Goal: Transaction & Acquisition: Book appointment/travel/reservation

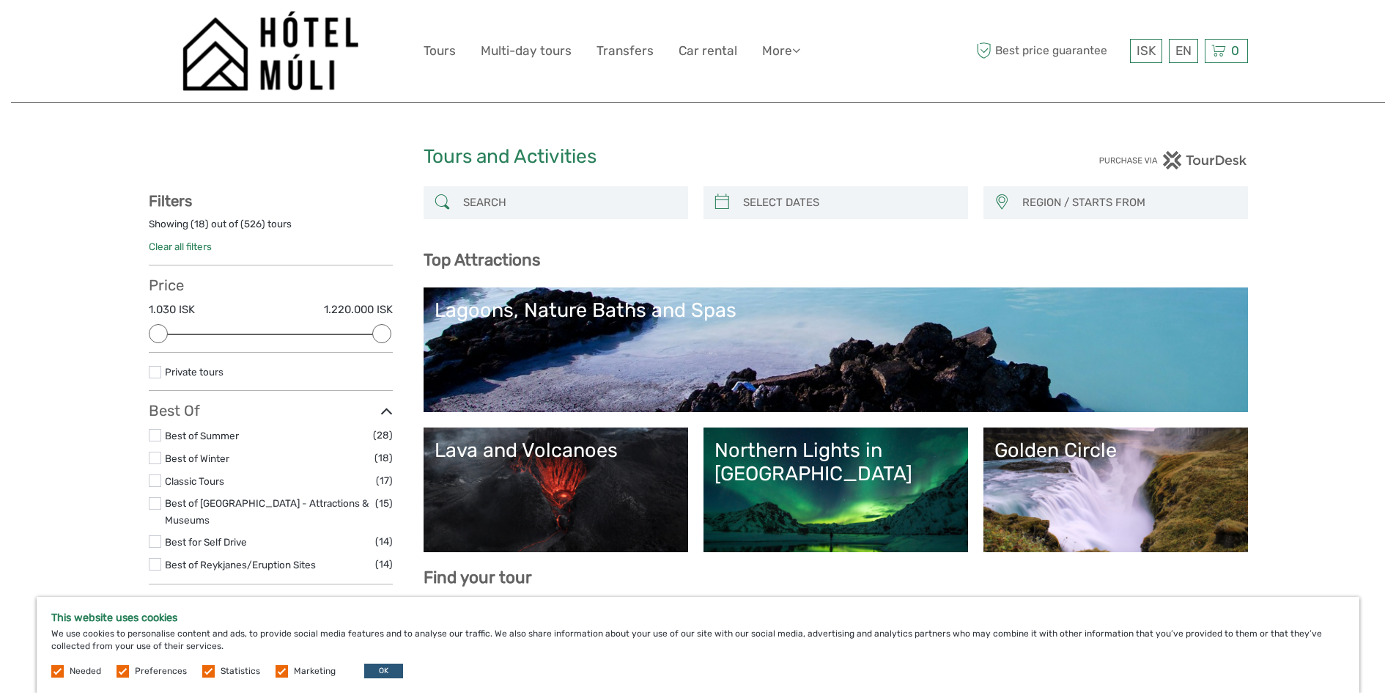
select select
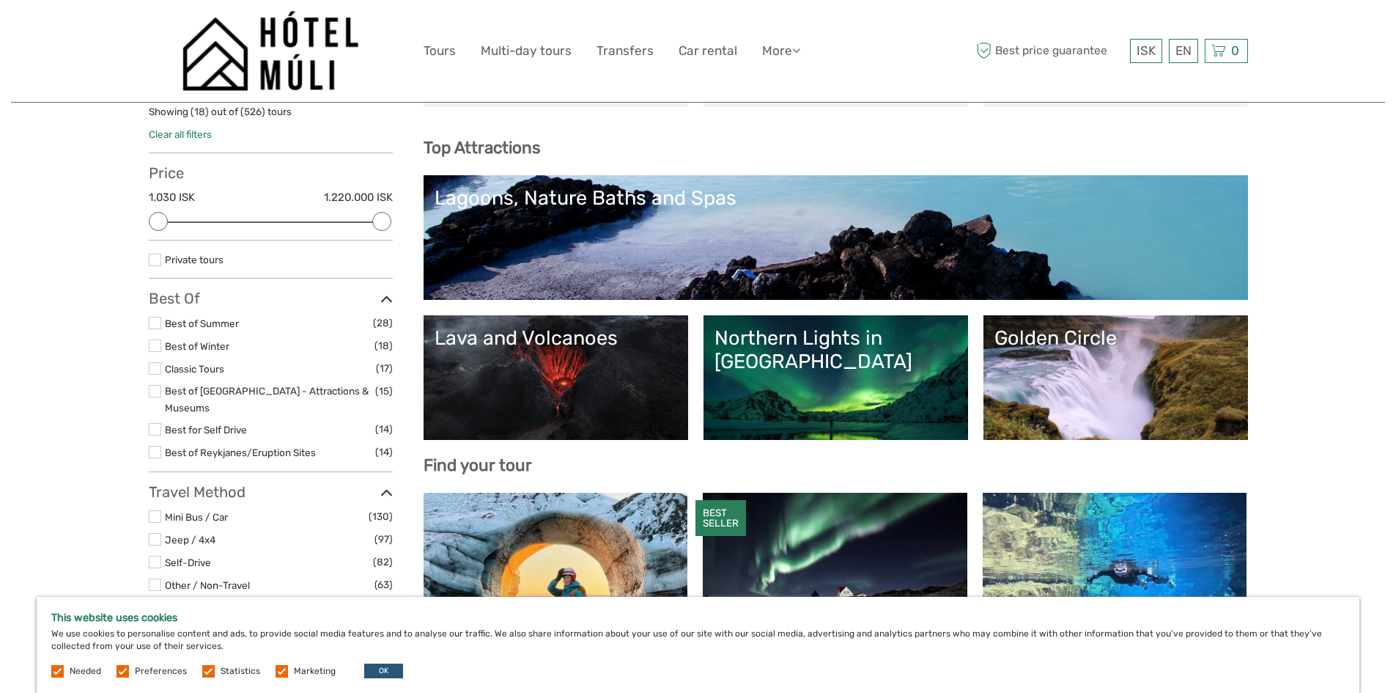
scroll to position [73, 0]
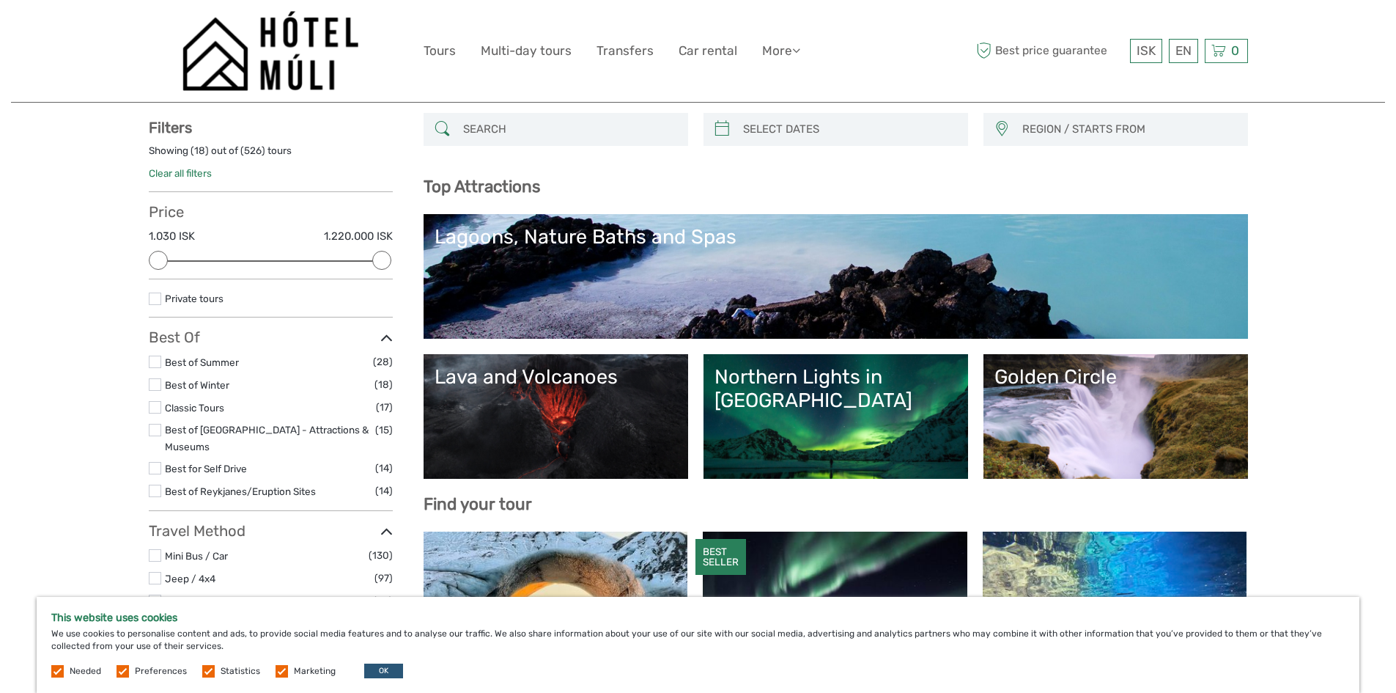
click at [1069, 404] on link "Golden Circle" at bounding box center [1116, 416] width 243 height 103
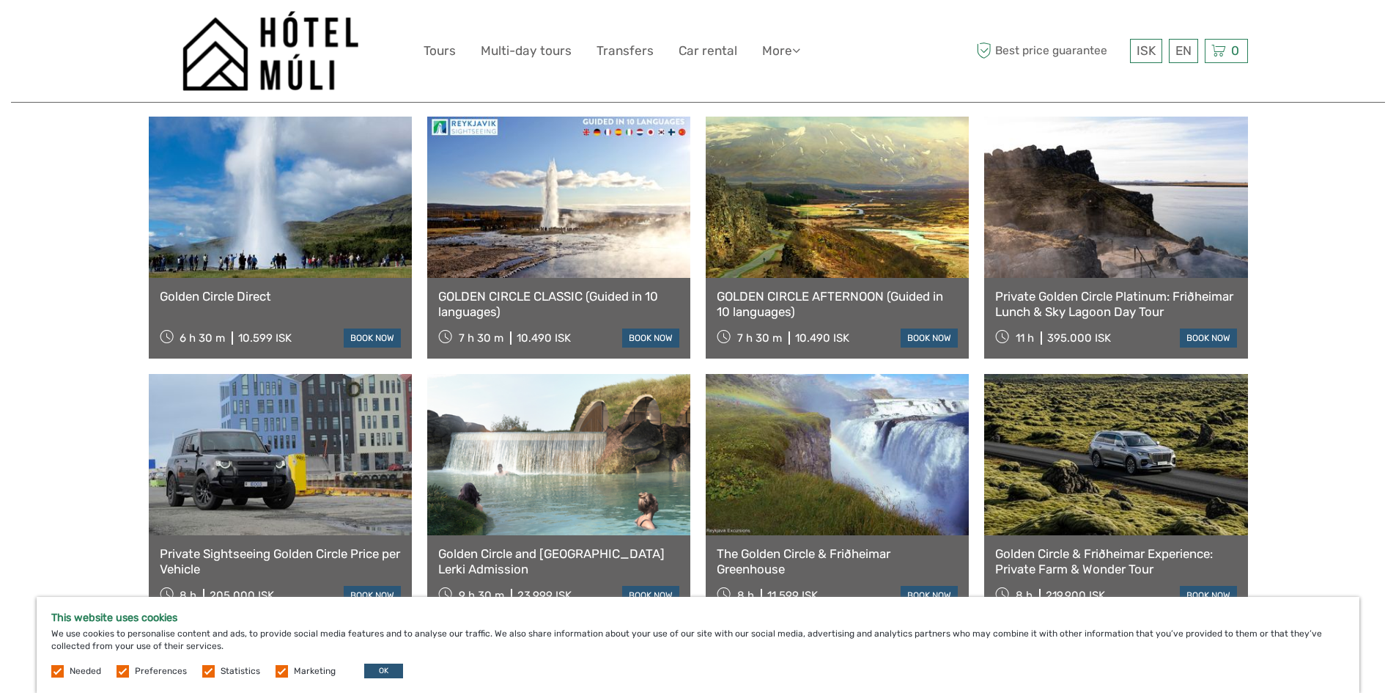
scroll to position [994, 0]
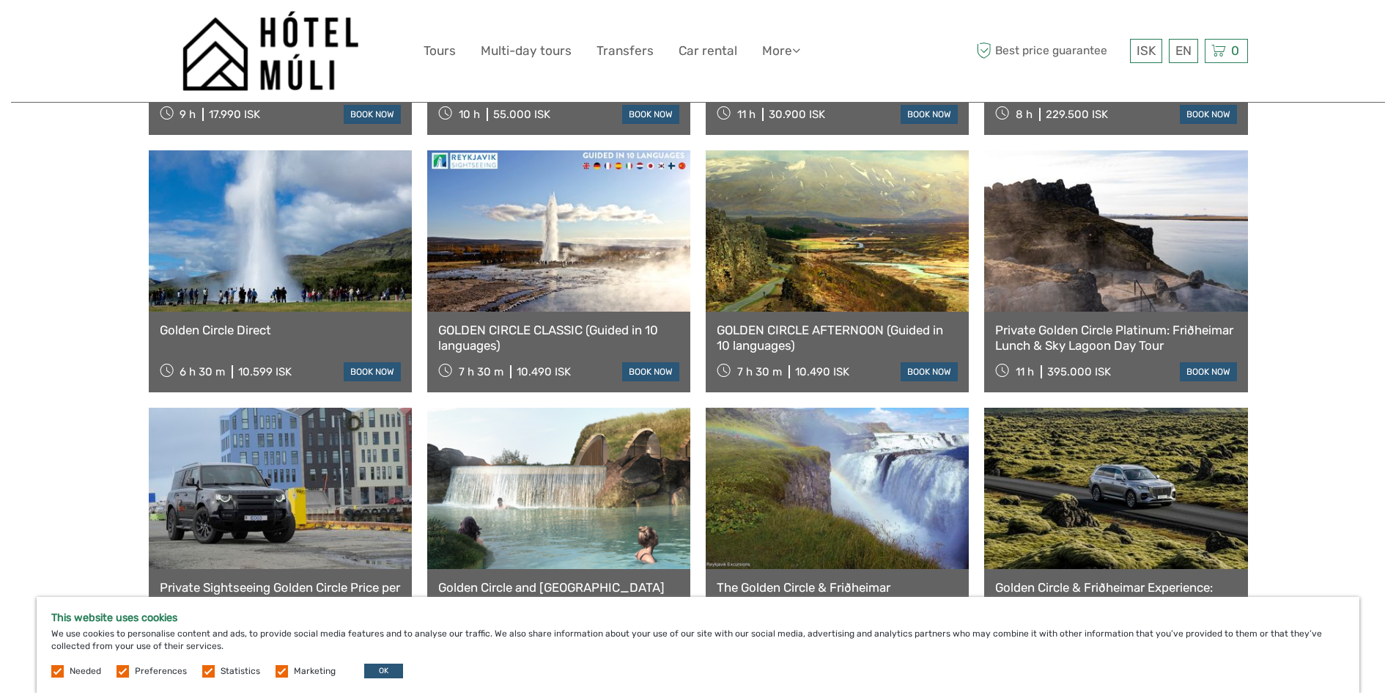
click at [588, 323] on link "GOLDEN CIRCLE CLASSIC (Guided in 10 languages)" at bounding box center [558, 338] width 241 height 30
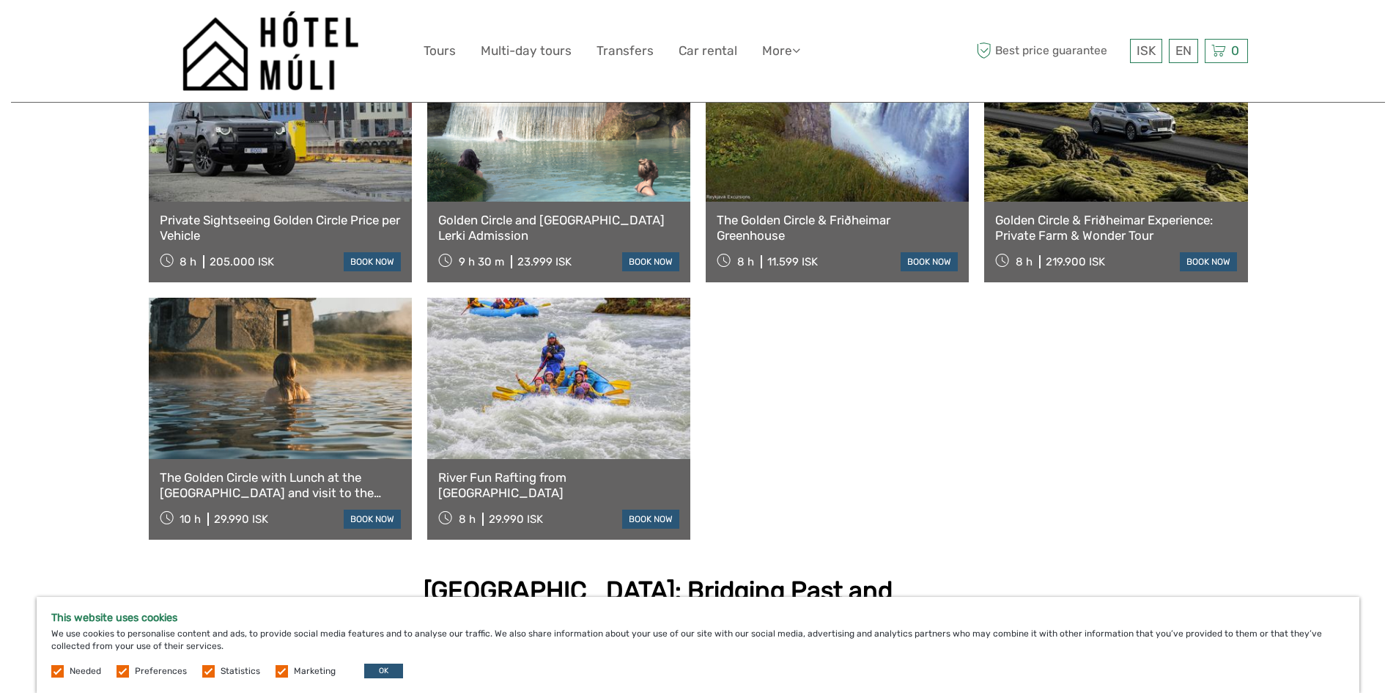
scroll to position [1360, 0]
click at [302, 405] on link at bounding box center [280, 378] width 263 height 161
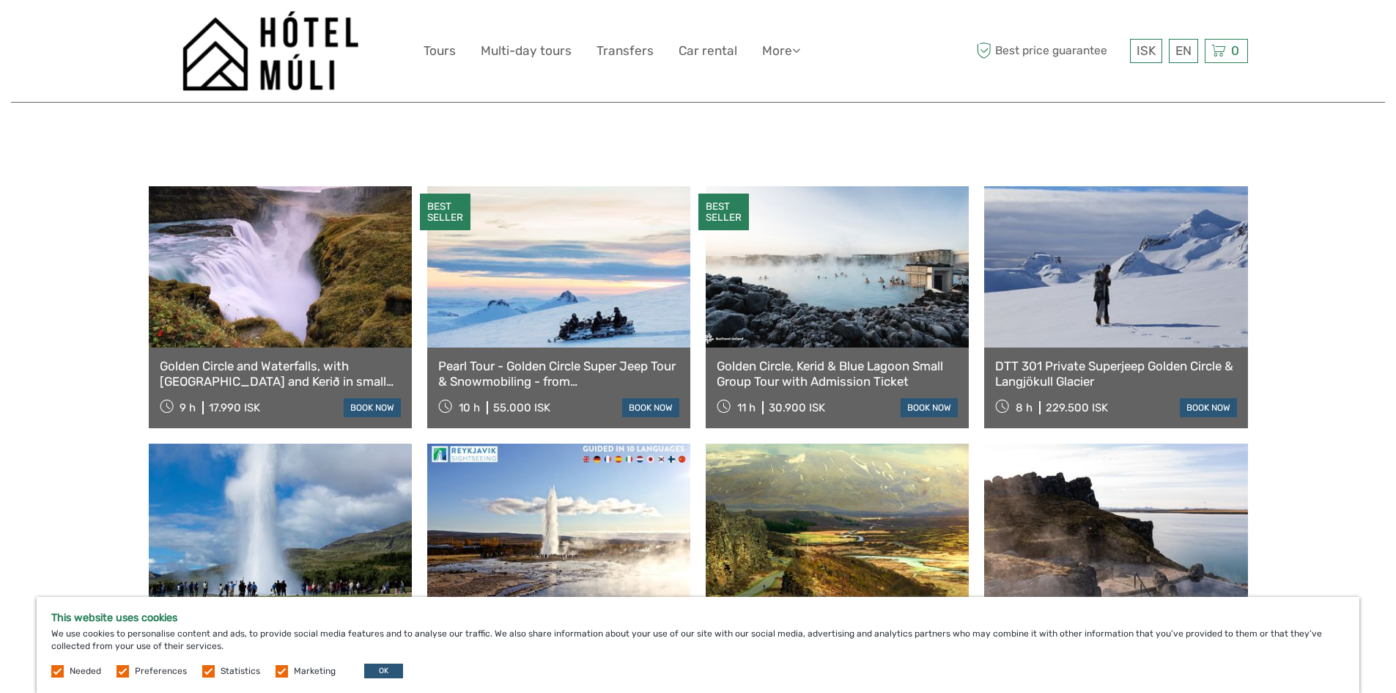
scroll to position [627, 0]
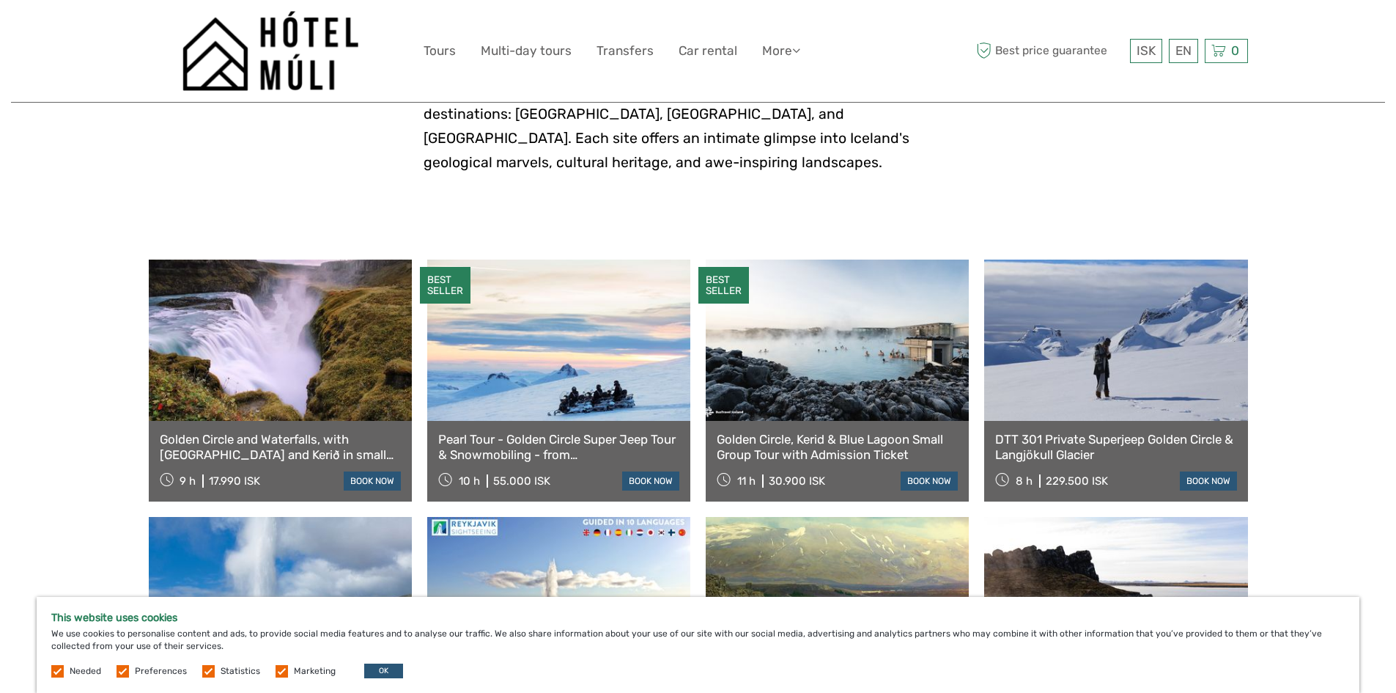
click at [805, 421] on div "Golden Circle, Kerid & Blue Lagoon Small Group Tour with Admission Ticket 11 h …" at bounding box center [837, 461] width 263 height 81
click at [815, 432] on link "Golden Circle, Kerid & Blue Lagoon Small Group Tour with Admission Ticket" at bounding box center [837, 447] width 241 height 30
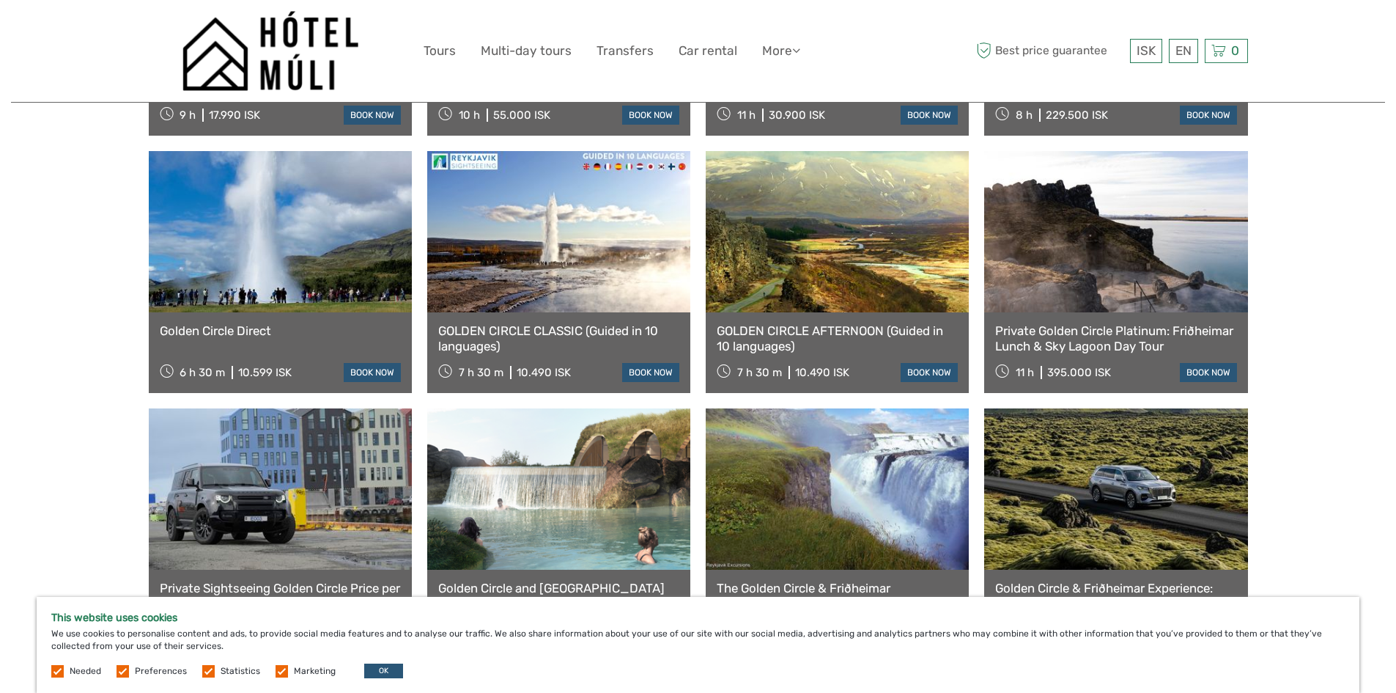
scroll to position [994, 0]
click at [814, 260] on link at bounding box center [837, 230] width 263 height 161
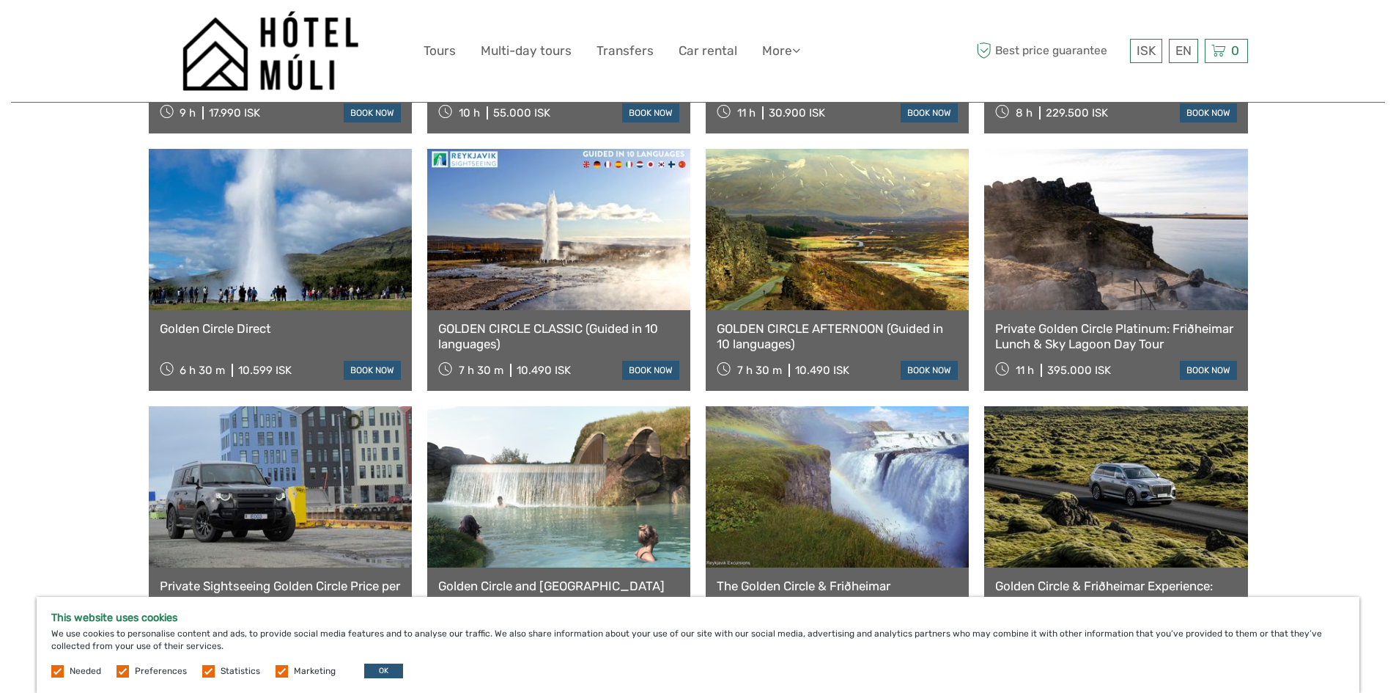
scroll to position [1067, 0]
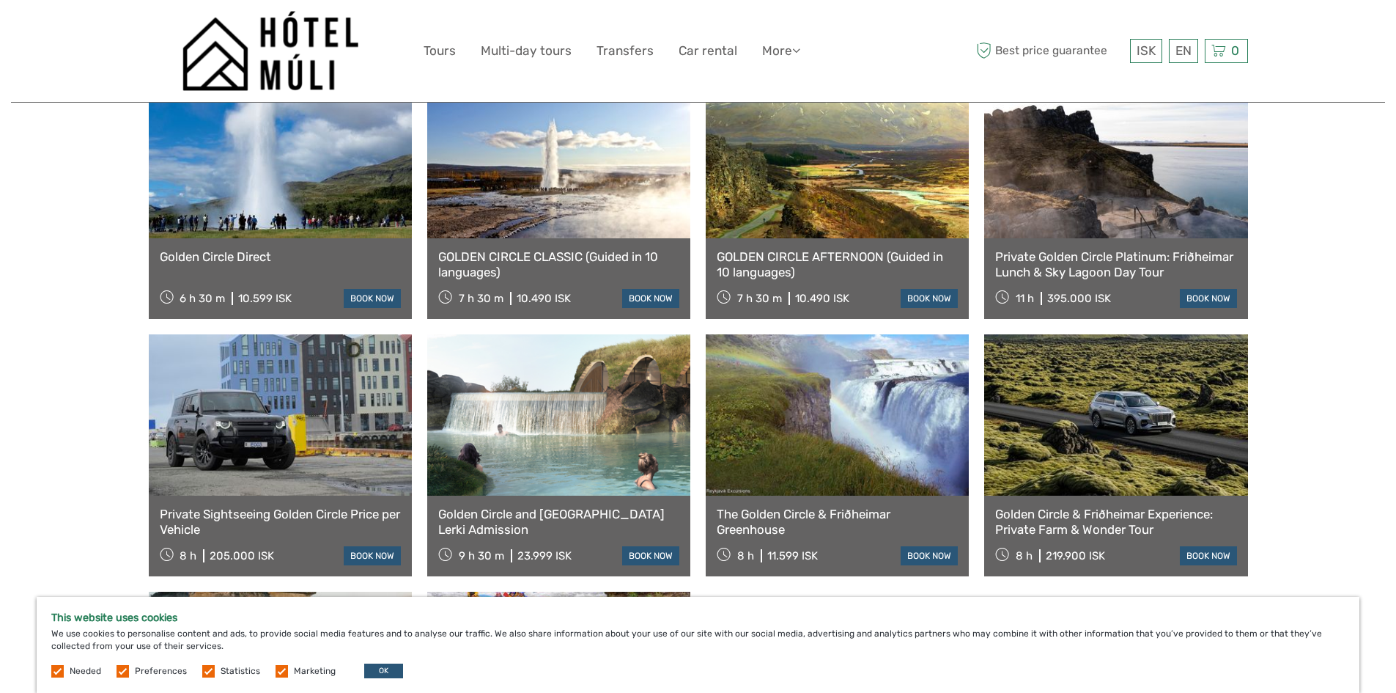
click at [557, 198] on link at bounding box center [558, 157] width 263 height 161
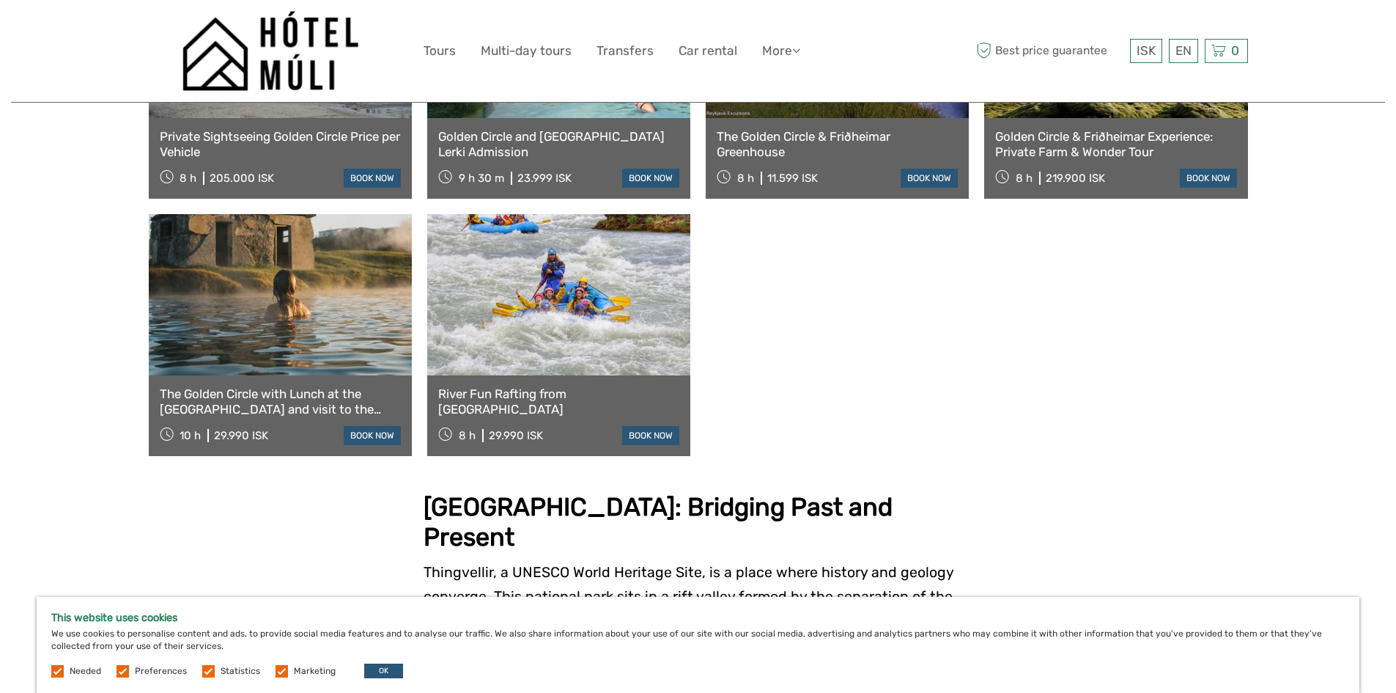
scroll to position [1434, 0]
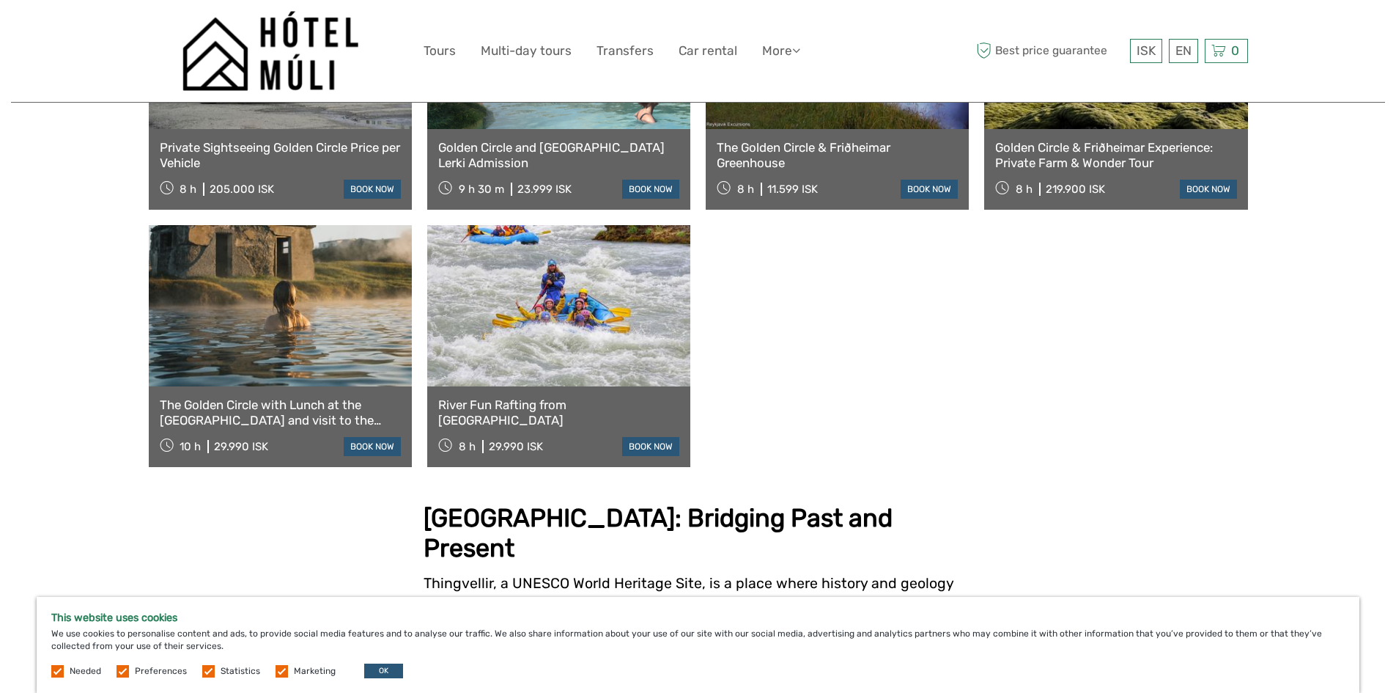
click at [279, 397] on link "The Golden Circle with Lunch at the Tomato Farm and visit to the Secret Lagoon." at bounding box center [280, 412] width 241 height 30
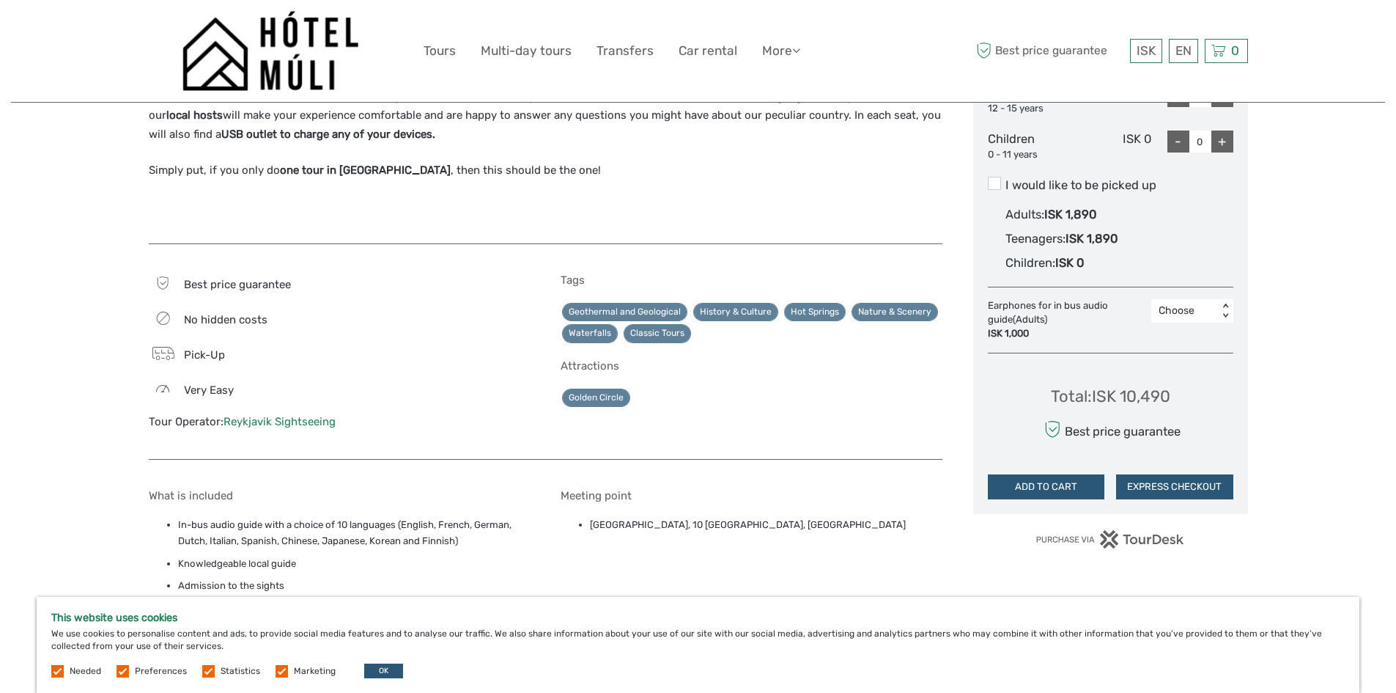
scroll to position [806, 0]
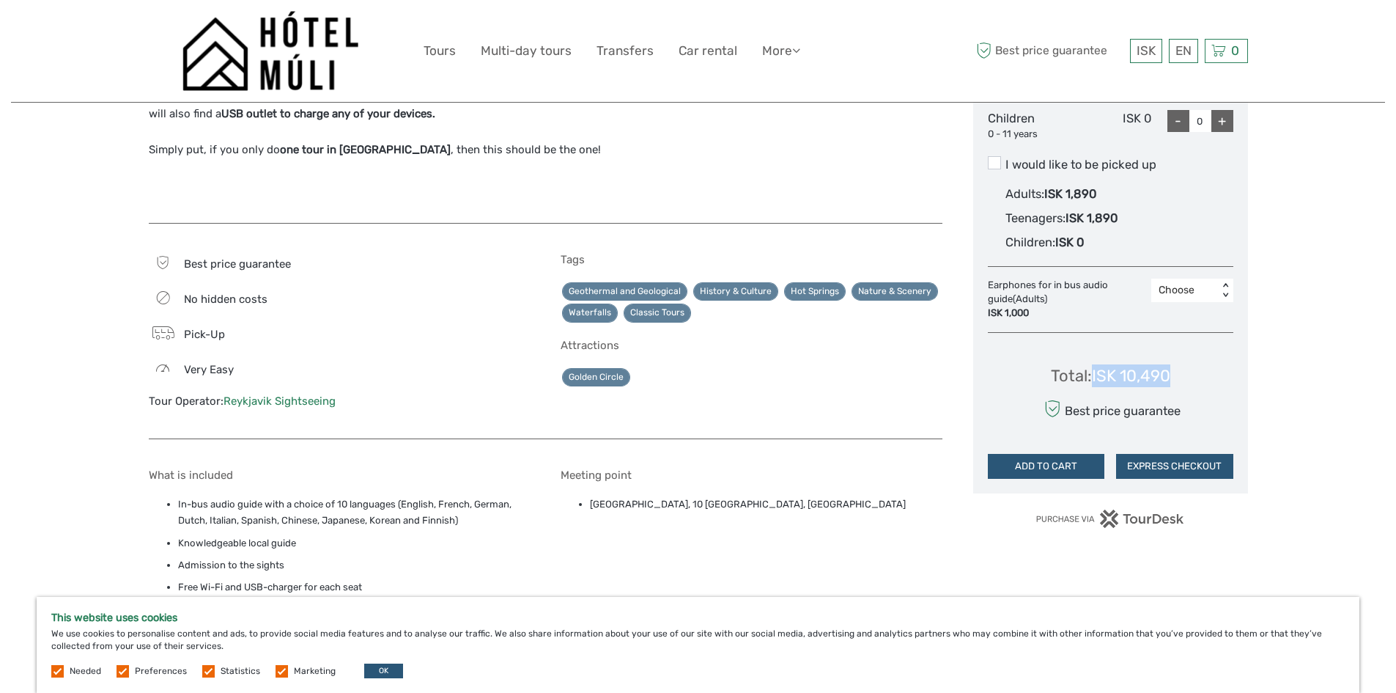
drag, startPoint x: 1100, startPoint y: 371, endPoint x: 1171, endPoint y: 372, distance: 71.1
click at [1171, 372] on div "Total : ISK 10,490" at bounding box center [1110, 375] width 119 height 23
copy div "ISK 10,490"
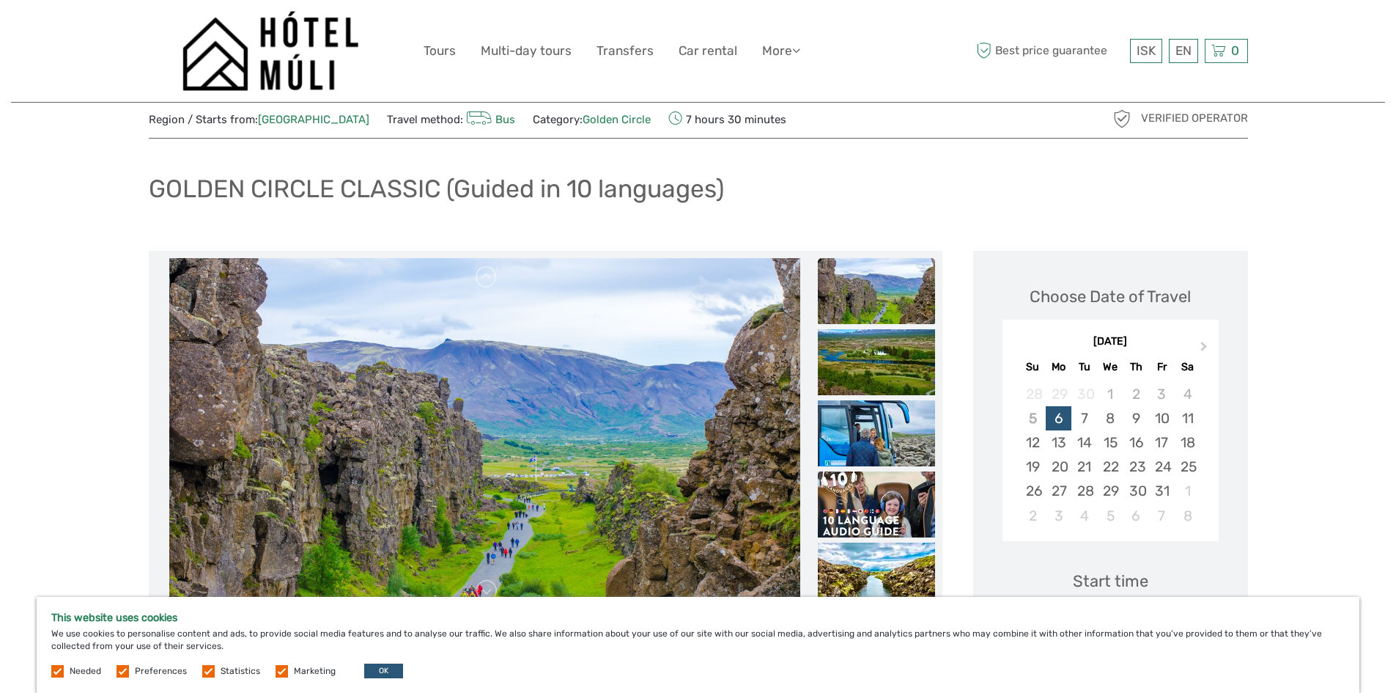
scroll to position [0, 0]
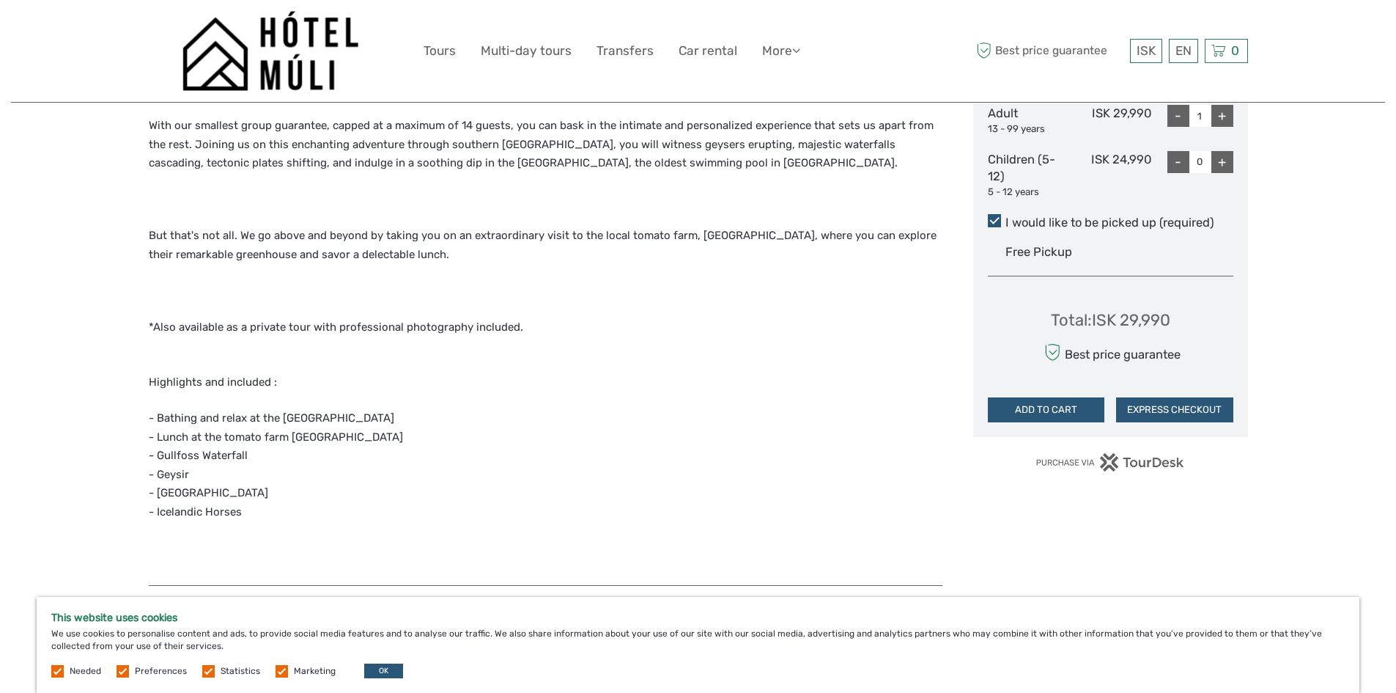
scroll to position [586, 0]
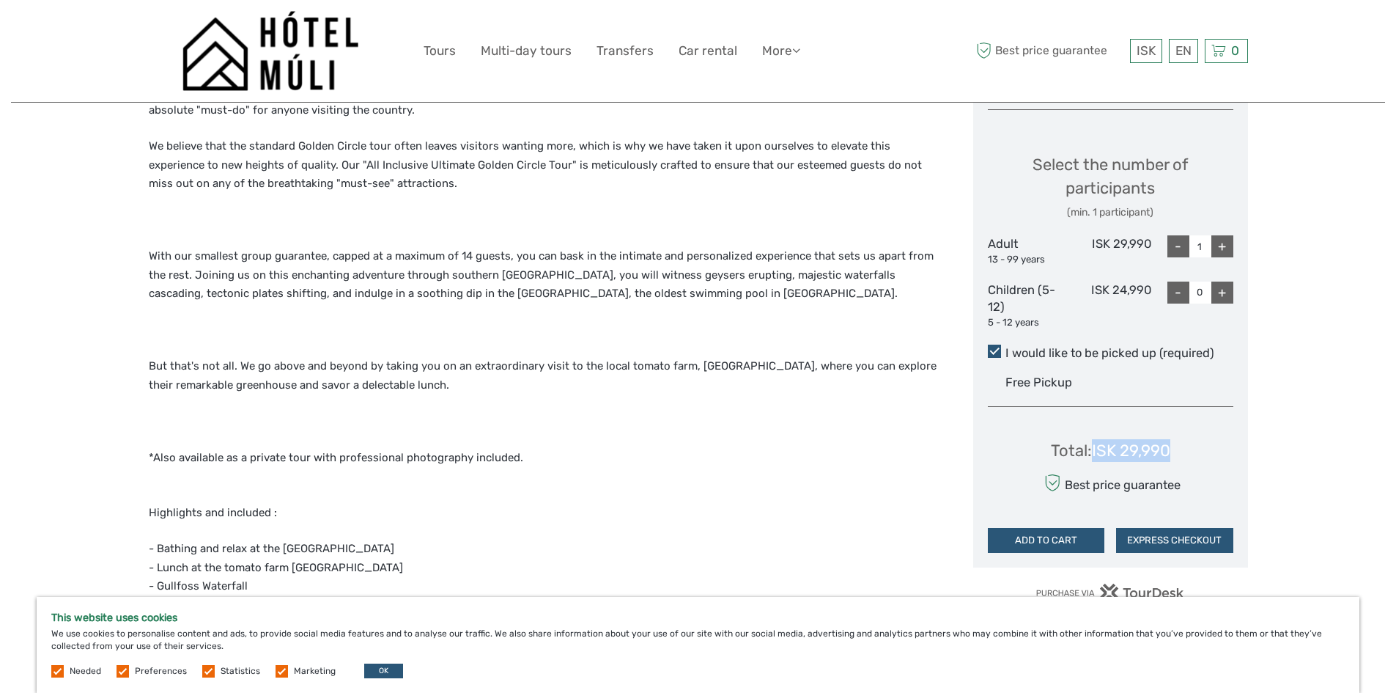
drag, startPoint x: 1094, startPoint y: 449, endPoint x: 1171, endPoint y: 443, distance: 77.2
click at [1171, 443] on div "Total : ISK 29,990" at bounding box center [1110, 450] width 119 height 23
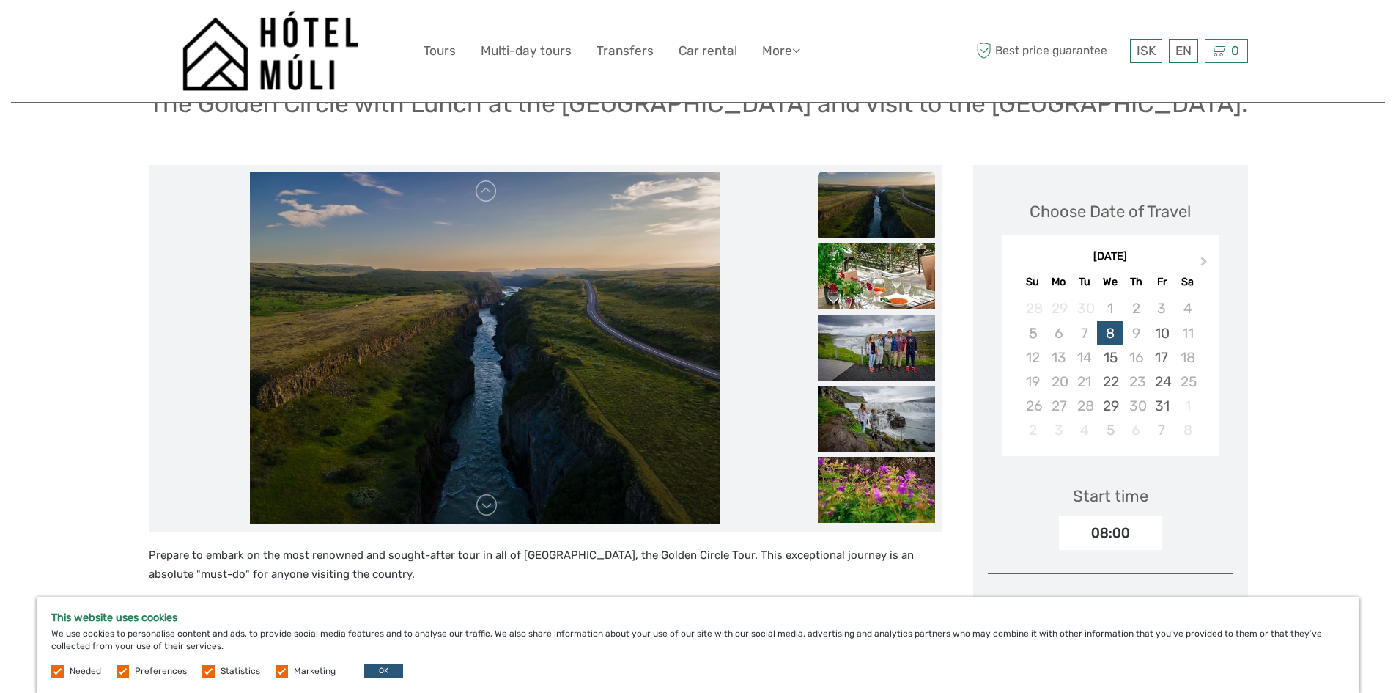
scroll to position [73, 0]
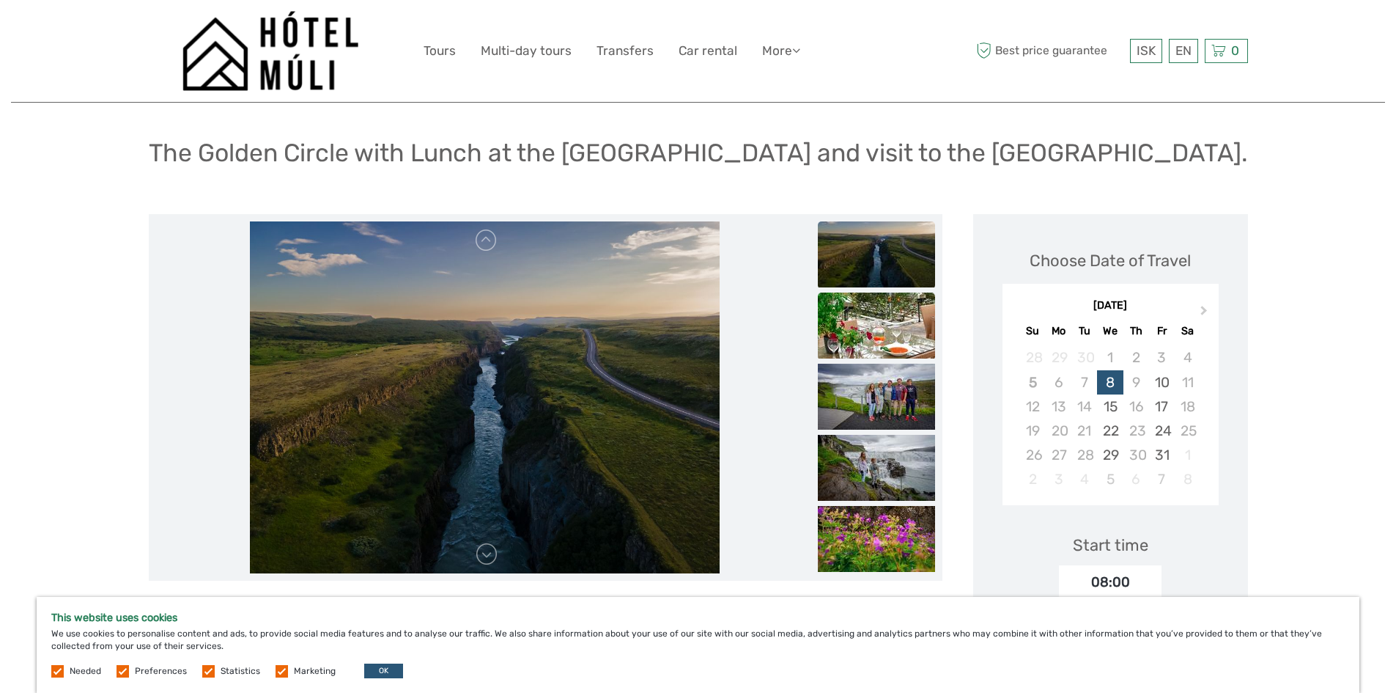
click at [870, 327] on img at bounding box center [876, 325] width 117 height 66
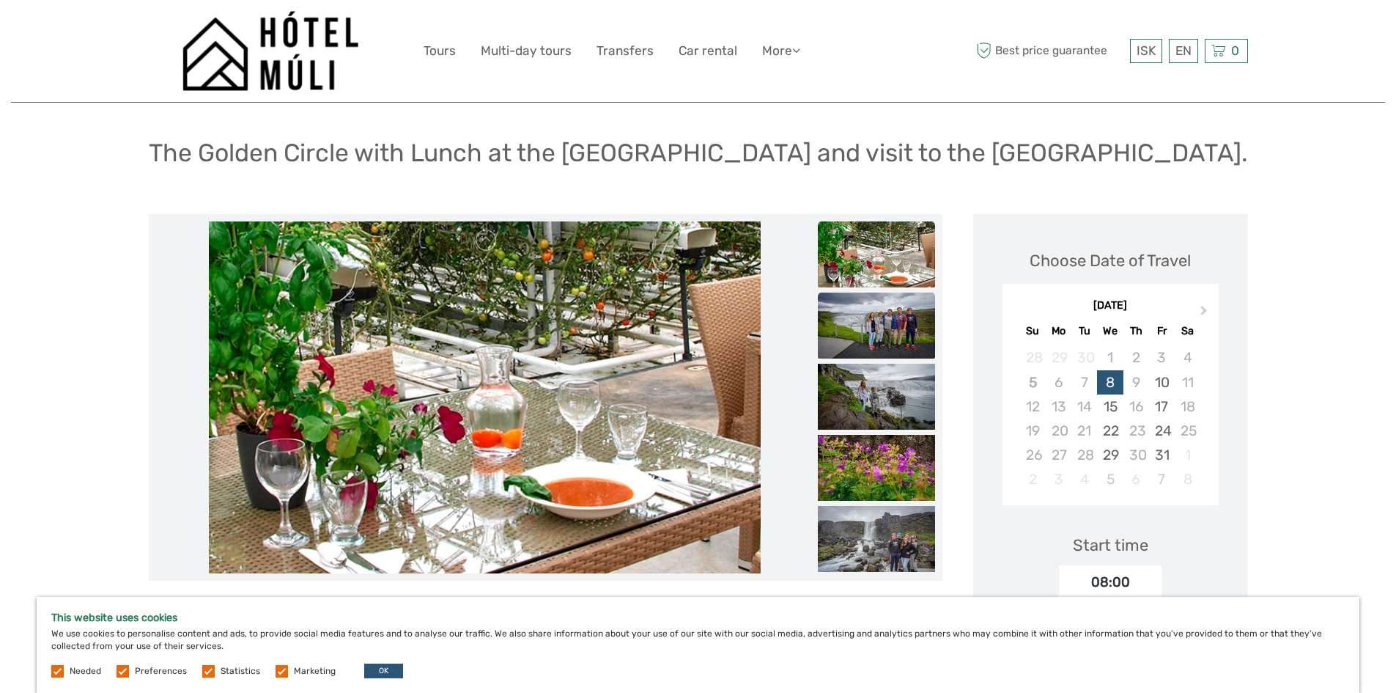
click at [867, 336] on img at bounding box center [876, 325] width 117 height 66
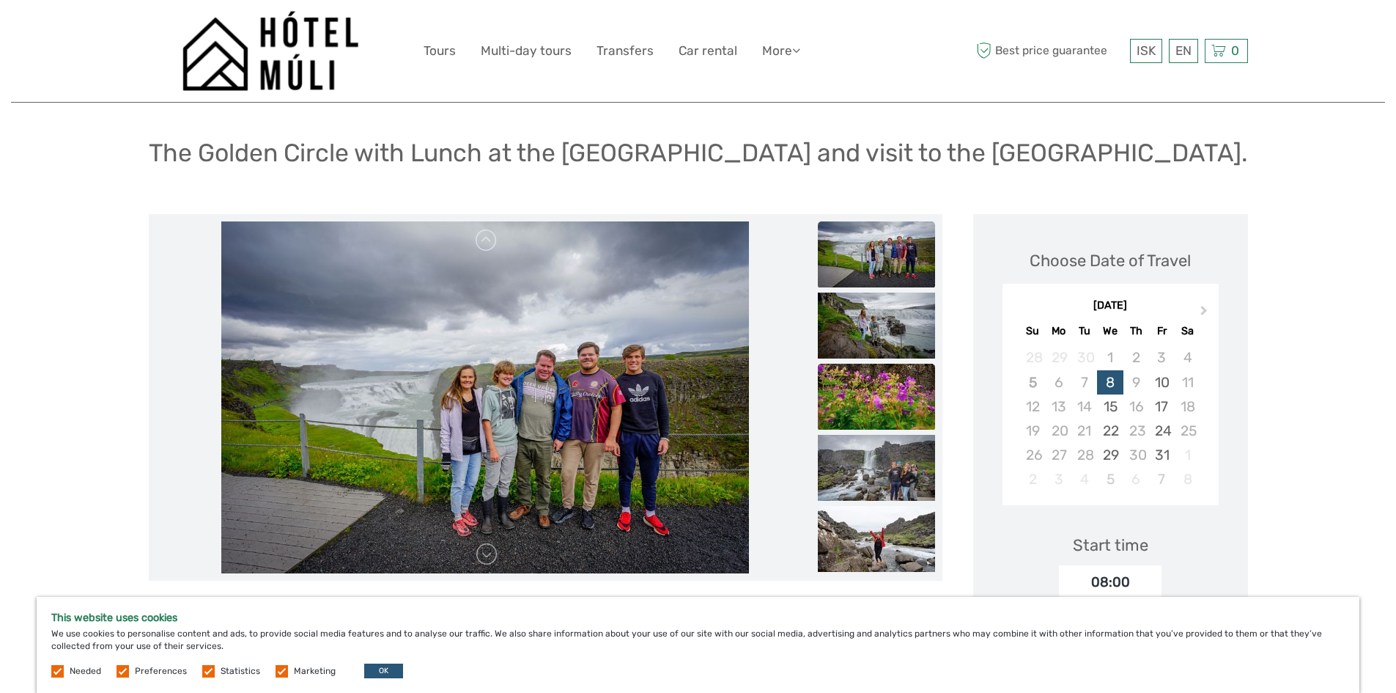
click at [891, 367] on img at bounding box center [876, 397] width 117 height 66
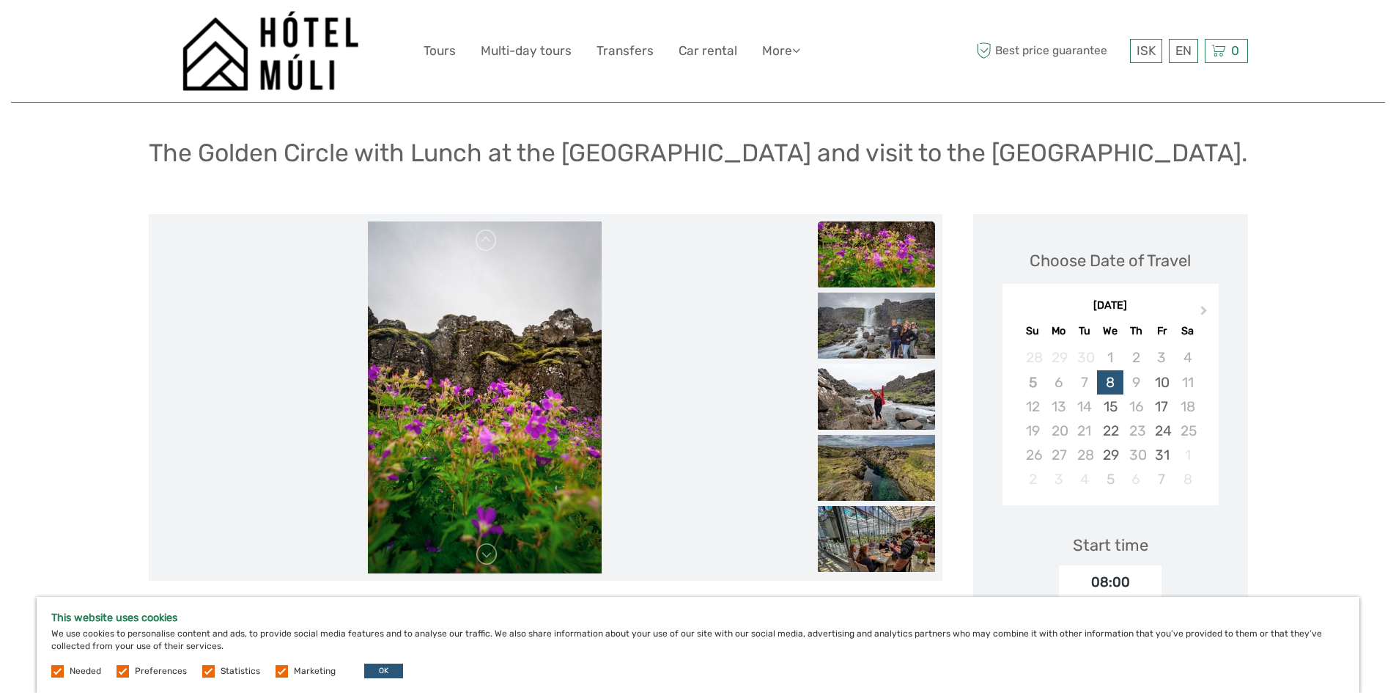
click at [887, 393] on img at bounding box center [876, 397] width 117 height 66
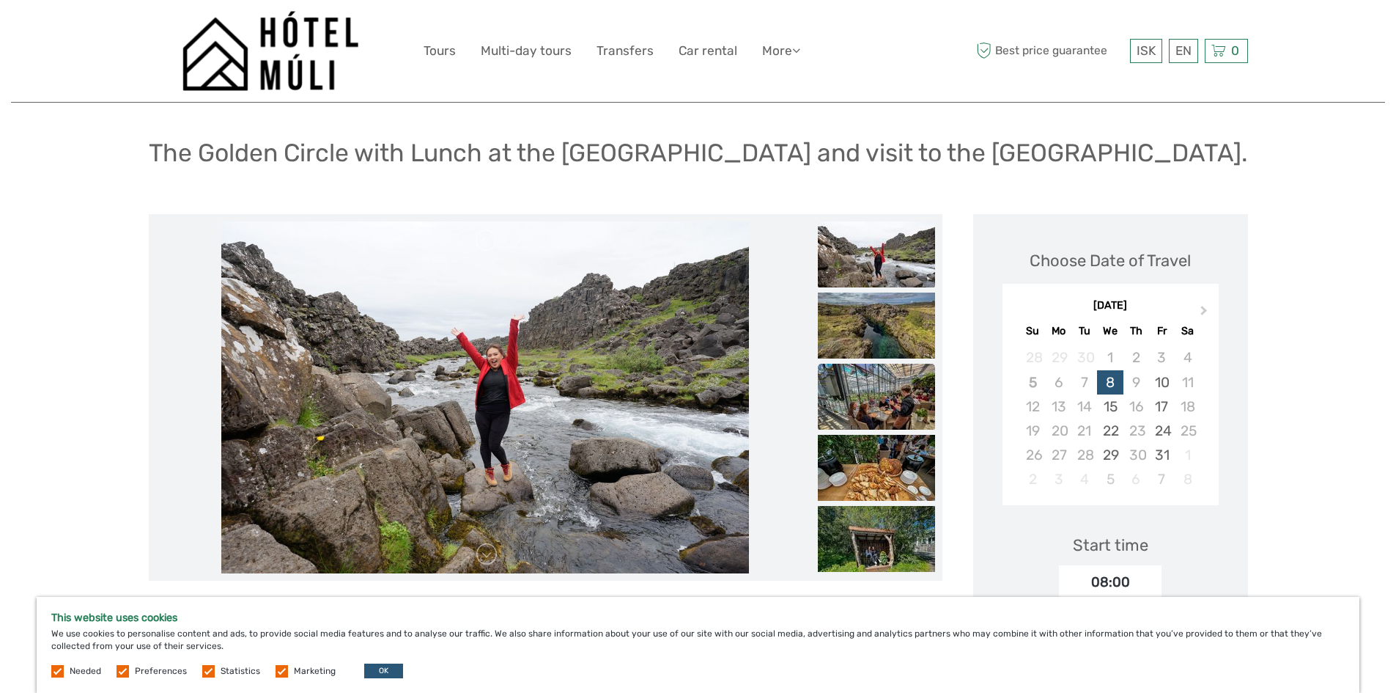
click at [887, 399] on img at bounding box center [876, 397] width 117 height 66
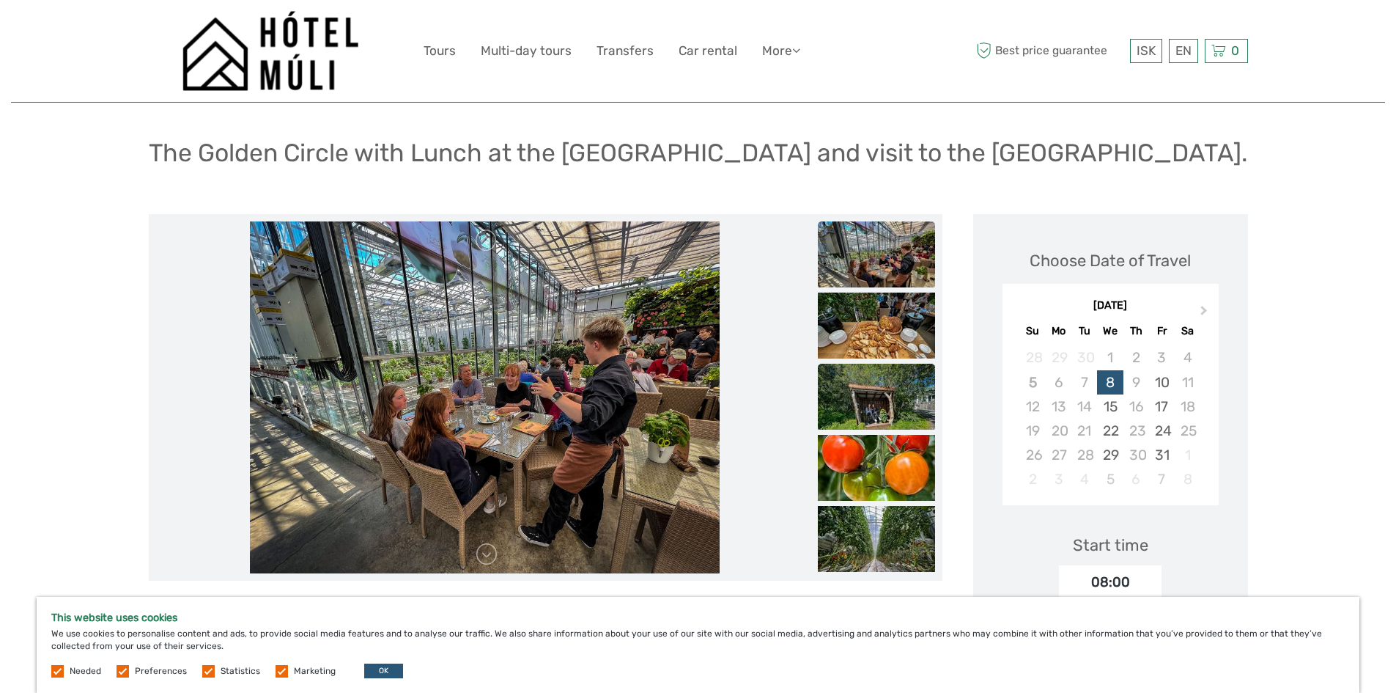
click at [879, 399] on img at bounding box center [876, 397] width 117 height 66
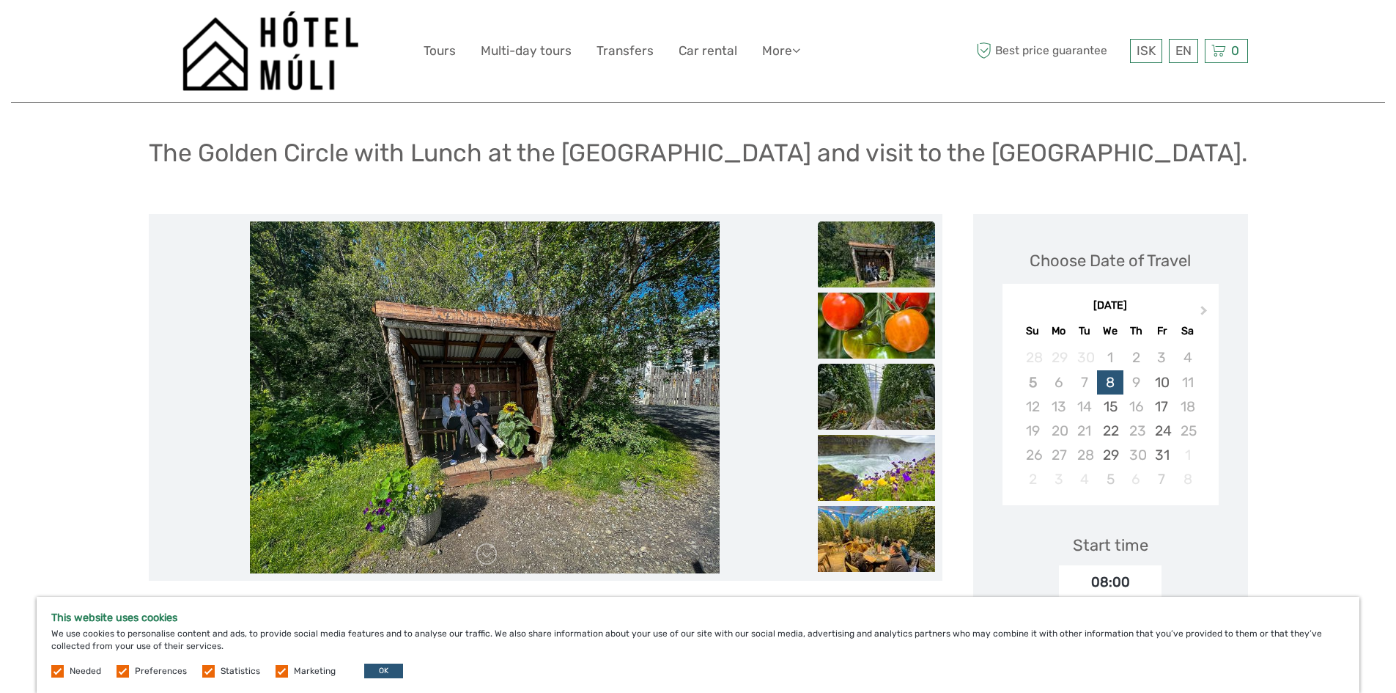
click at [877, 397] on img at bounding box center [876, 397] width 117 height 66
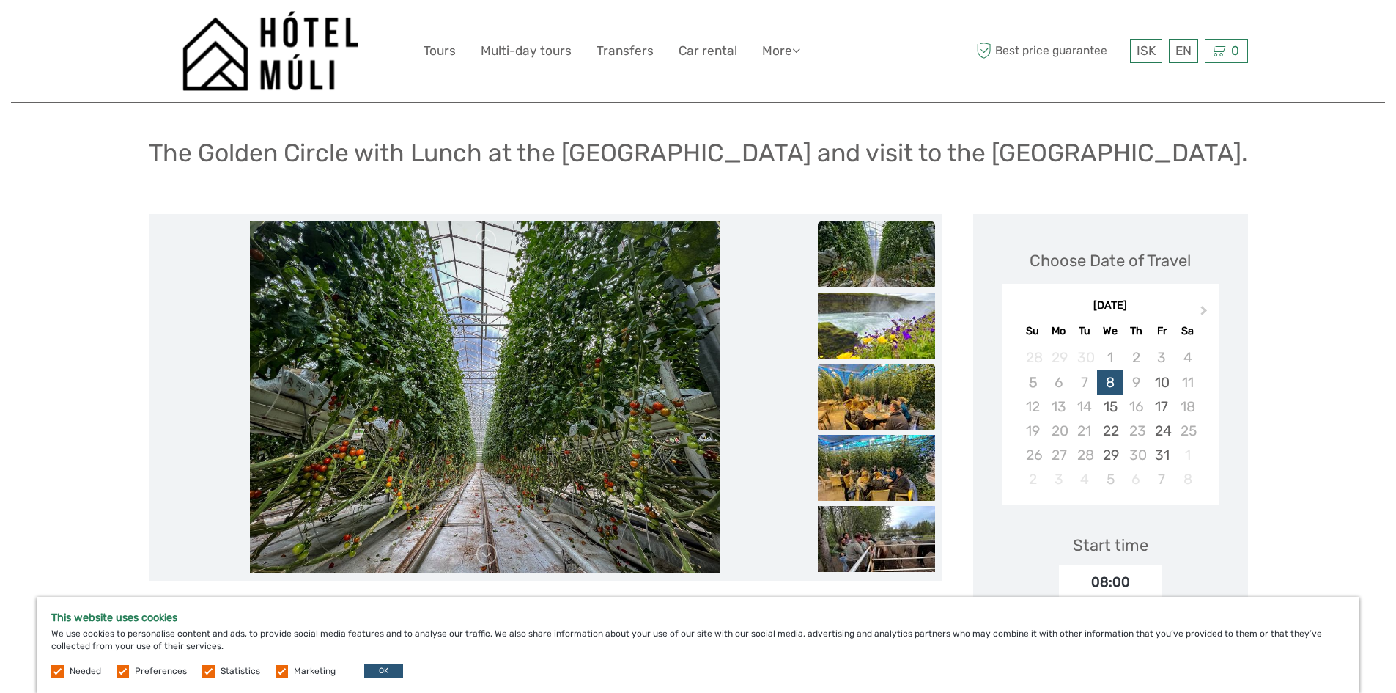
click at [877, 396] on img at bounding box center [876, 397] width 117 height 66
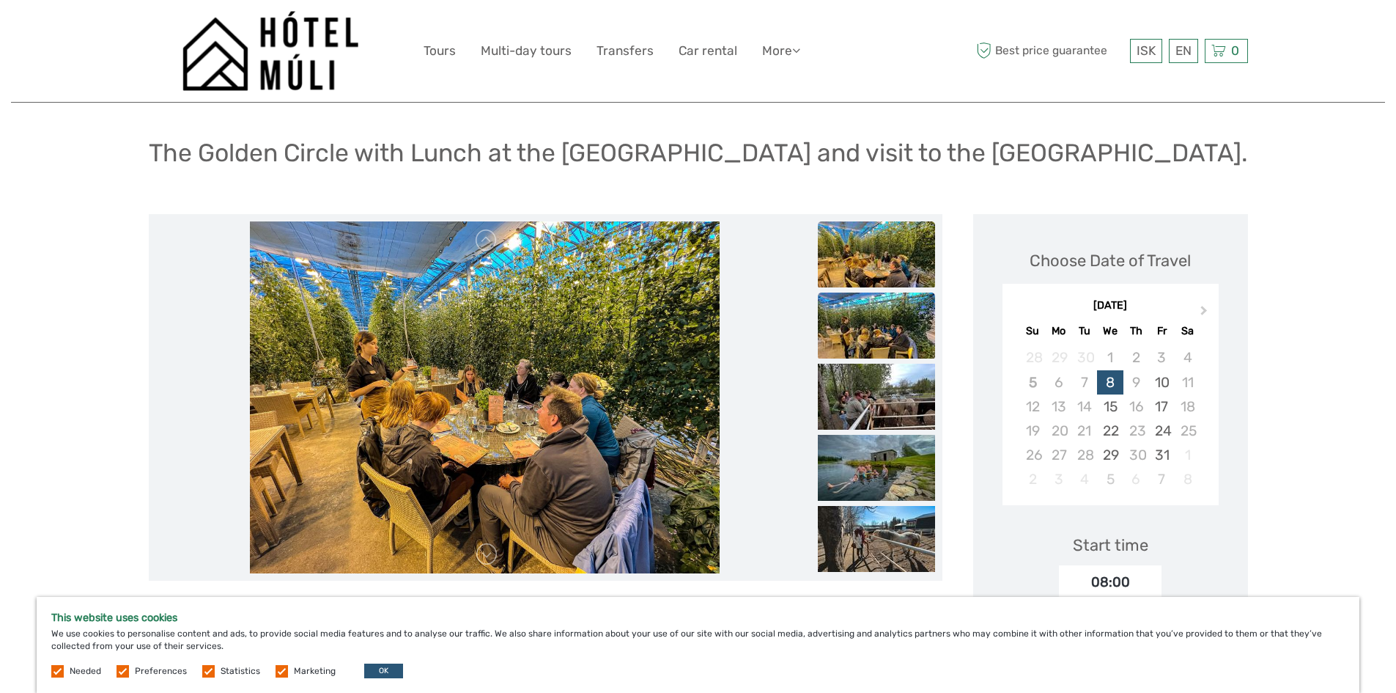
click at [877, 395] on img at bounding box center [876, 397] width 117 height 66
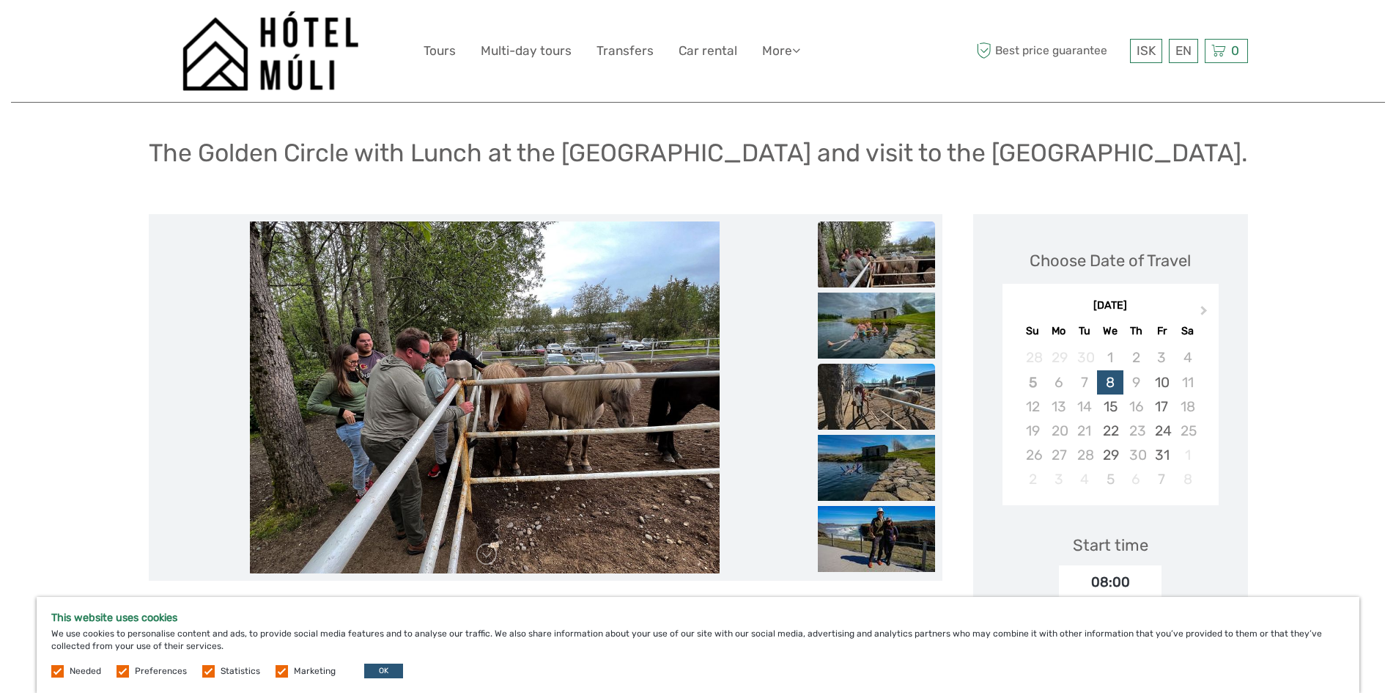
click at [879, 394] on img at bounding box center [876, 397] width 117 height 66
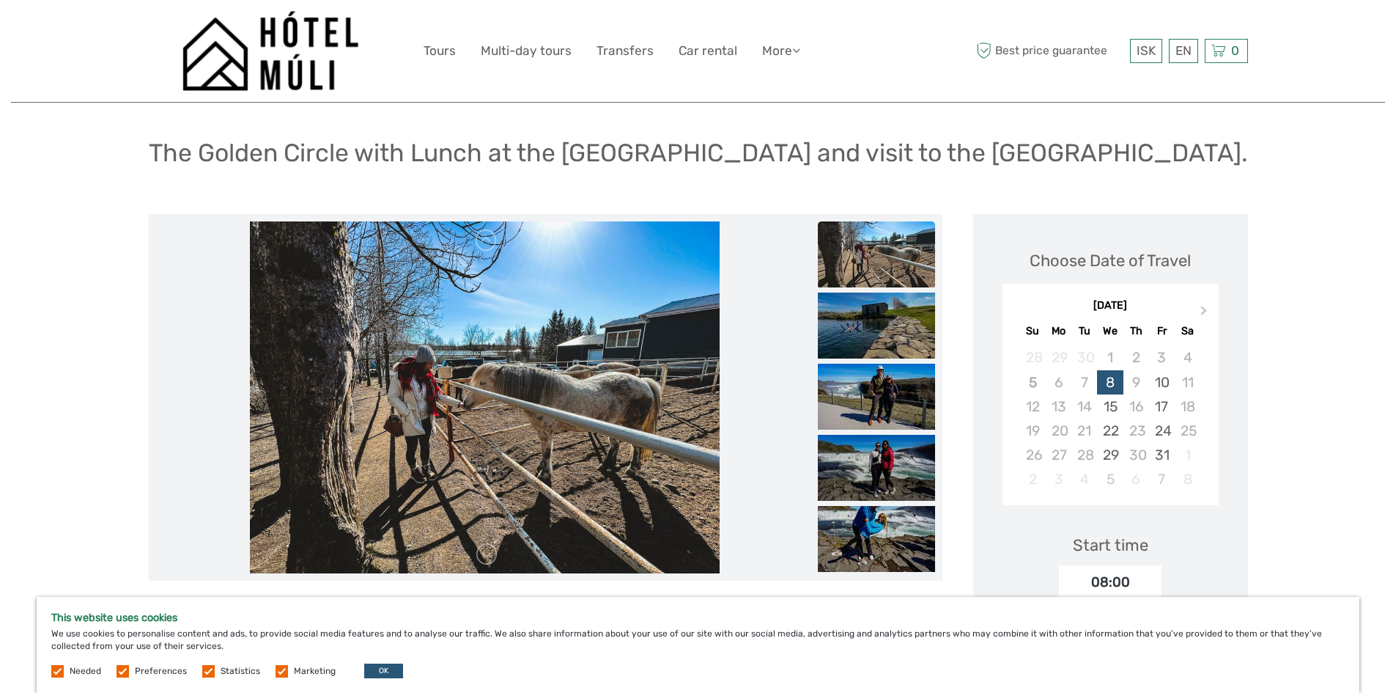
click at [880, 394] on img at bounding box center [876, 397] width 117 height 66
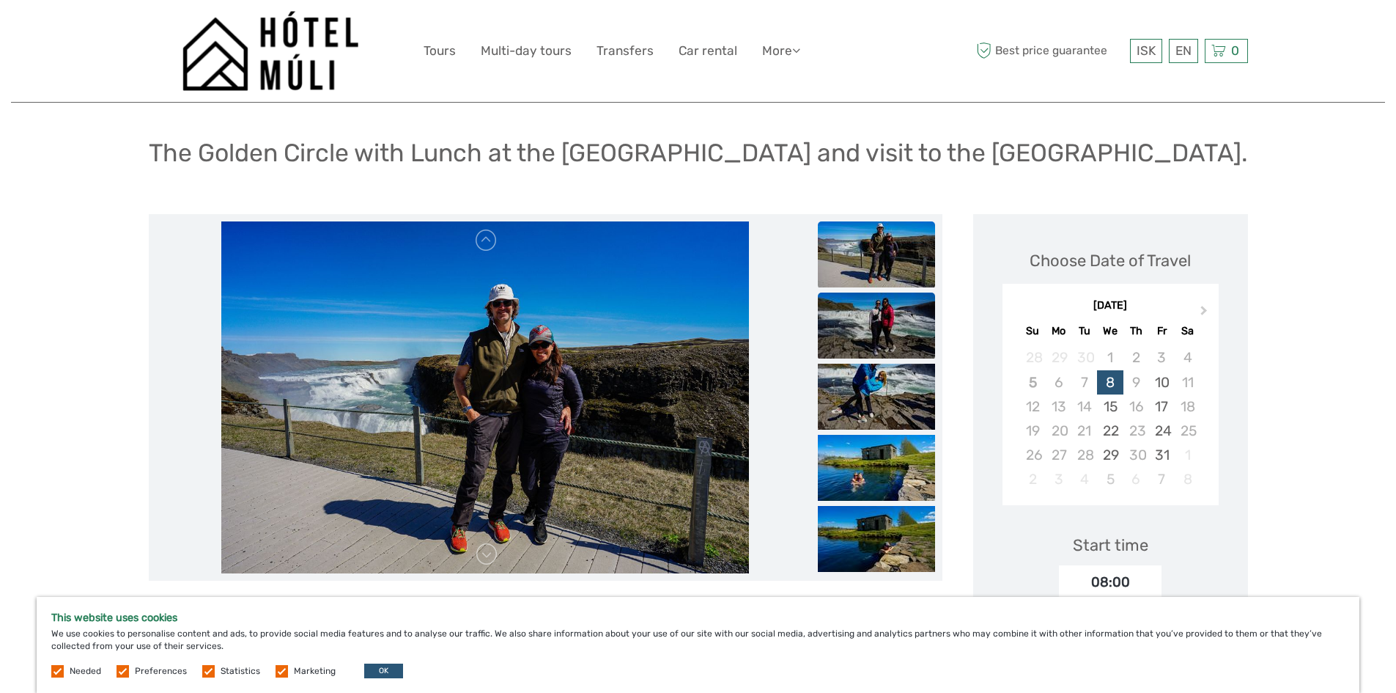
click at [882, 391] on img at bounding box center [876, 397] width 117 height 66
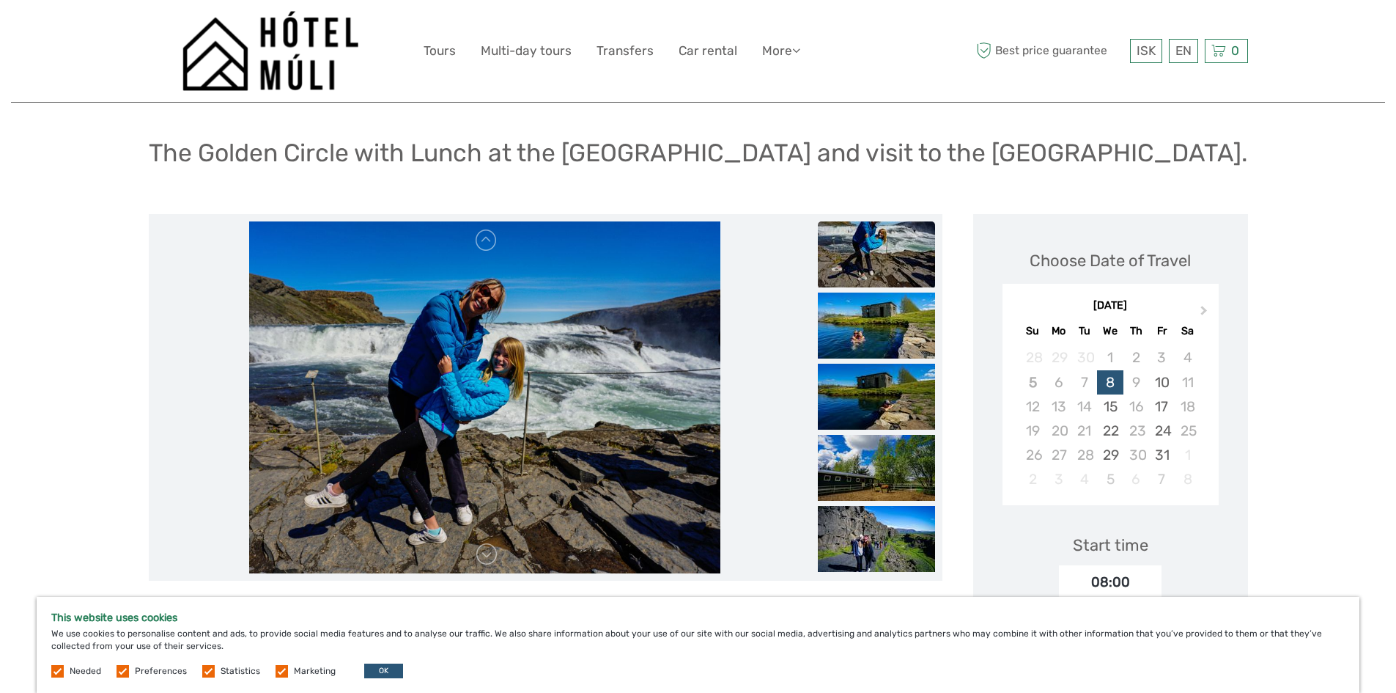
click at [882, 391] on img at bounding box center [876, 397] width 117 height 66
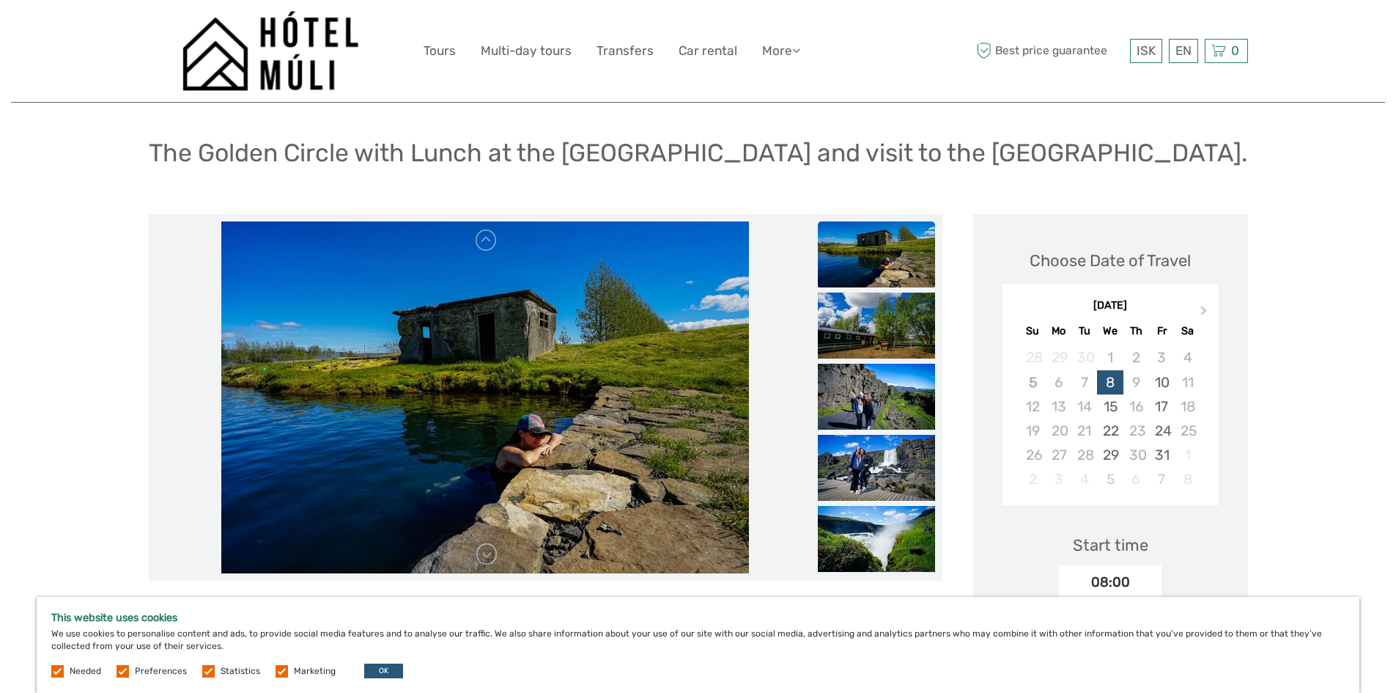
click at [882, 391] on img at bounding box center [876, 397] width 117 height 66
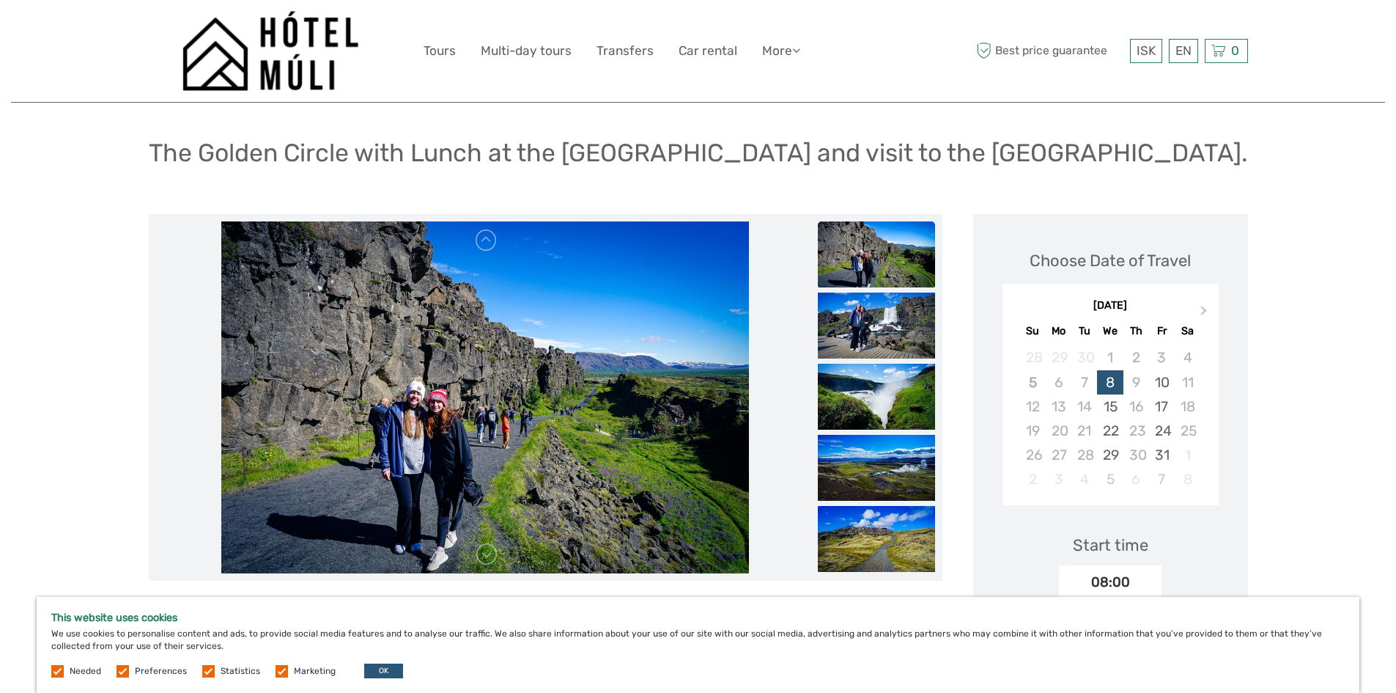
click at [882, 391] on img at bounding box center [876, 397] width 117 height 66
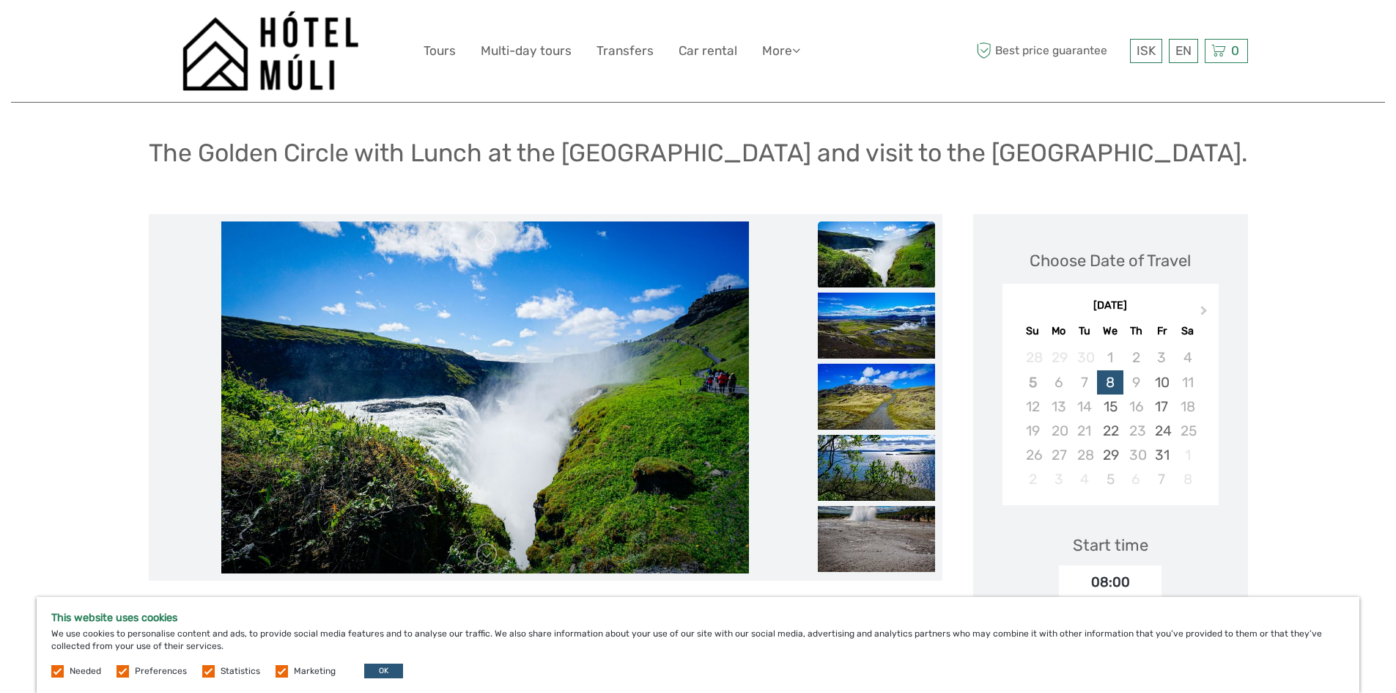
click at [882, 391] on img at bounding box center [876, 397] width 117 height 66
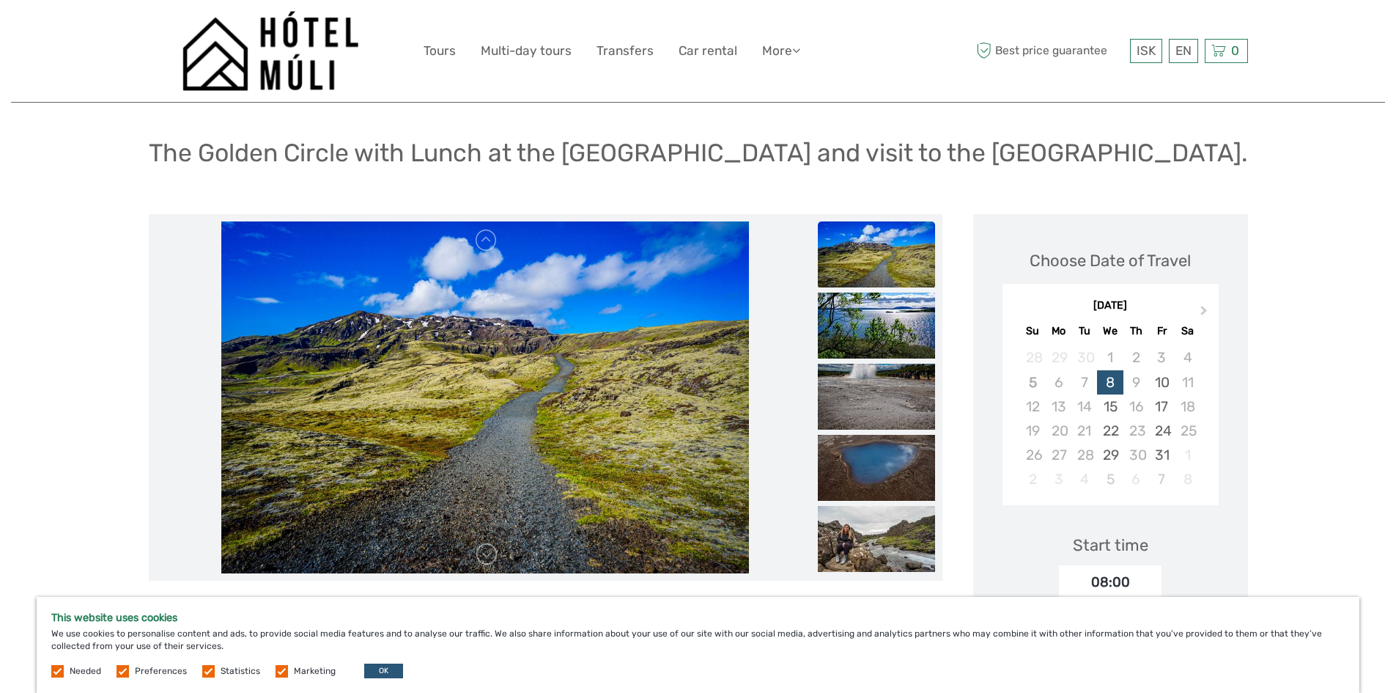
click at [882, 391] on img at bounding box center [876, 397] width 117 height 66
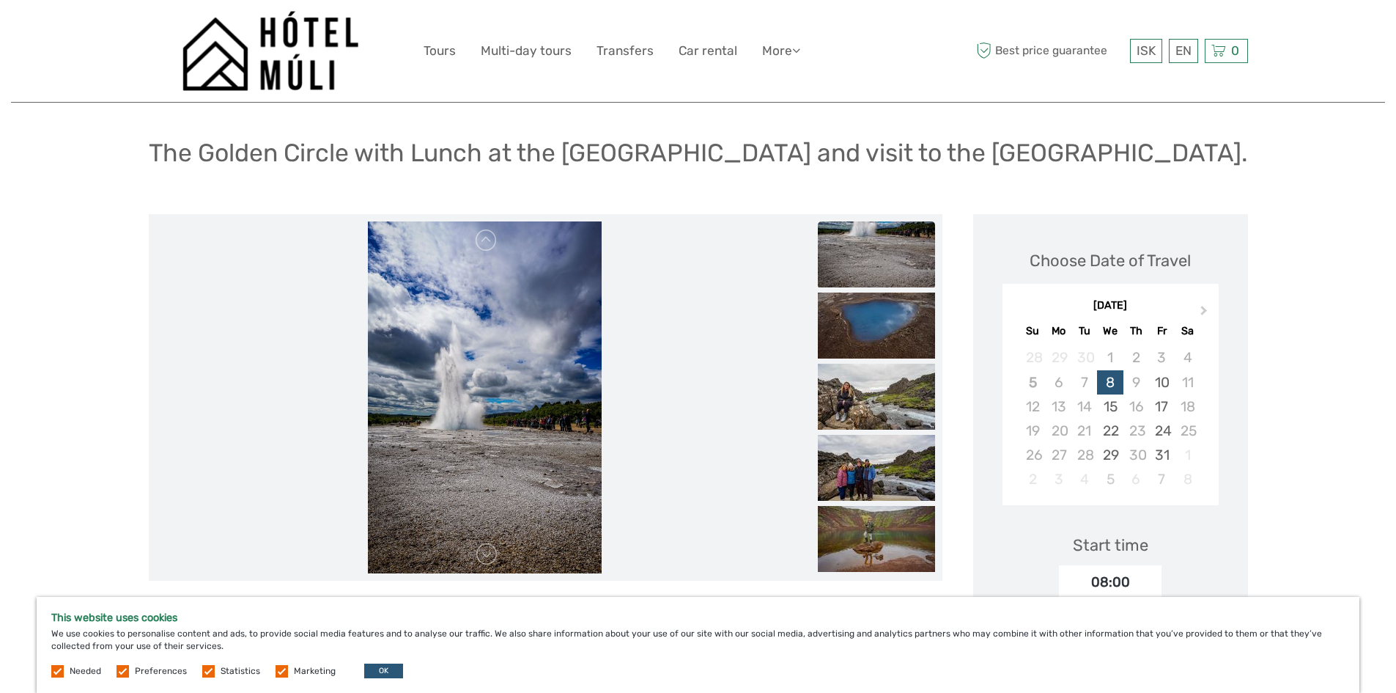
click at [882, 391] on img at bounding box center [876, 397] width 117 height 66
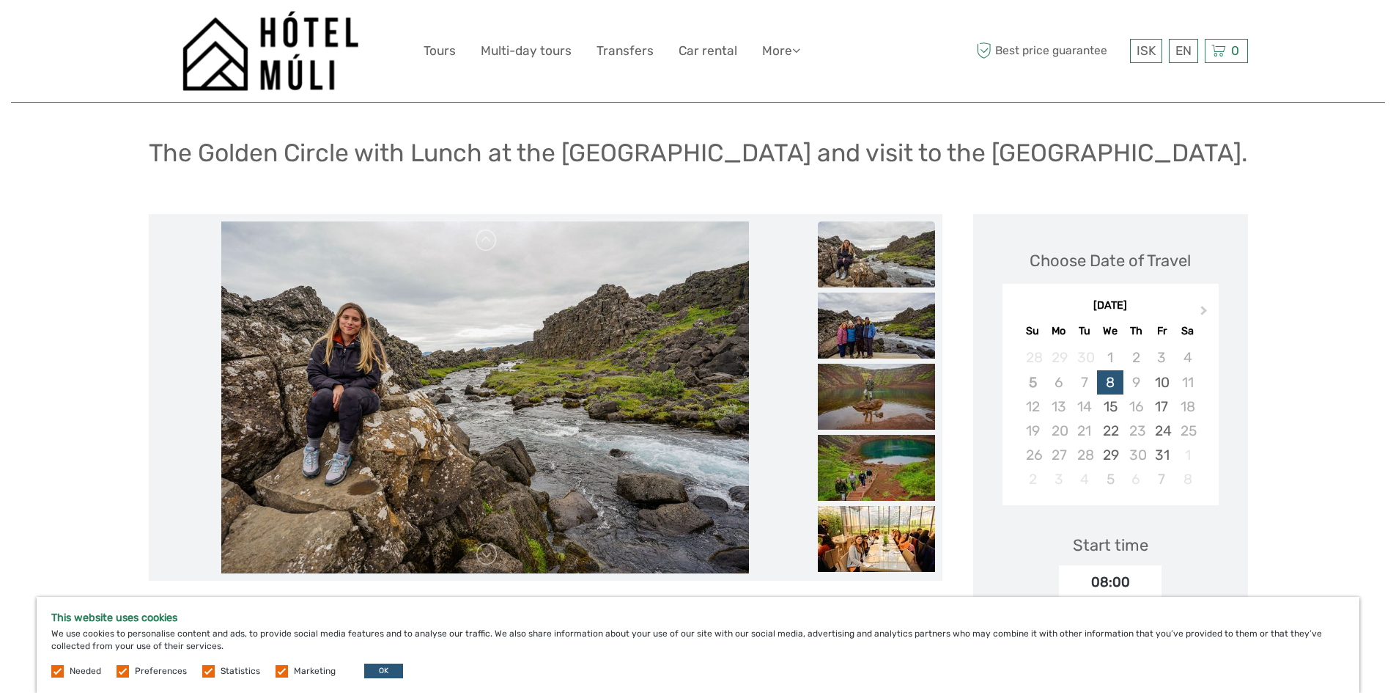
click at [882, 391] on img at bounding box center [876, 397] width 117 height 66
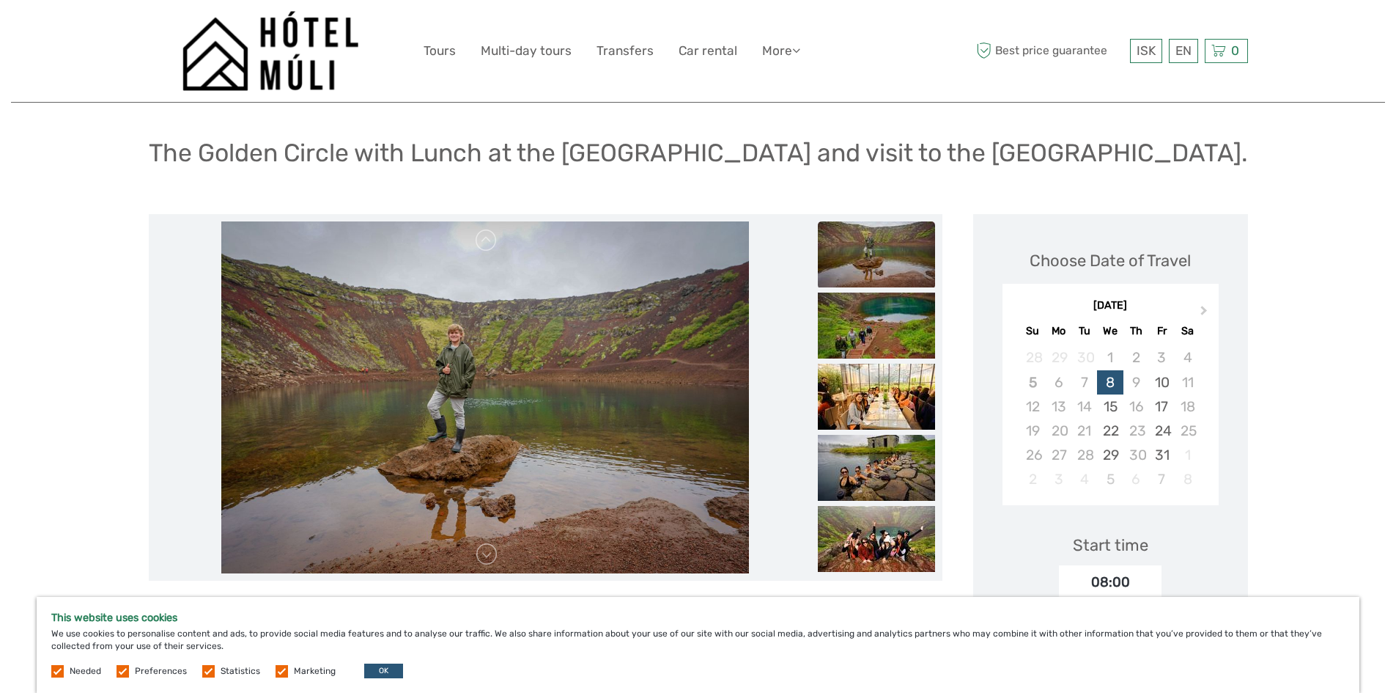
click at [882, 391] on img at bounding box center [876, 397] width 117 height 66
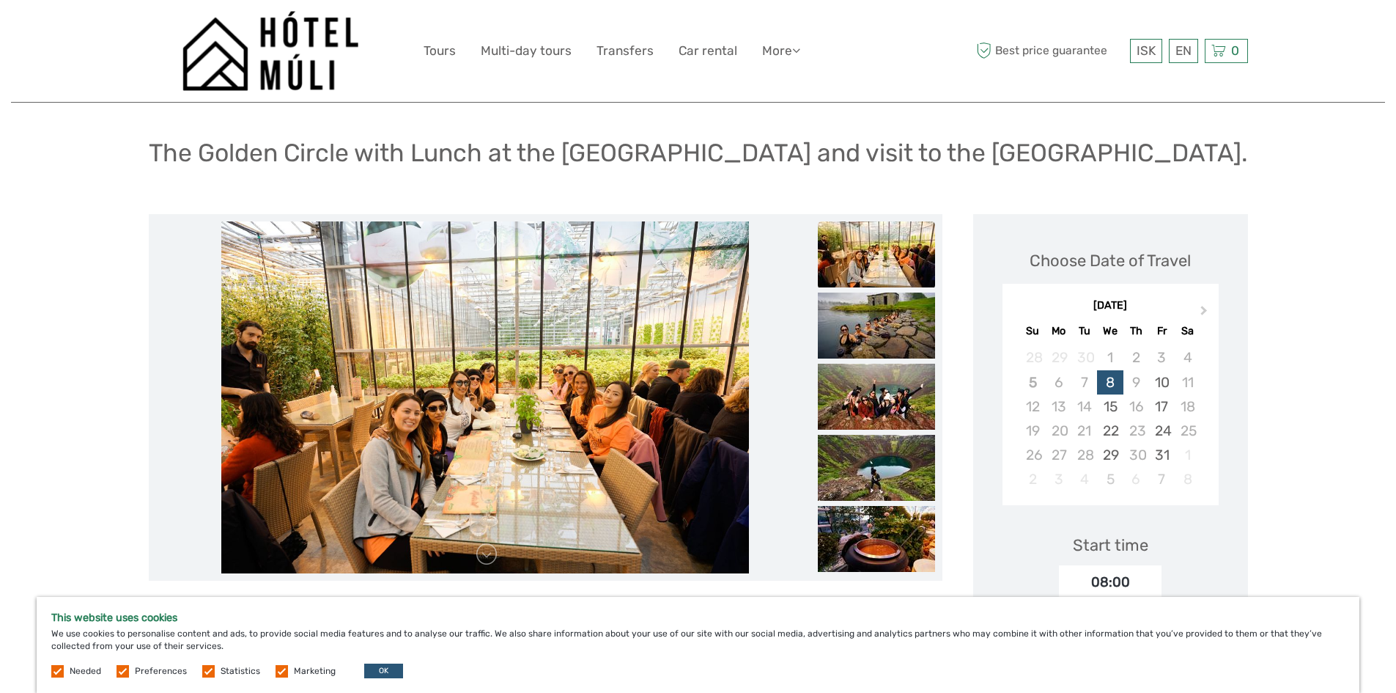
click at [882, 391] on img at bounding box center [876, 397] width 117 height 66
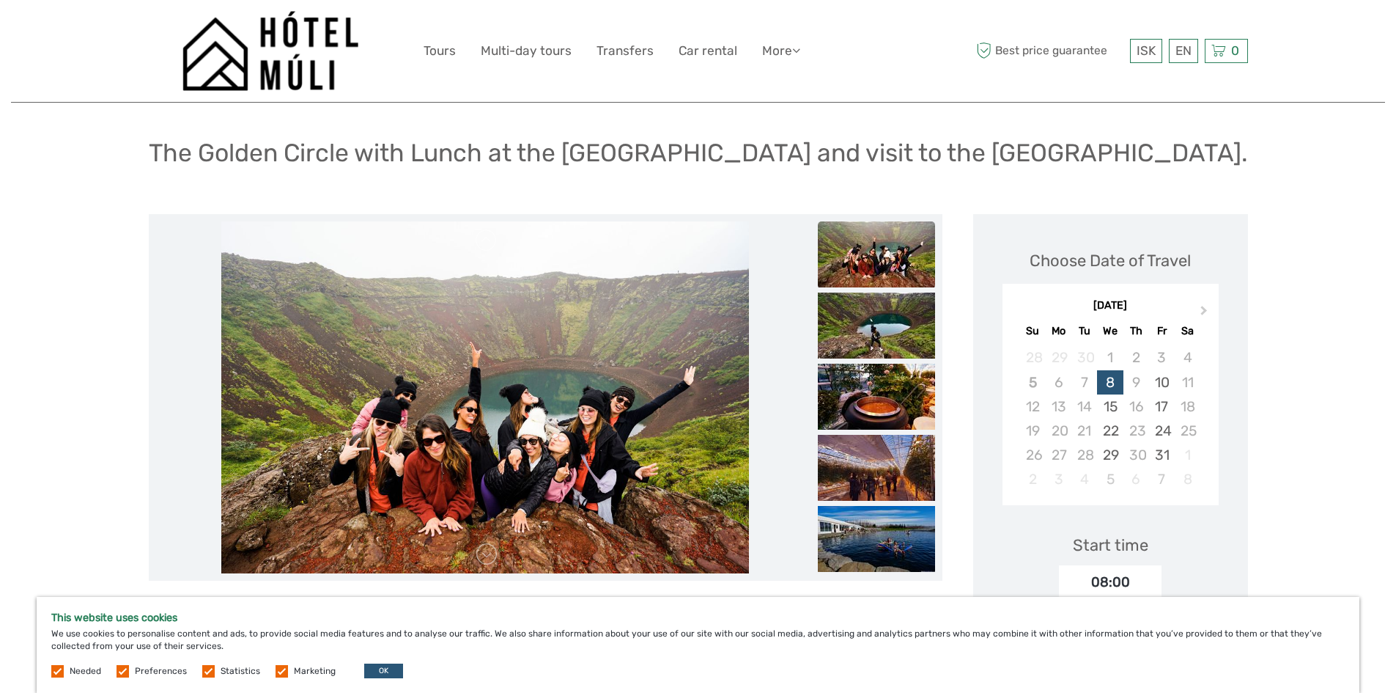
click at [882, 391] on img at bounding box center [876, 397] width 117 height 66
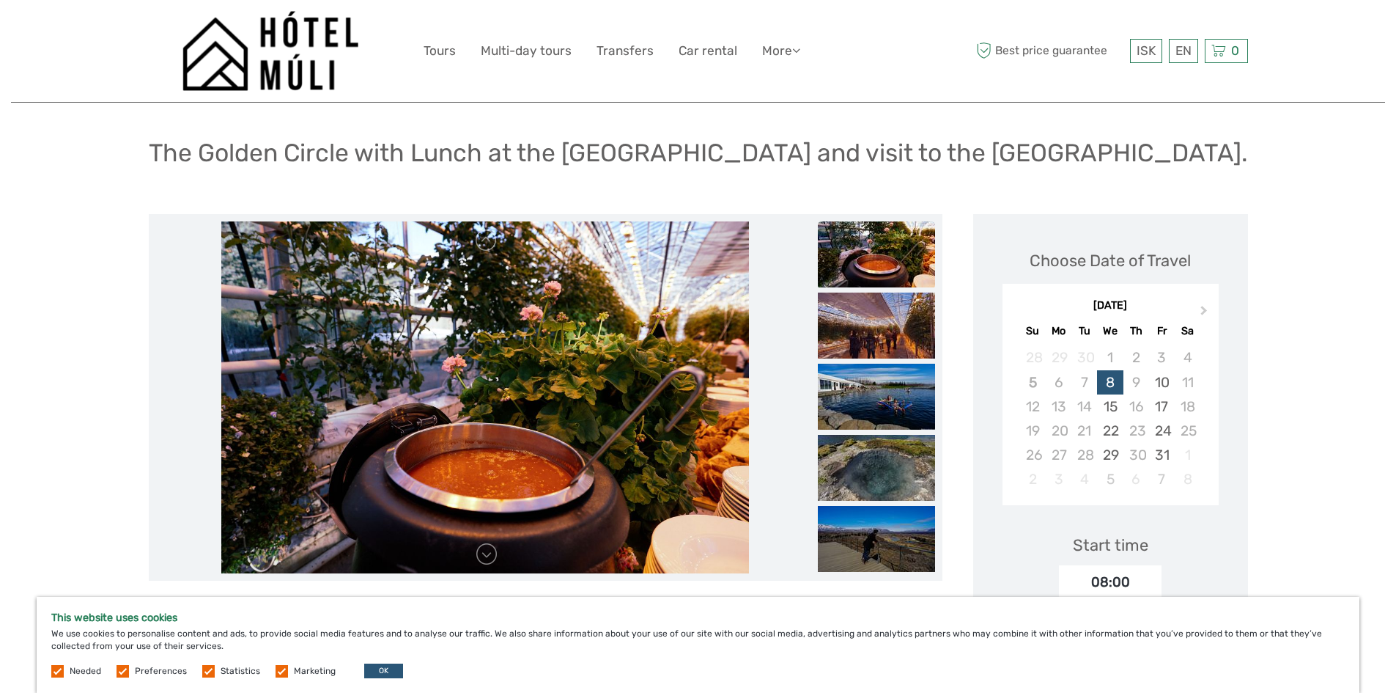
click at [882, 391] on img at bounding box center [876, 397] width 117 height 66
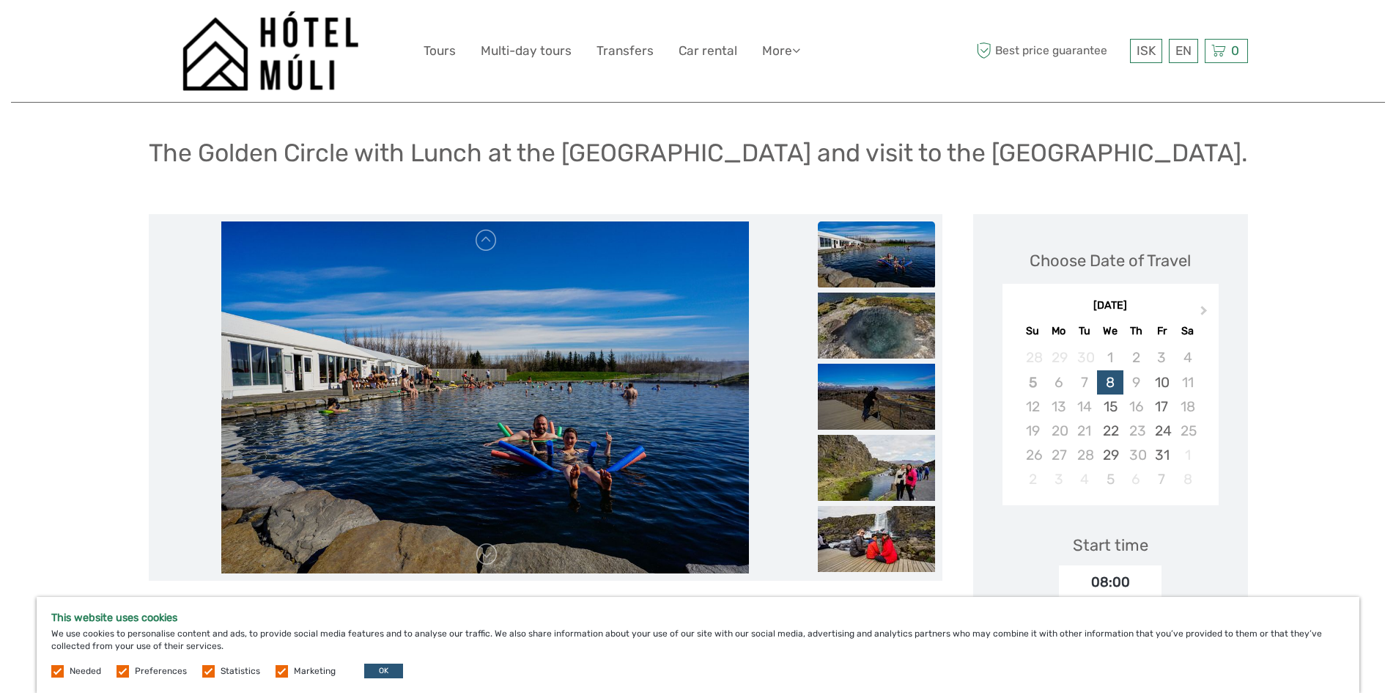
click at [882, 391] on img at bounding box center [876, 397] width 117 height 66
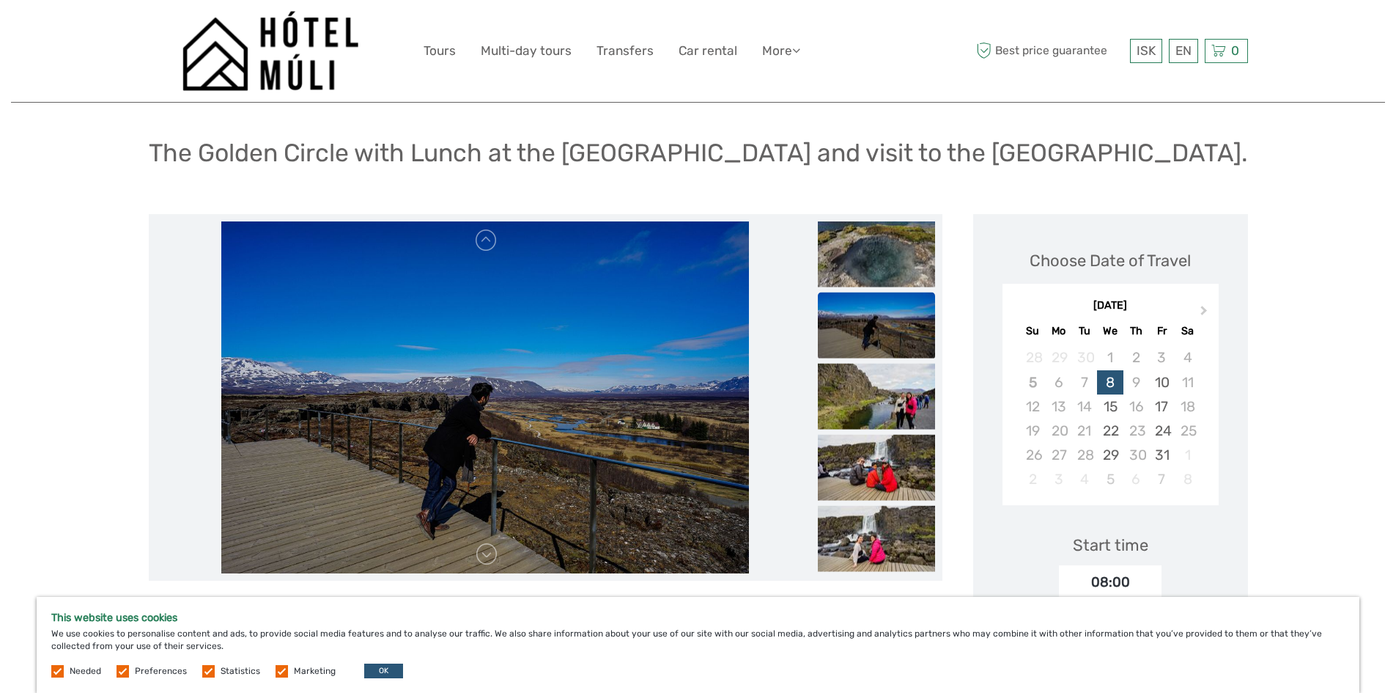
click at [882, 391] on img at bounding box center [876, 397] width 117 height 66
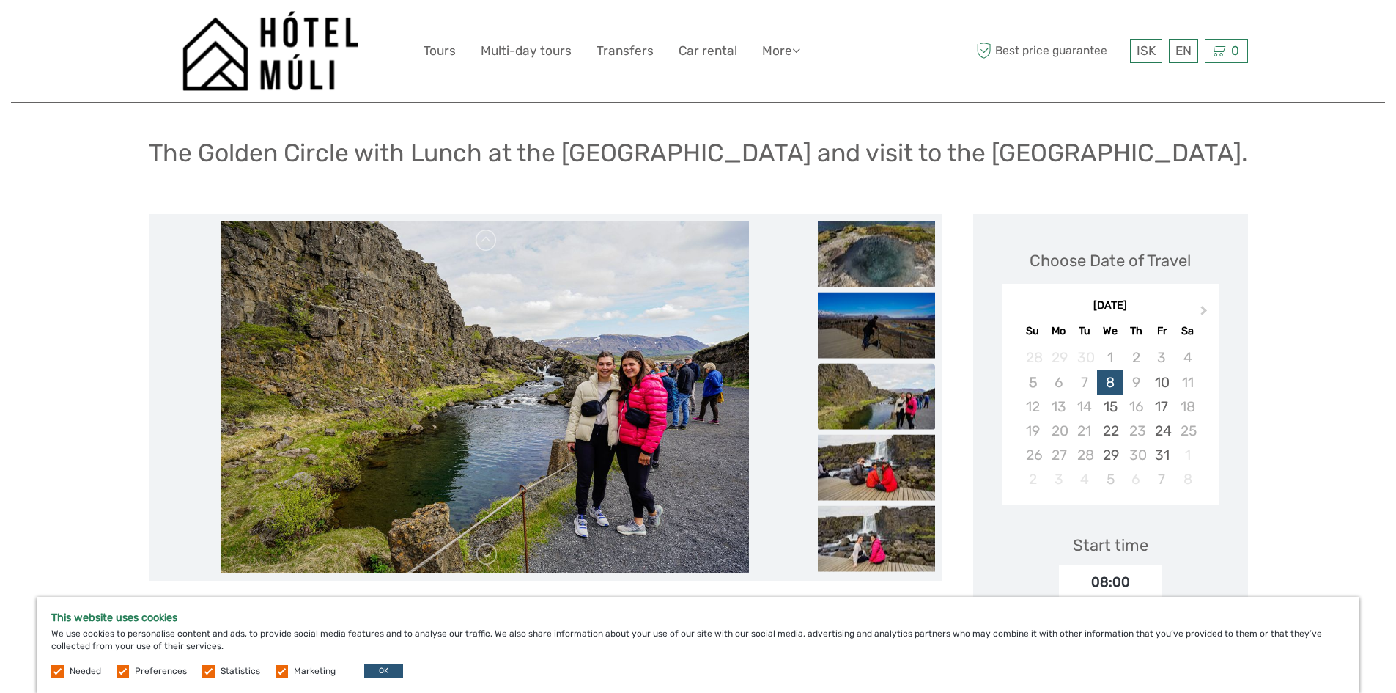
click at [882, 391] on img at bounding box center [876, 397] width 117 height 66
click at [868, 534] on img at bounding box center [876, 539] width 117 height 66
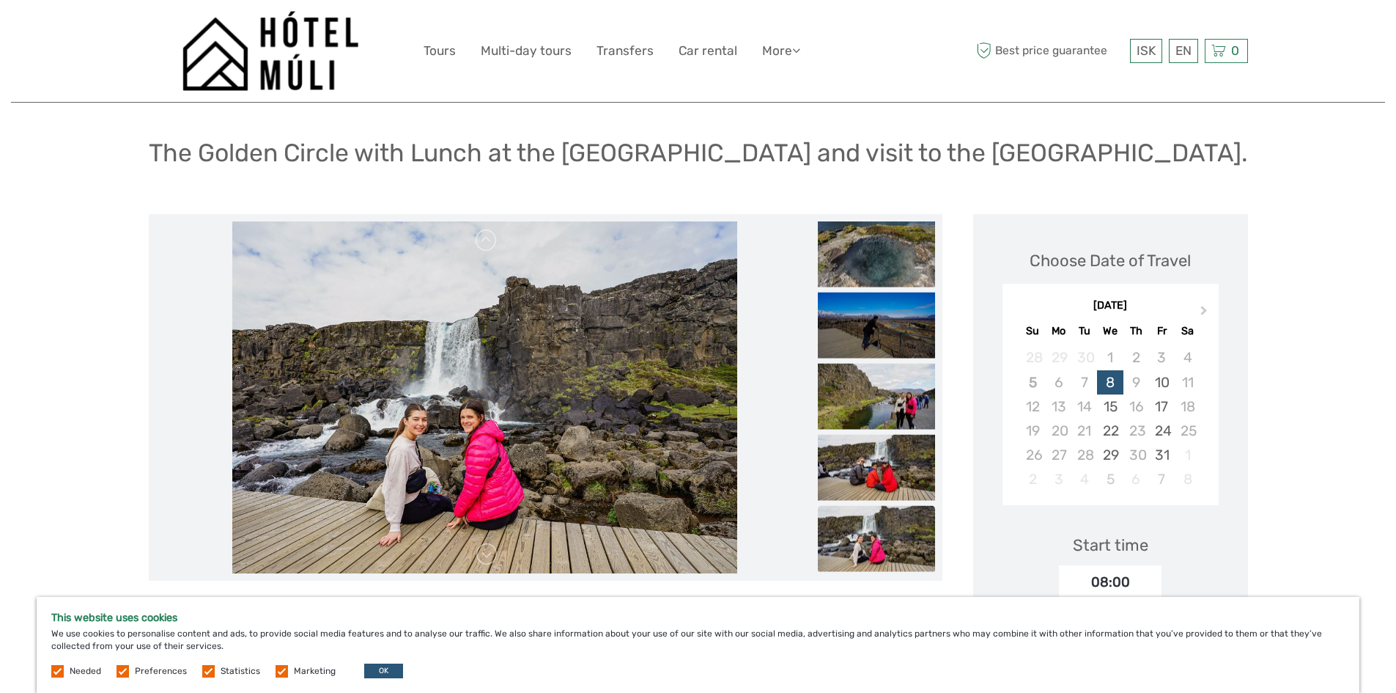
click at [868, 531] on img at bounding box center [876, 539] width 117 height 66
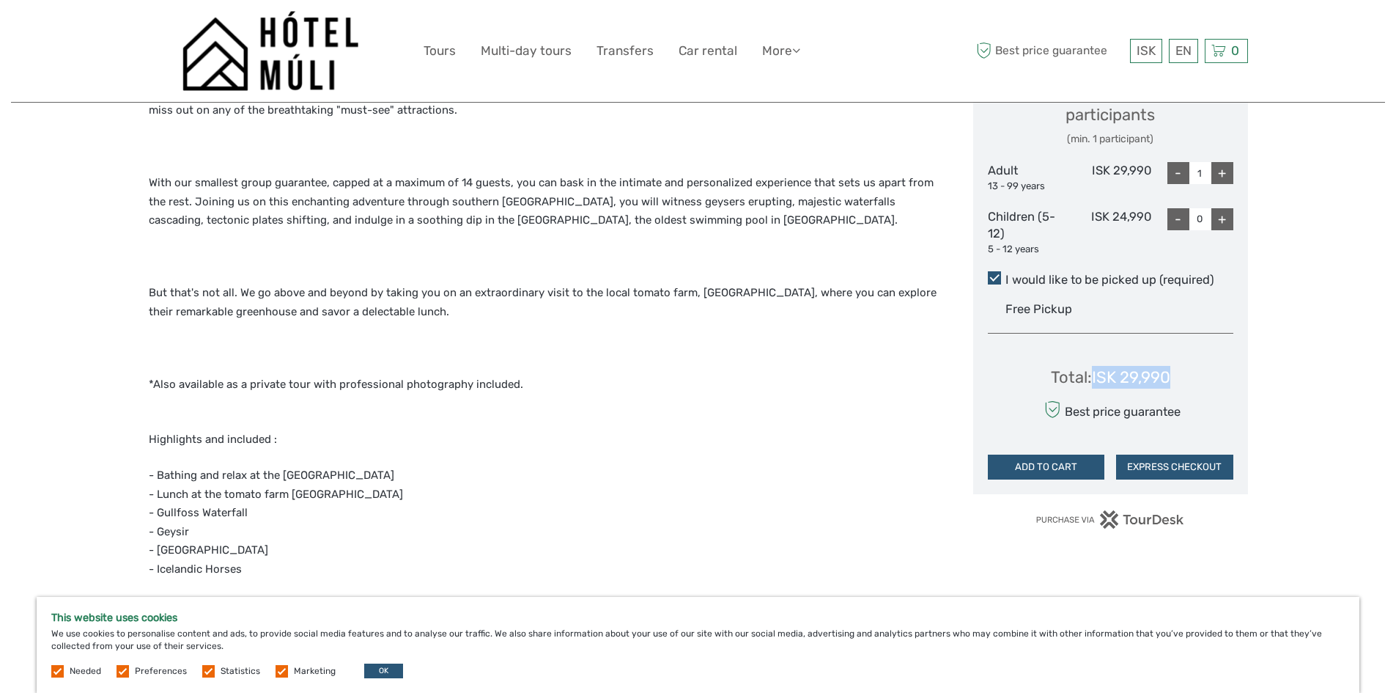
scroll to position [733, 0]
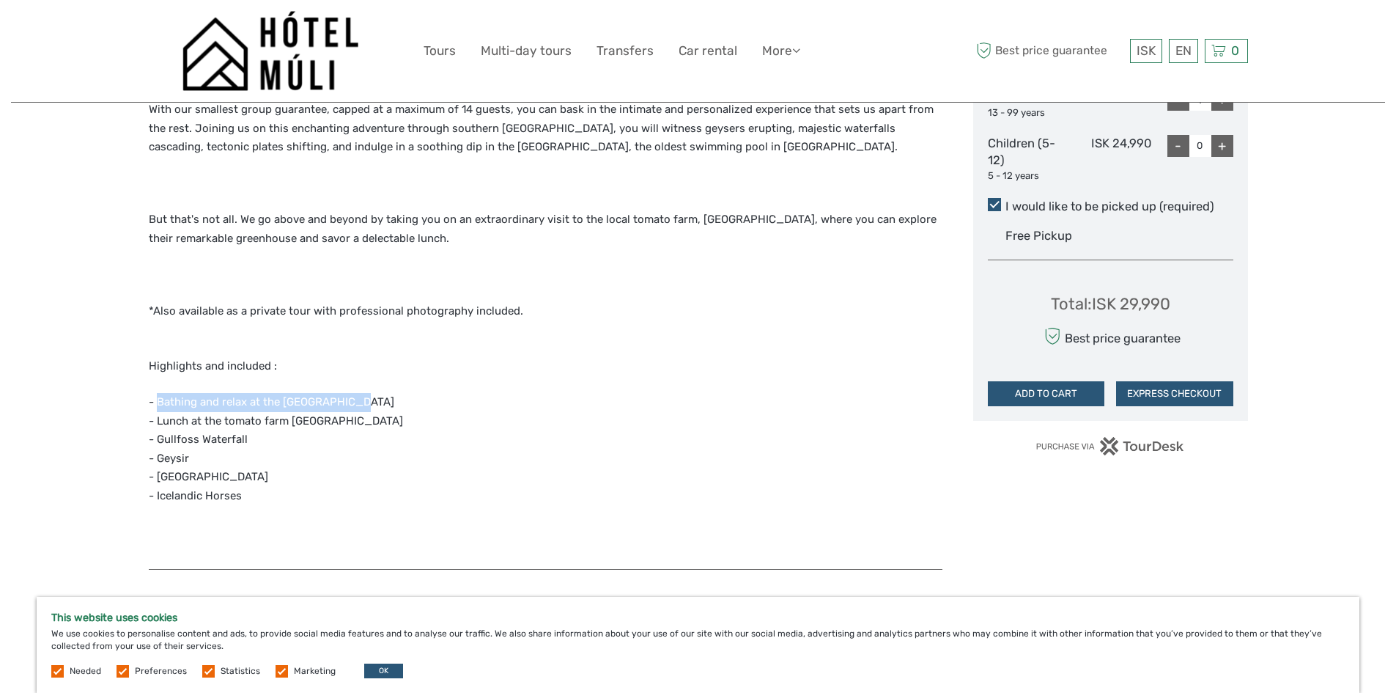
drag, startPoint x: 168, startPoint y: 400, endPoint x: 358, endPoint y: 405, distance: 190.6
click at [358, 405] on p "- Bathing and relax at the Secret Lagoon - Lunch at the tomato farm Friðheimar …" at bounding box center [546, 449] width 794 height 112
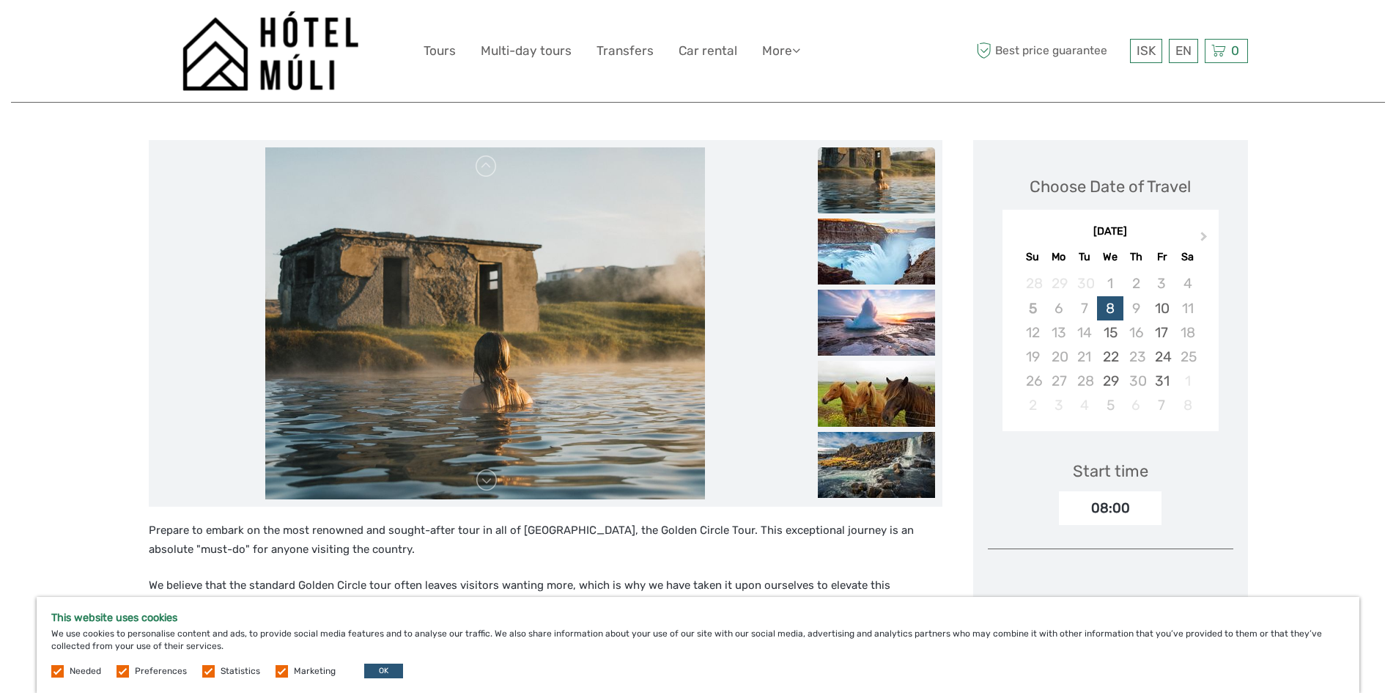
scroll to position [0, 0]
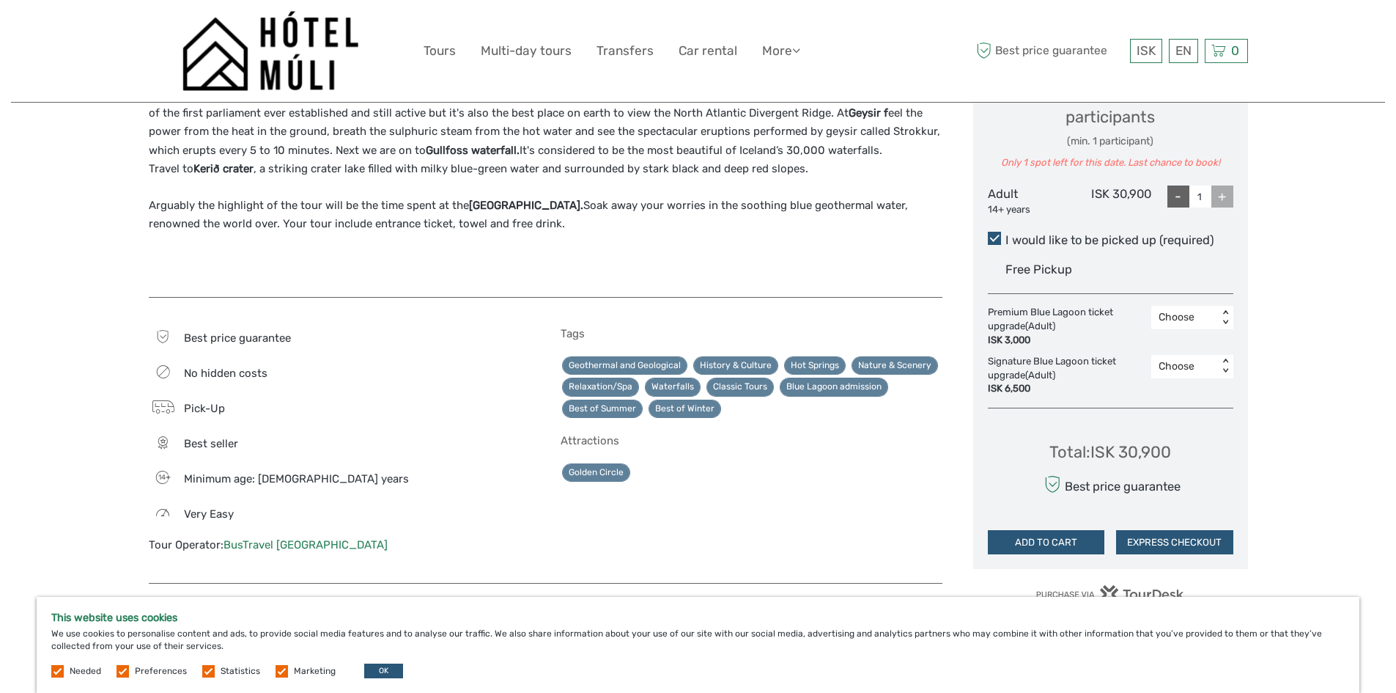
scroll to position [660, 0]
drag, startPoint x: 1122, startPoint y: 453, endPoint x: 1172, endPoint y: 453, distance: 49.8
click at [1171, 453] on div "Total : ISK 30,900" at bounding box center [1111, 452] width 122 height 23
copy div "30,900"
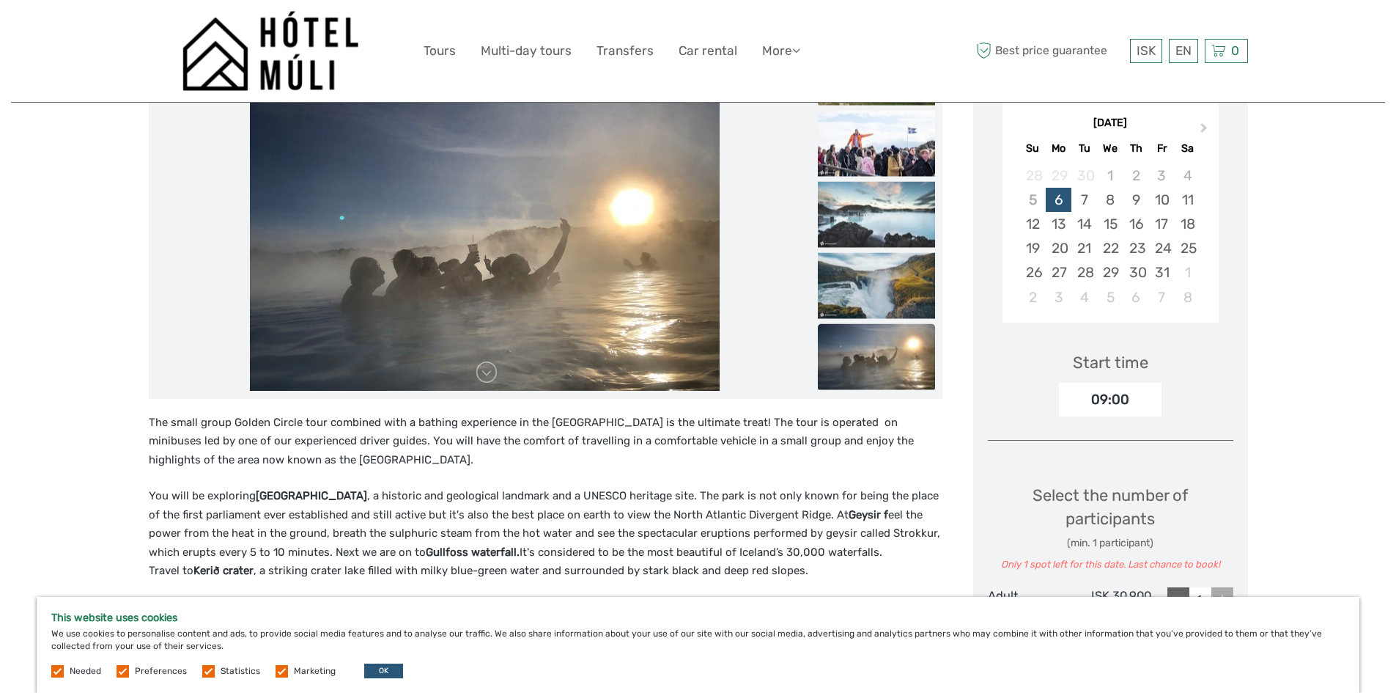
scroll to position [220, 0]
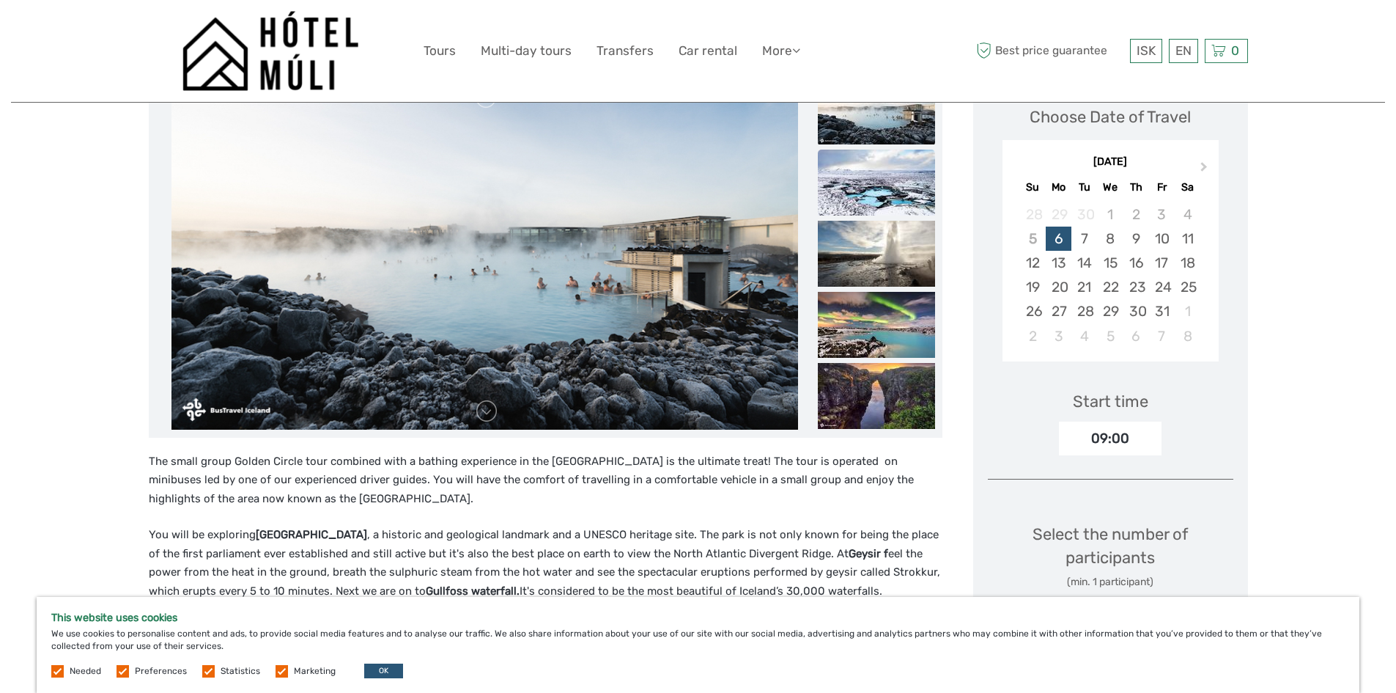
click at [876, 188] on img at bounding box center [876, 183] width 117 height 66
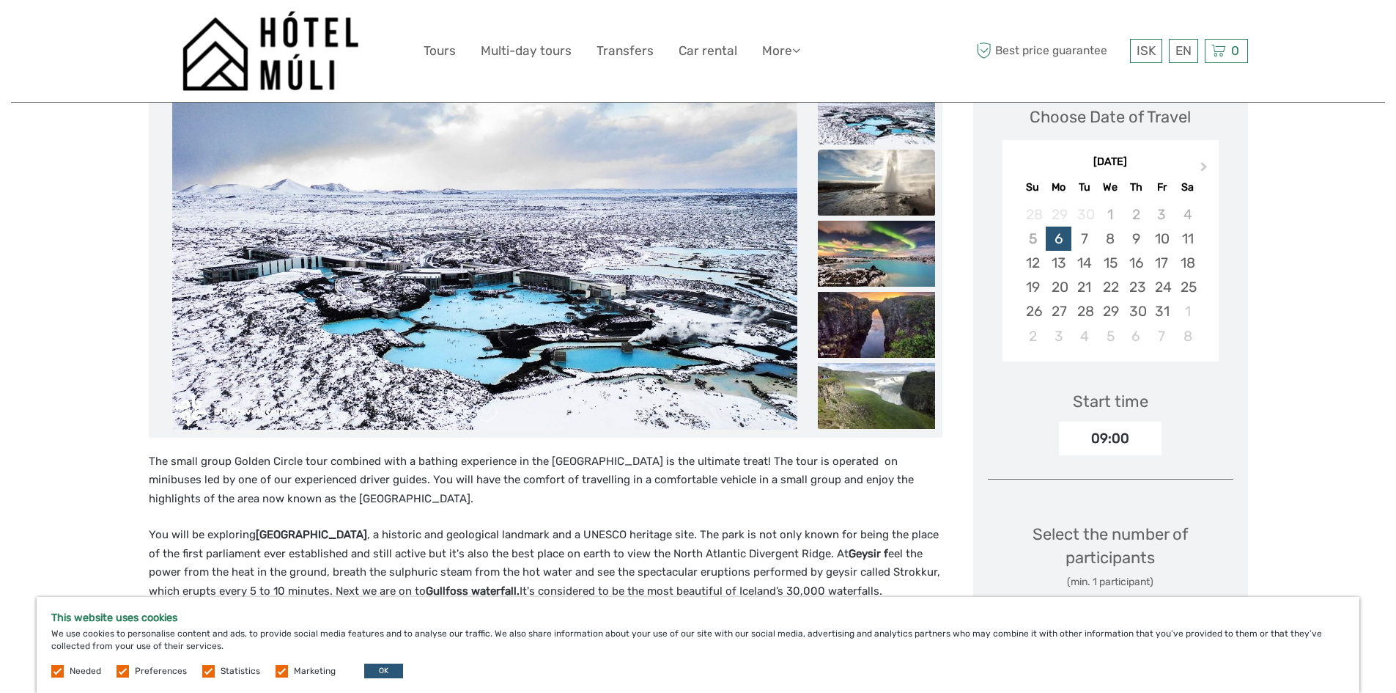
click at [879, 188] on img at bounding box center [876, 183] width 117 height 66
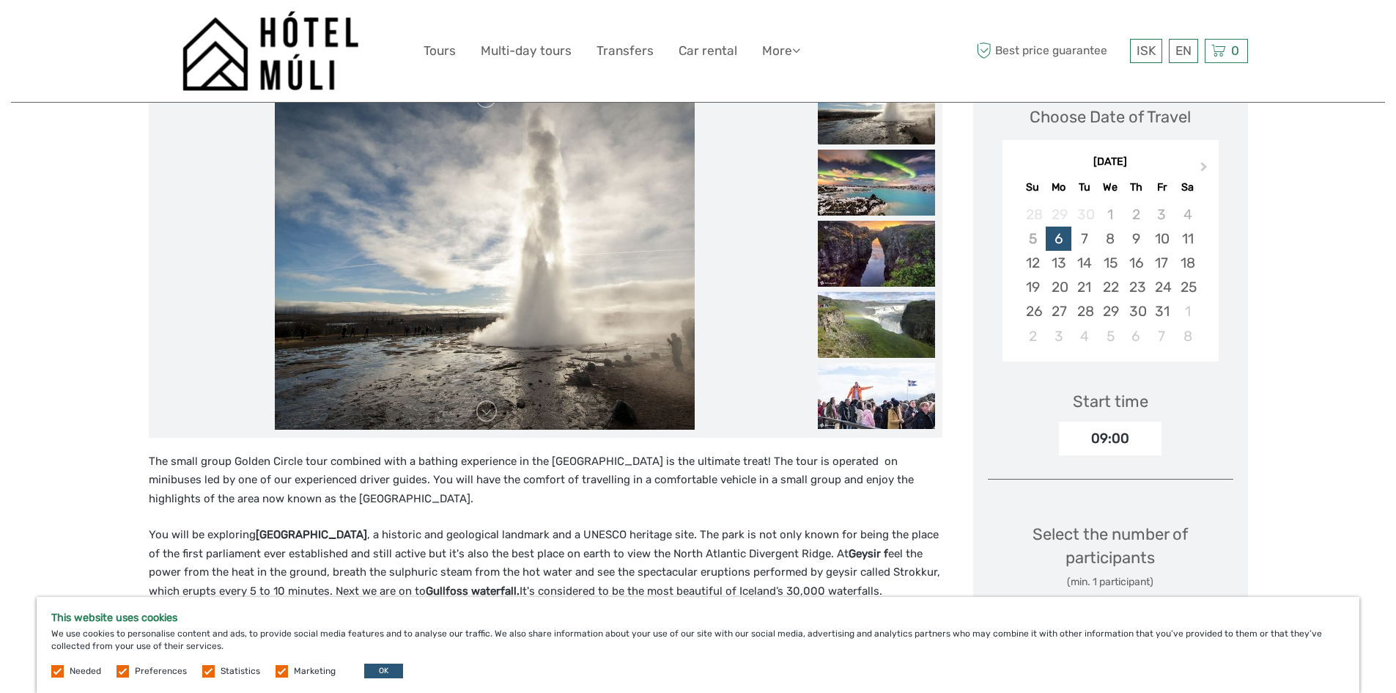
click at [879, 188] on img at bounding box center [876, 183] width 117 height 66
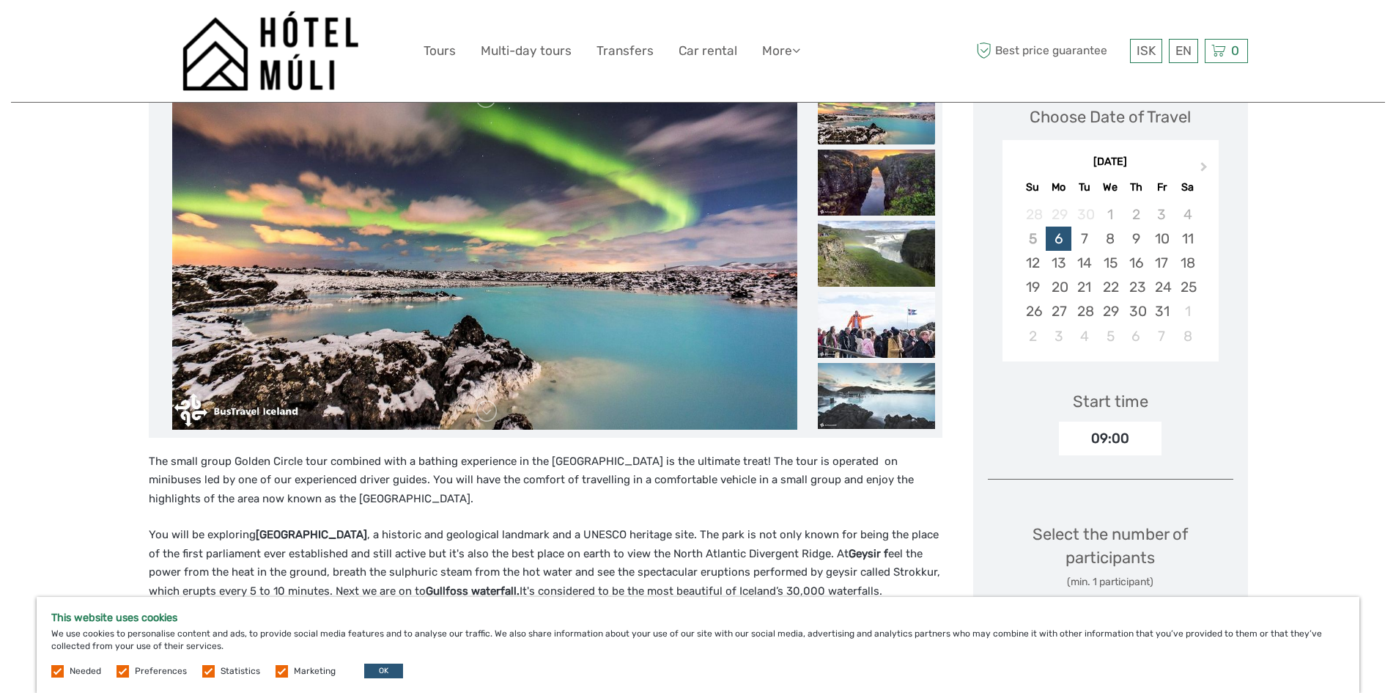
click at [879, 188] on img at bounding box center [876, 183] width 117 height 66
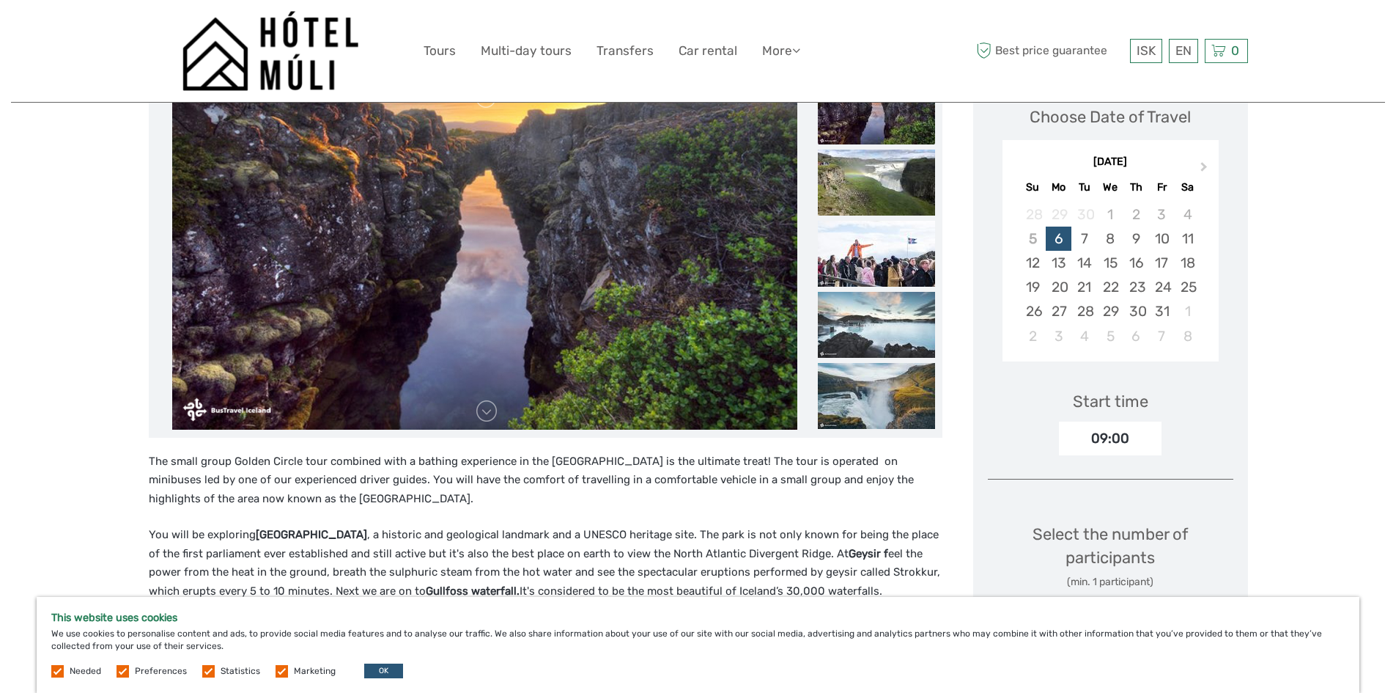
click at [879, 188] on img at bounding box center [876, 183] width 117 height 66
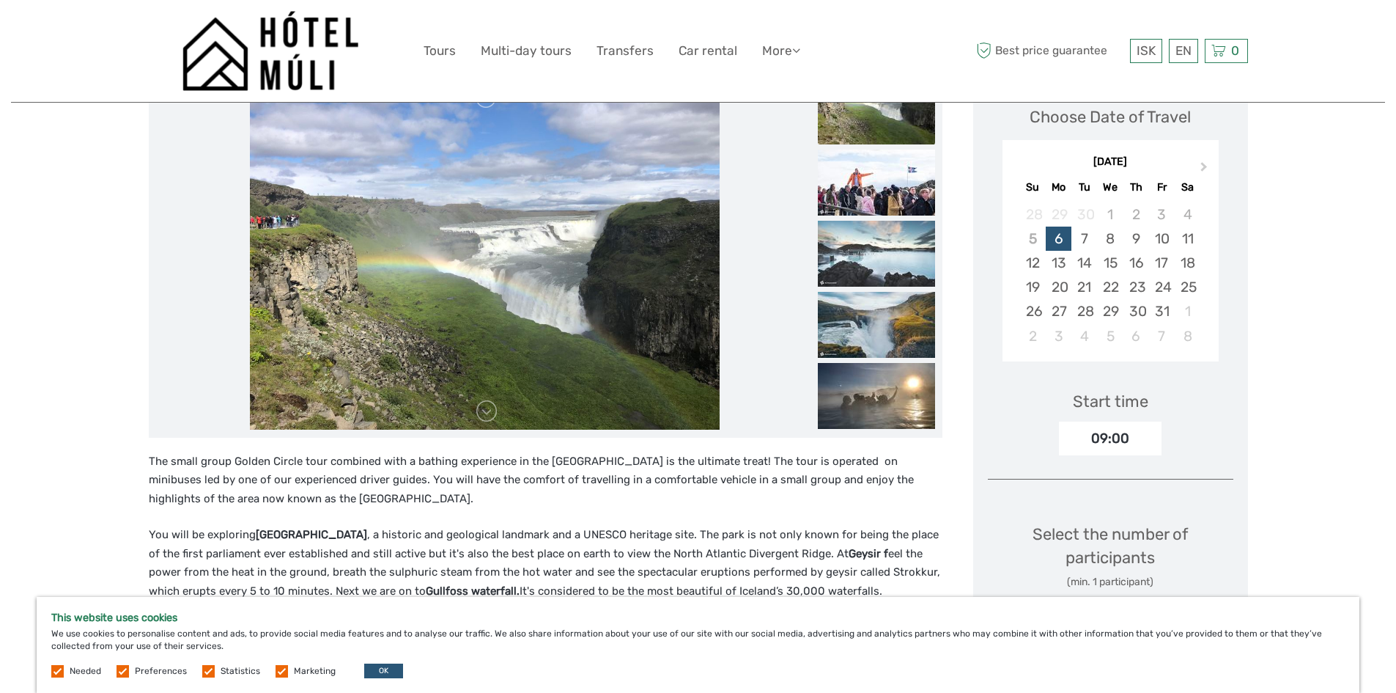
click at [879, 188] on img at bounding box center [876, 183] width 117 height 66
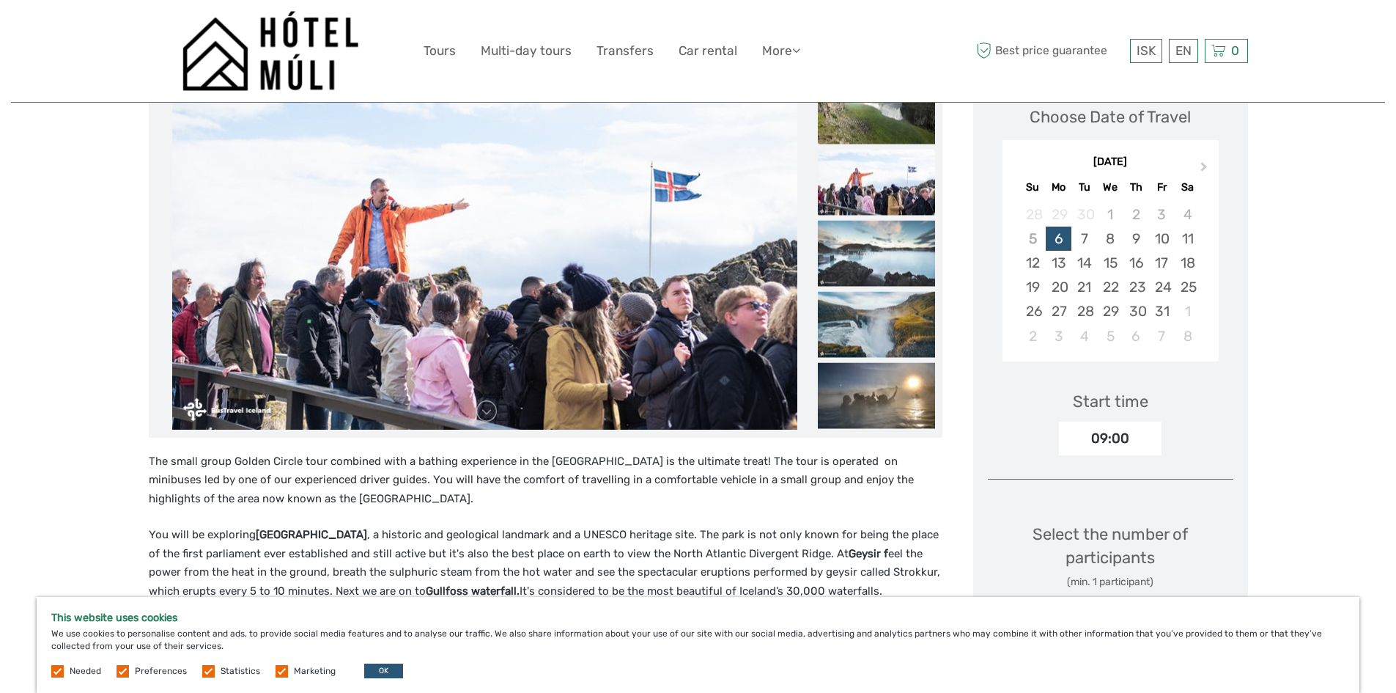
click at [879, 188] on img at bounding box center [876, 182] width 117 height 66
click at [879, 243] on img at bounding box center [876, 253] width 117 height 66
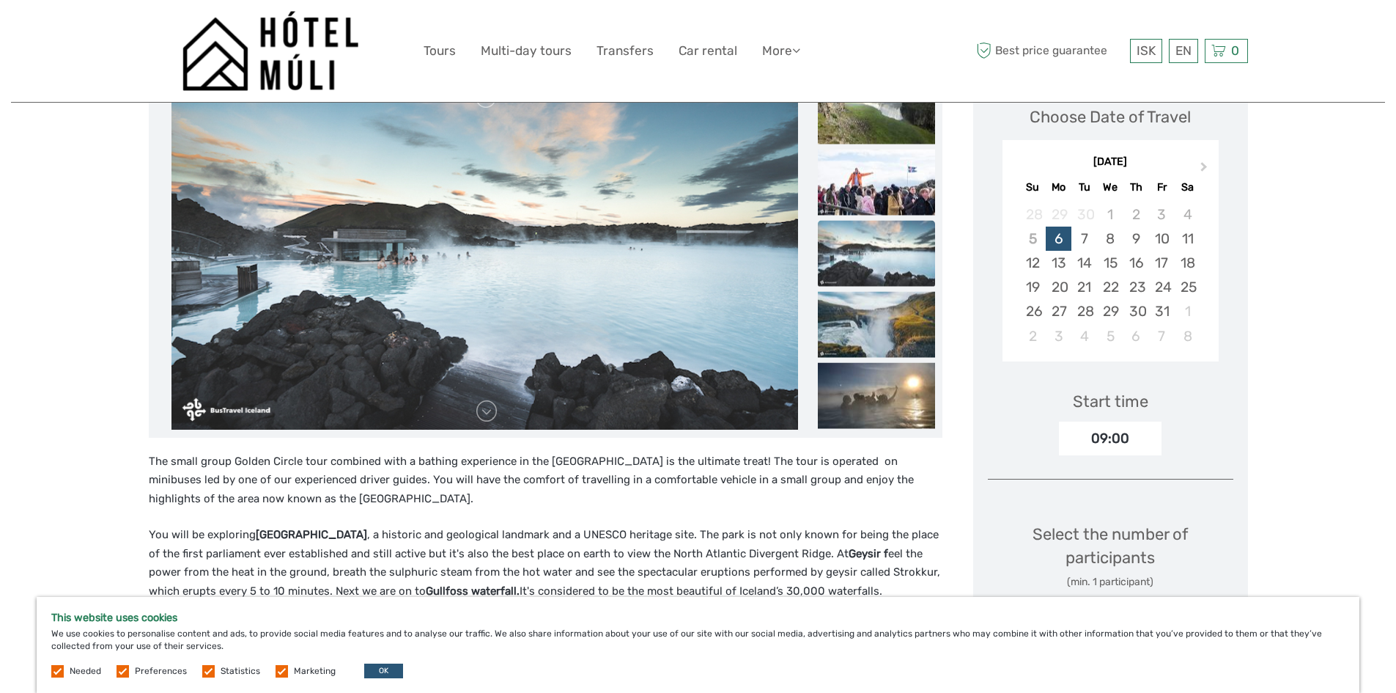
click at [885, 290] on ul at bounding box center [876, 78] width 117 height 712
drag, startPoint x: 874, startPoint y: 342, endPoint x: 877, endPoint y: 334, distance: 8.6
click at [876, 340] on img at bounding box center [876, 324] width 117 height 66
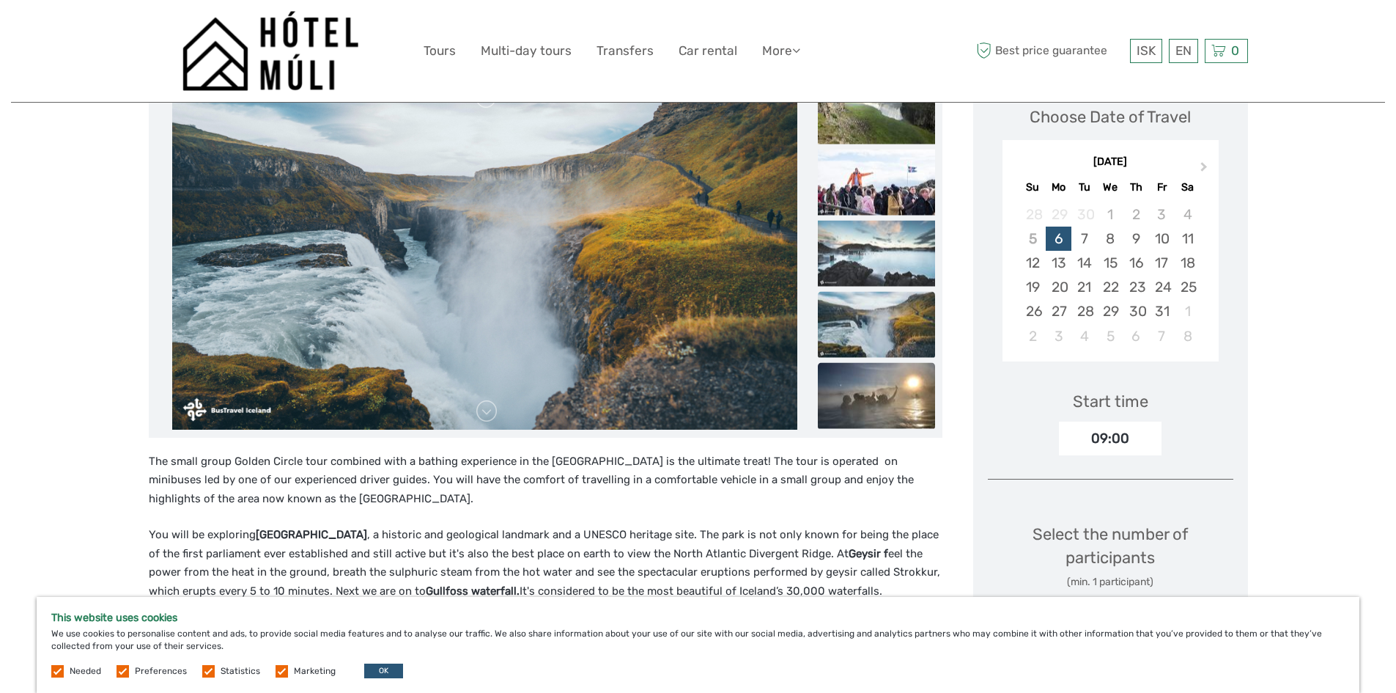
click at [861, 387] on img at bounding box center [876, 395] width 117 height 66
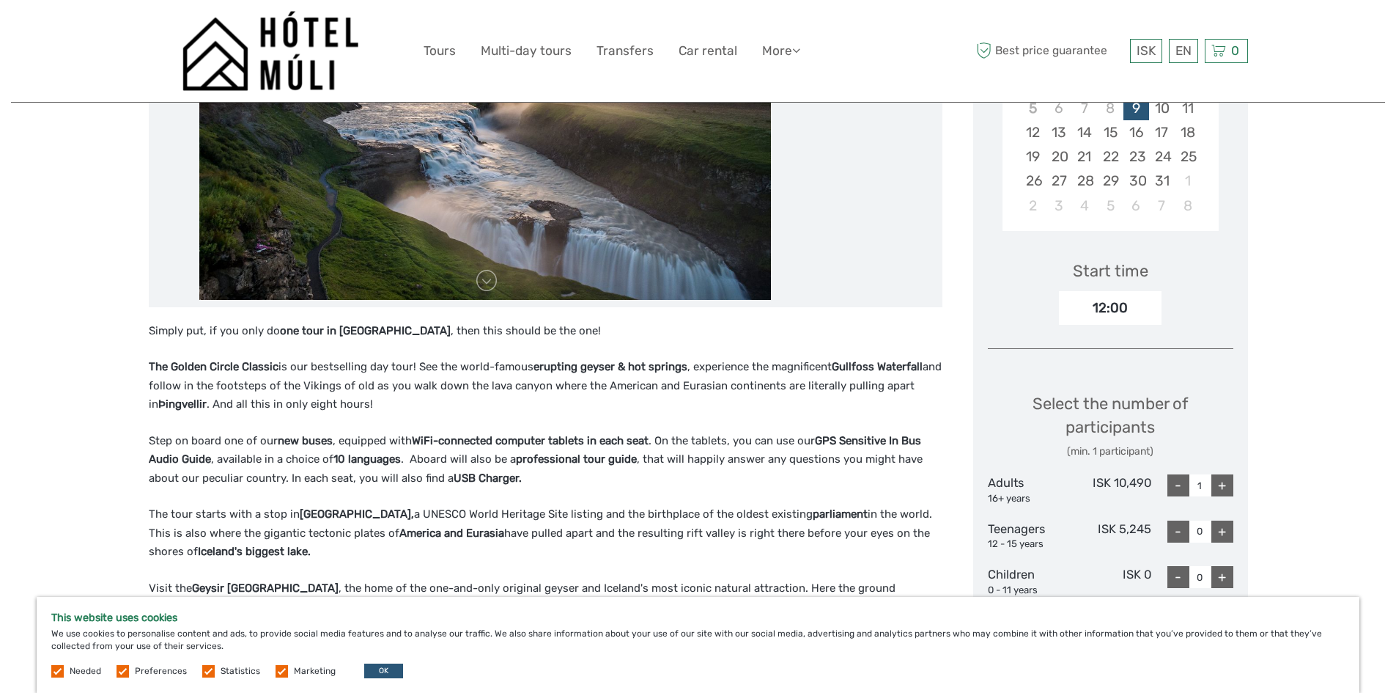
scroll to position [57, 0]
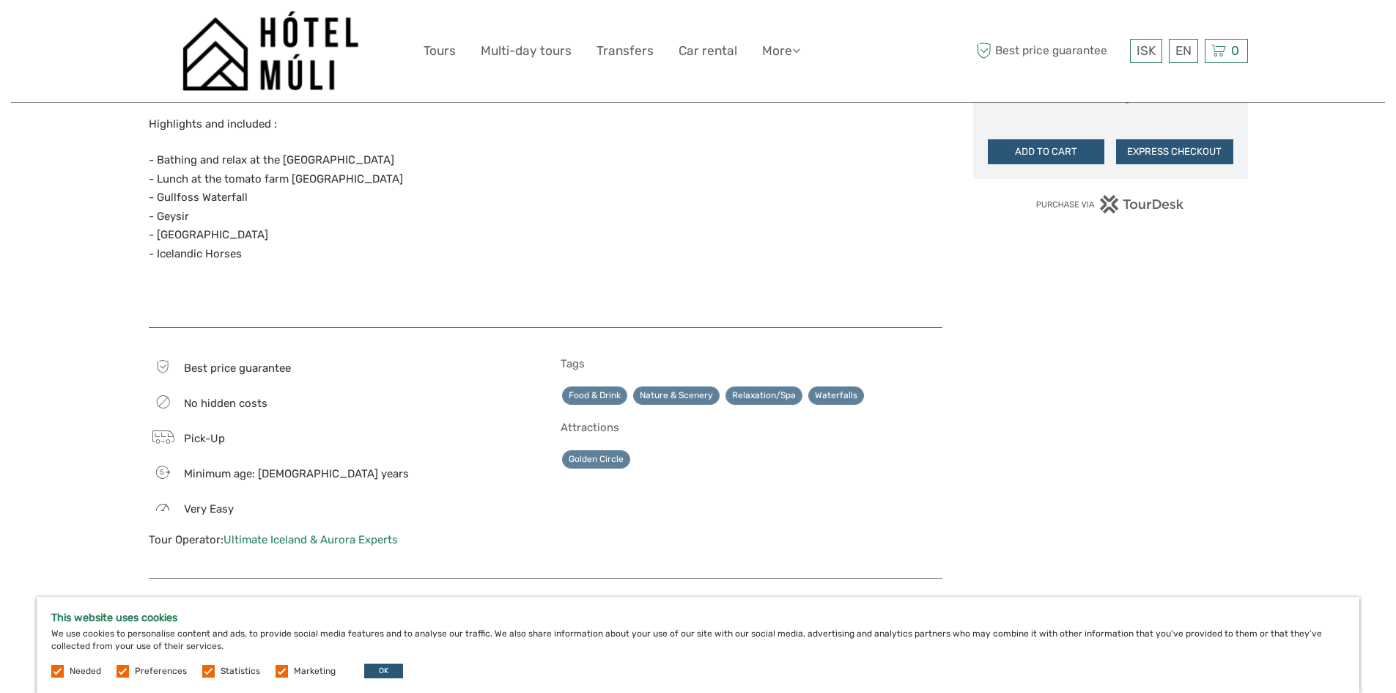
scroll to position [953, 0]
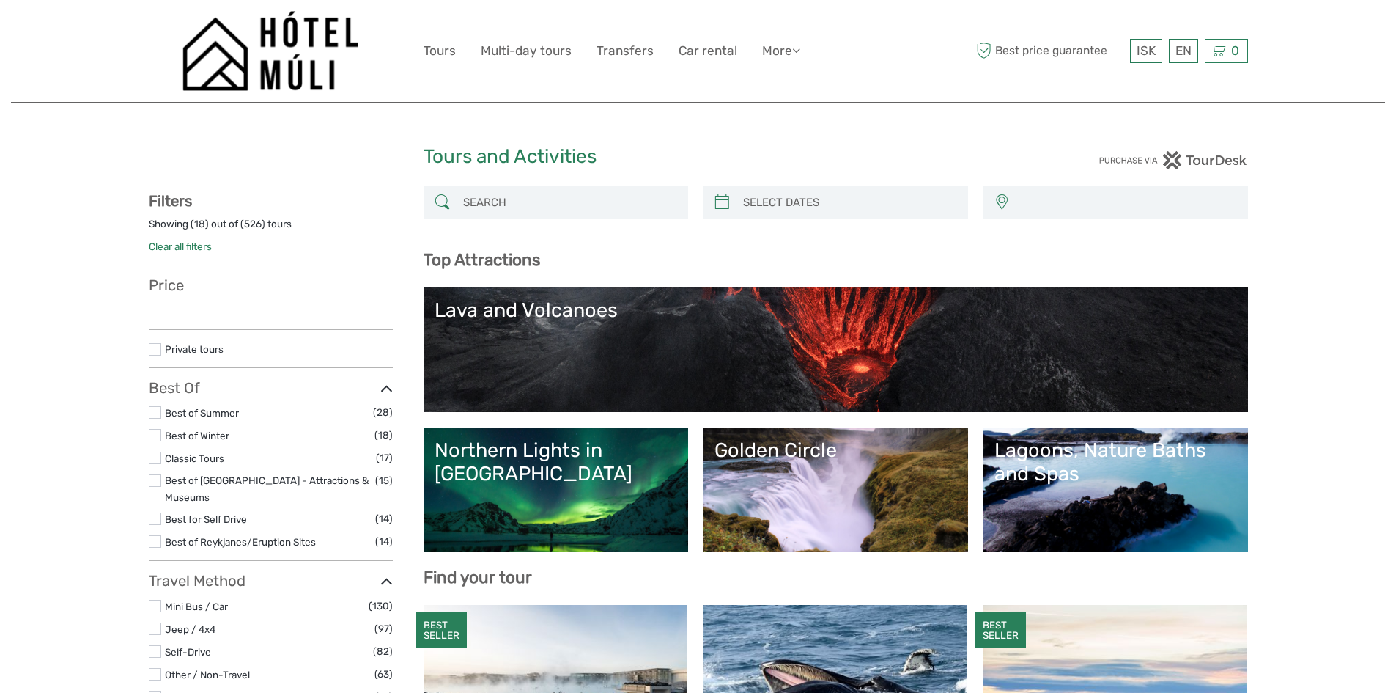
select select
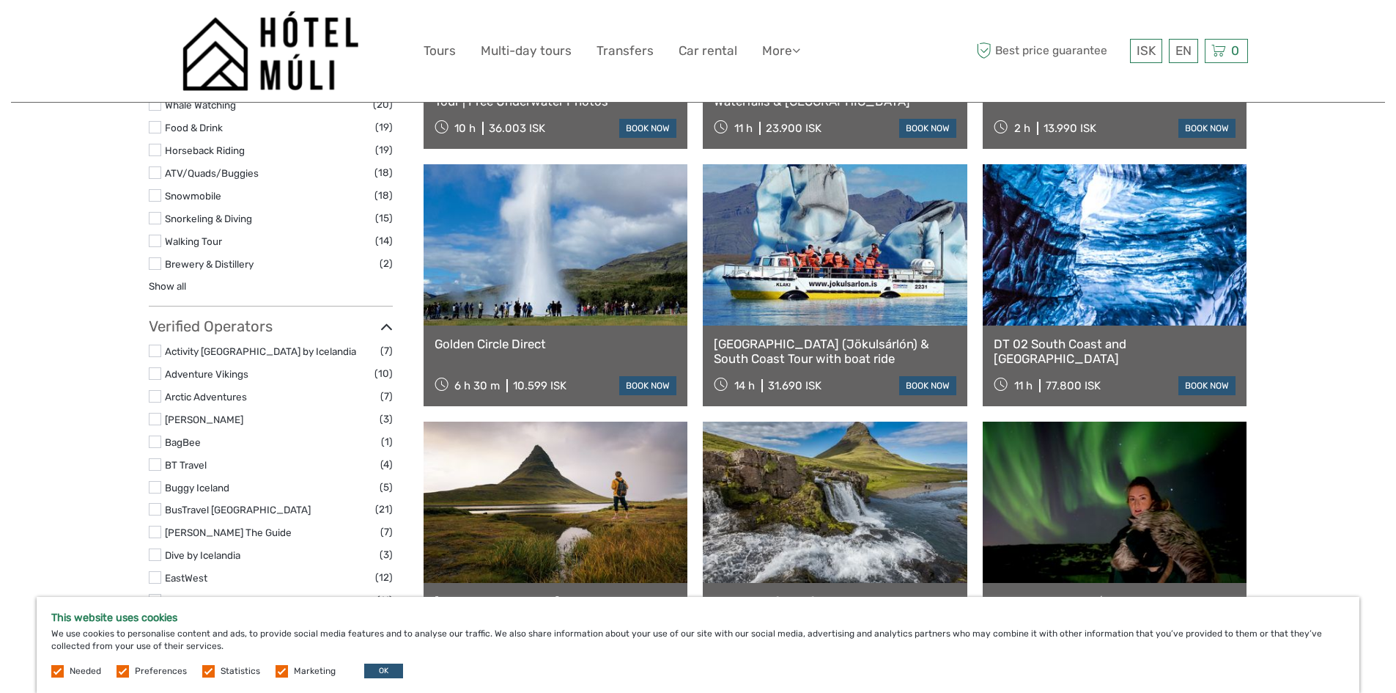
scroll to position [1759, 0]
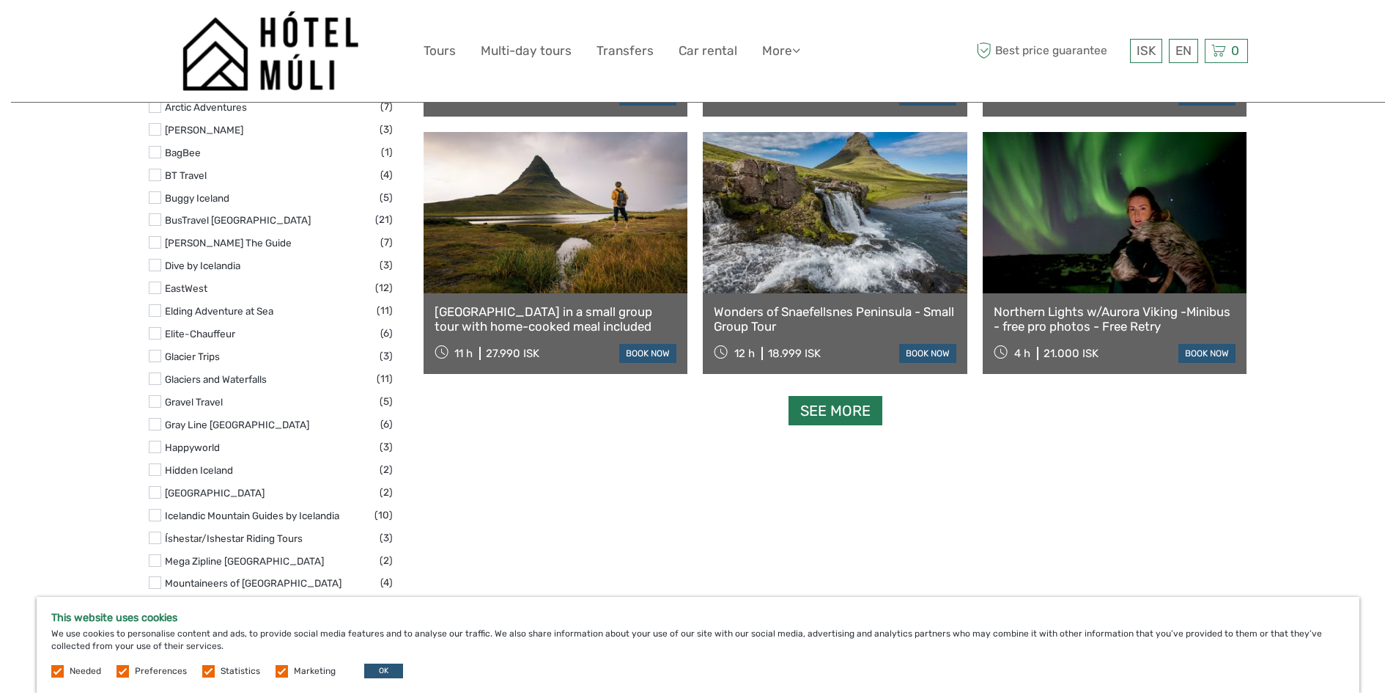
click at [839, 406] on link "See more" at bounding box center [836, 411] width 94 height 30
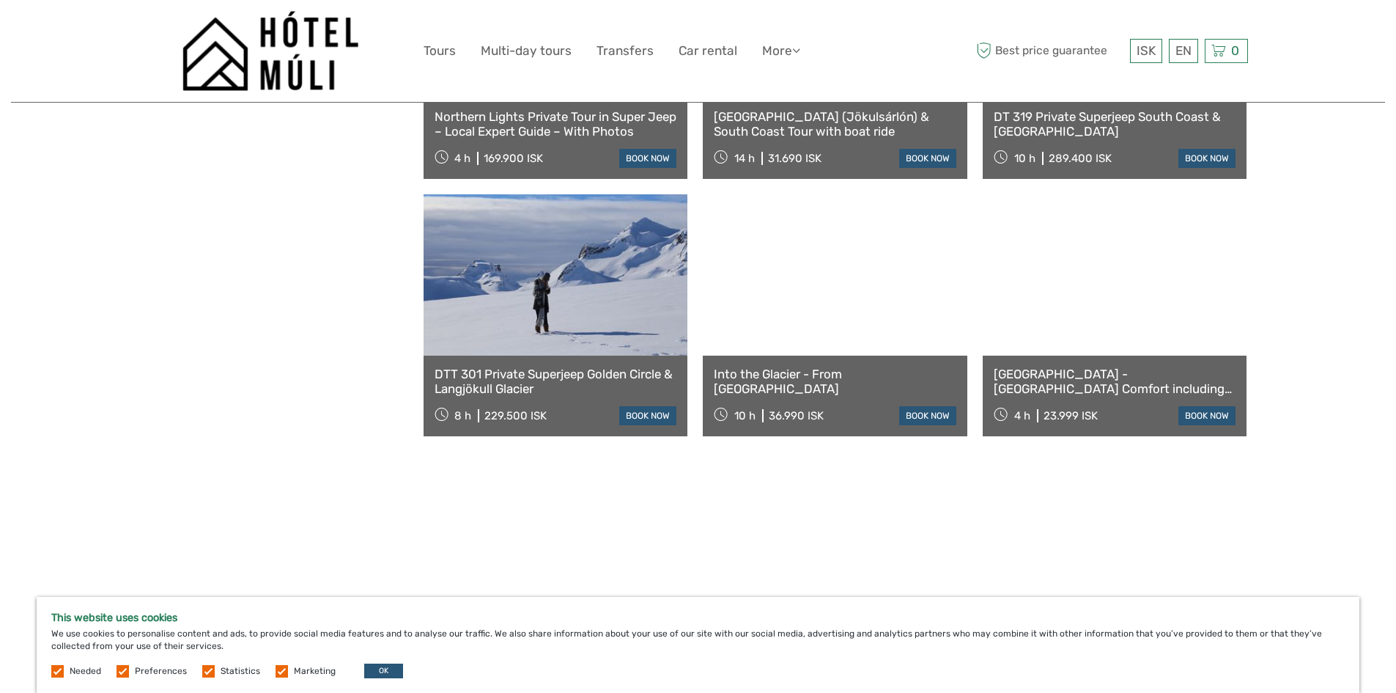
scroll to position [2639, 0]
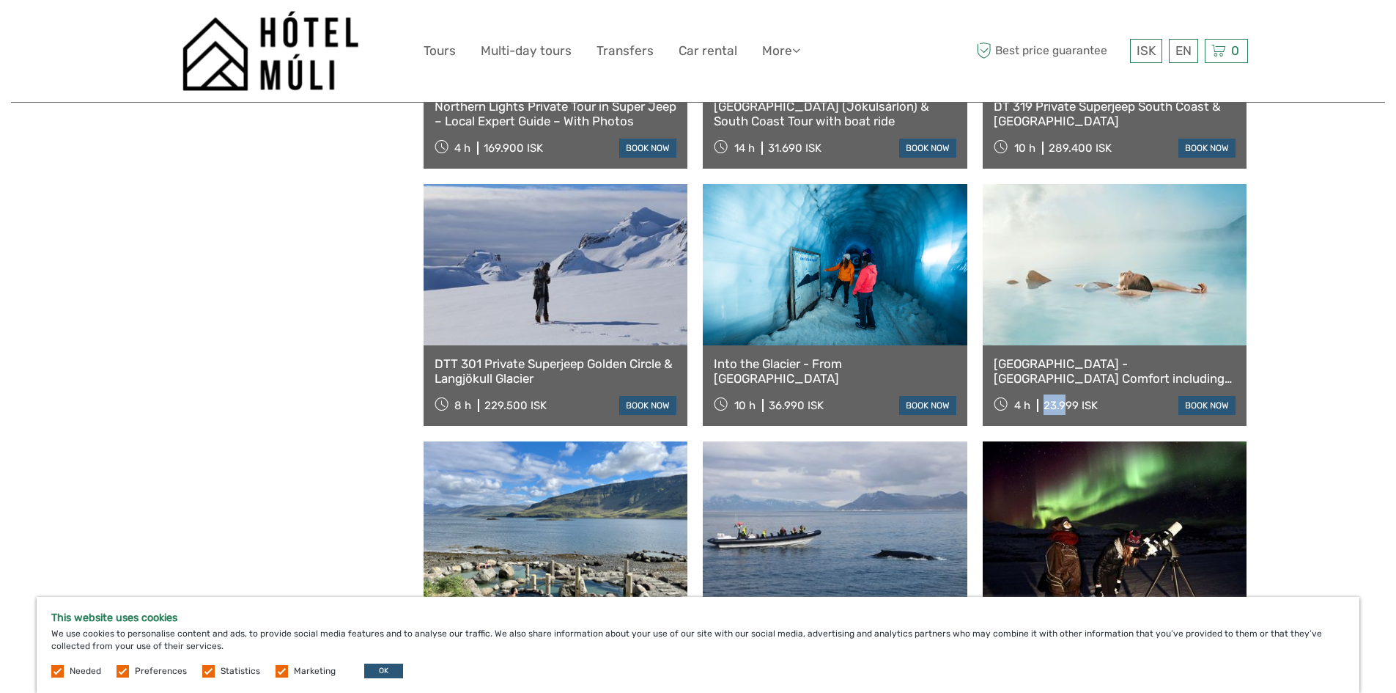
drag, startPoint x: 1045, startPoint y: 405, endPoint x: 1064, endPoint y: 404, distance: 19.8
click at [1064, 404] on div "23.999 ISK" at bounding box center [1071, 405] width 54 height 13
click at [1137, 388] on div "Reykjavík - Blue Lagoon Comfort including admission 4 h 23.999 ISK book now" at bounding box center [1115, 385] width 265 height 81
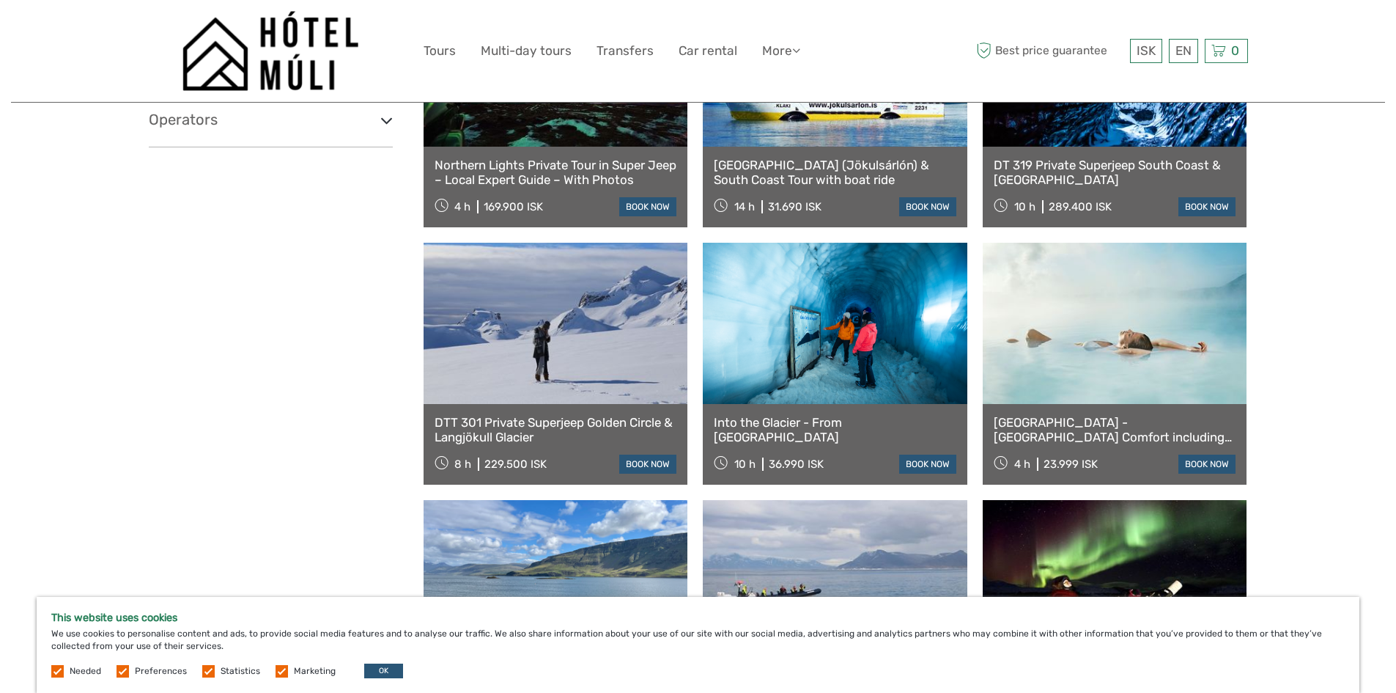
scroll to position [2565, 0]
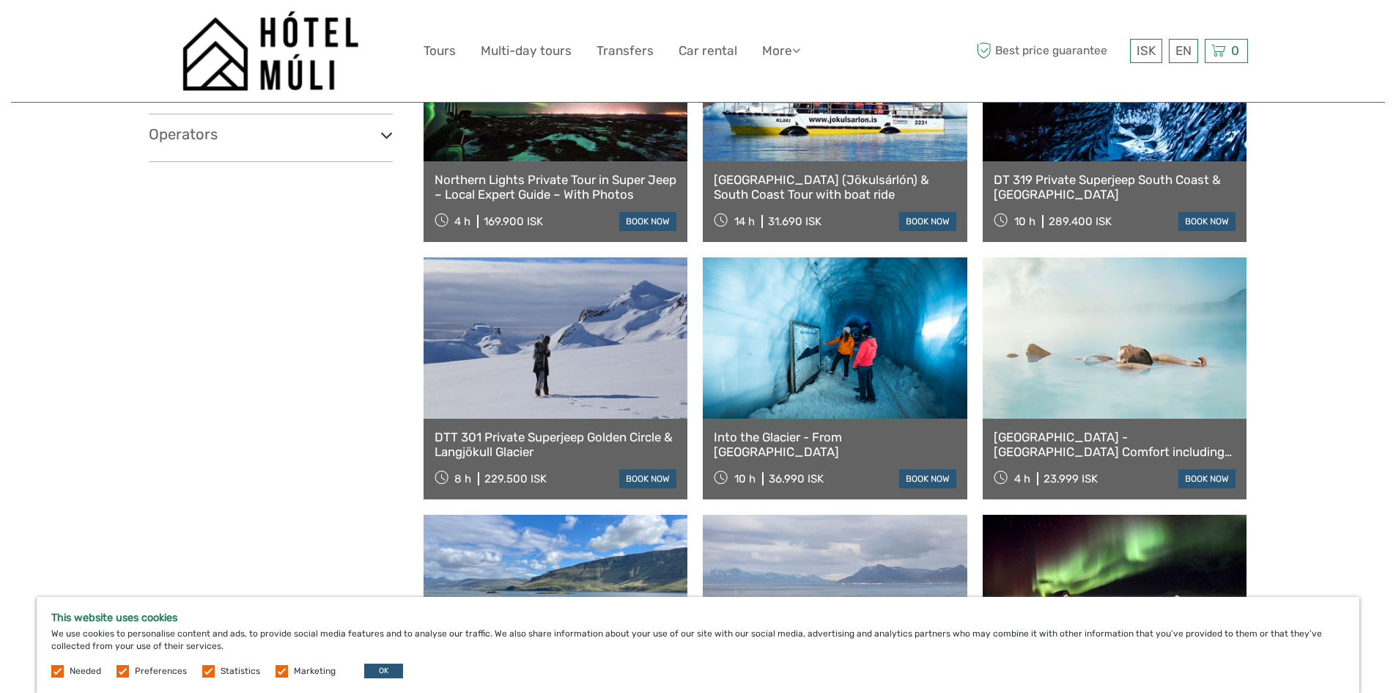
click at [1060, 443] on link "Reykjavík - Blue Lagoon Comfort including admission" at bounding box center [1115, 445] width 243 height 30
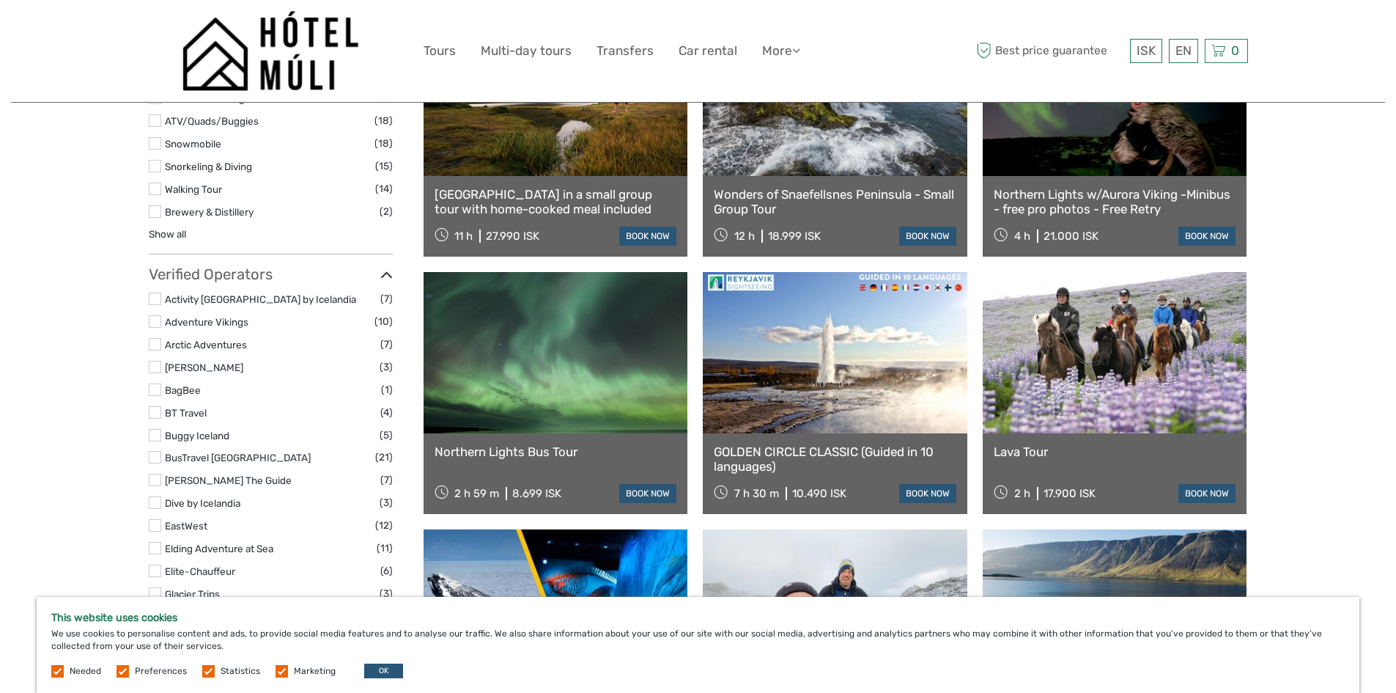
scroll to position [1686, 0]
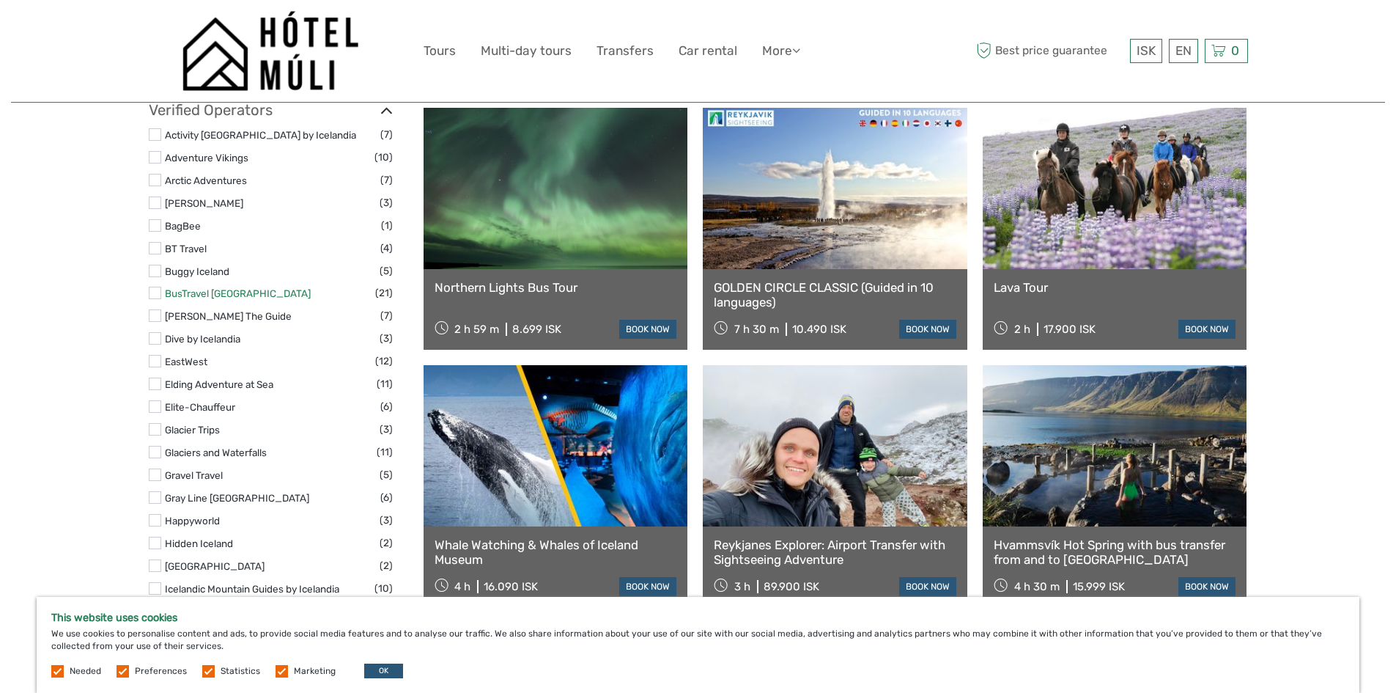
click at [229, 287] on link "BusTravel [GEOGRAPHIC_DATA]" at bounding box center [238, 293] width 146 height 12
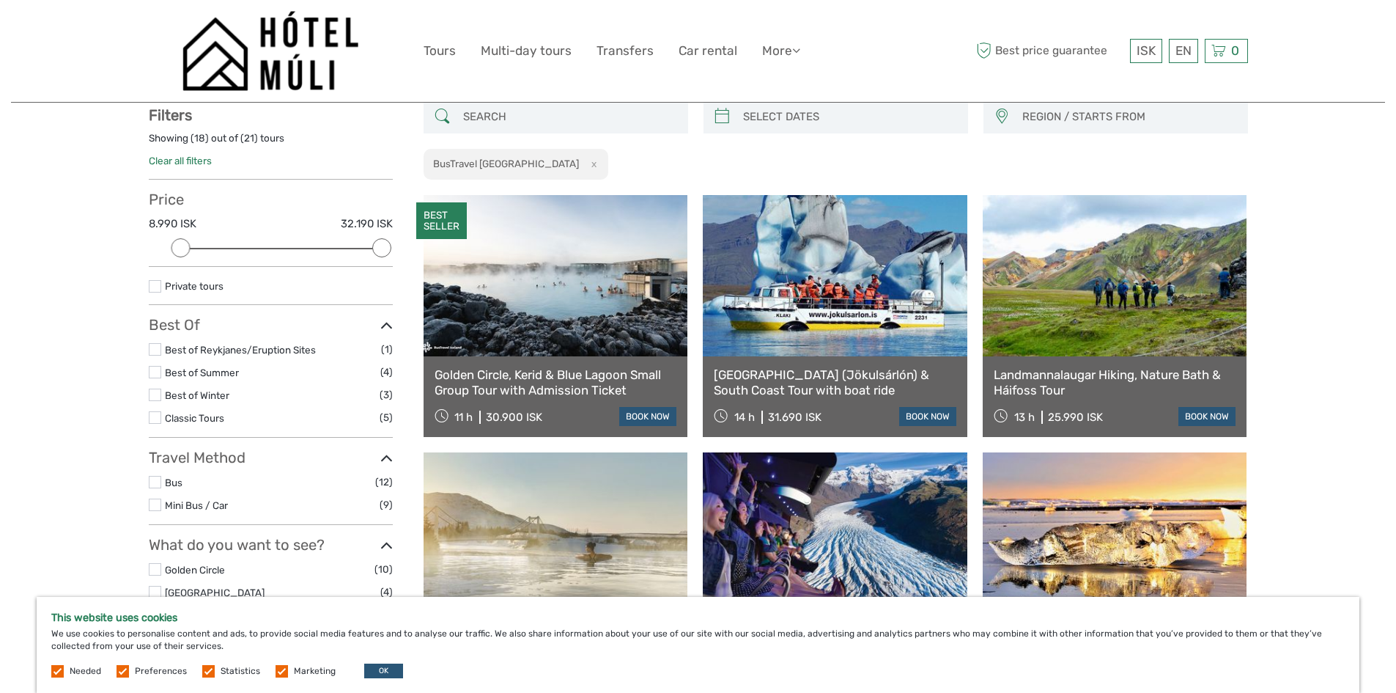
scroll to position [84, 0]
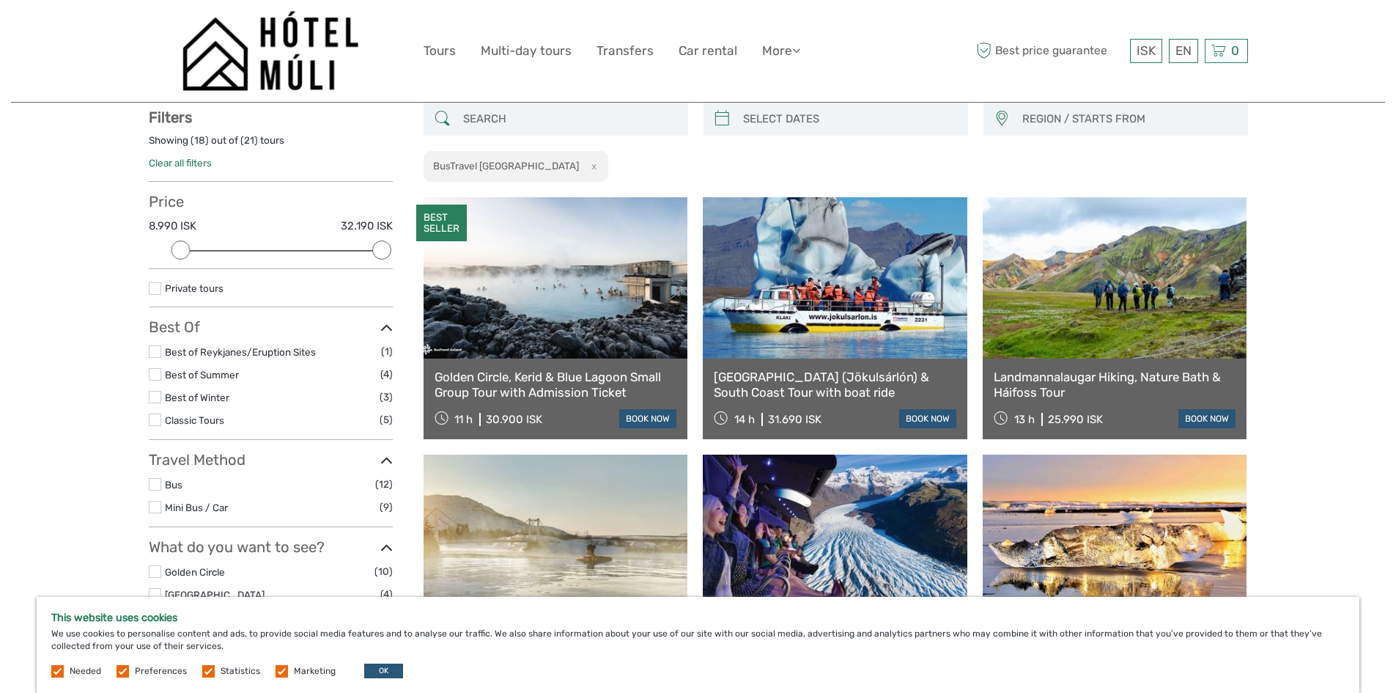
click at [536, 366] on div "Golden Circle, Kerid & Blue Lagoon Small Group Tour with Admission Ticket 11 h …" at bounding box center [556, 398] width 265 height 81
click at [516, 391] on link "Golden Circle, Kerid & Blue Lagoon Small Group Tour with Admission Ticket" at bounding box center [556, 384] width 243 height 30
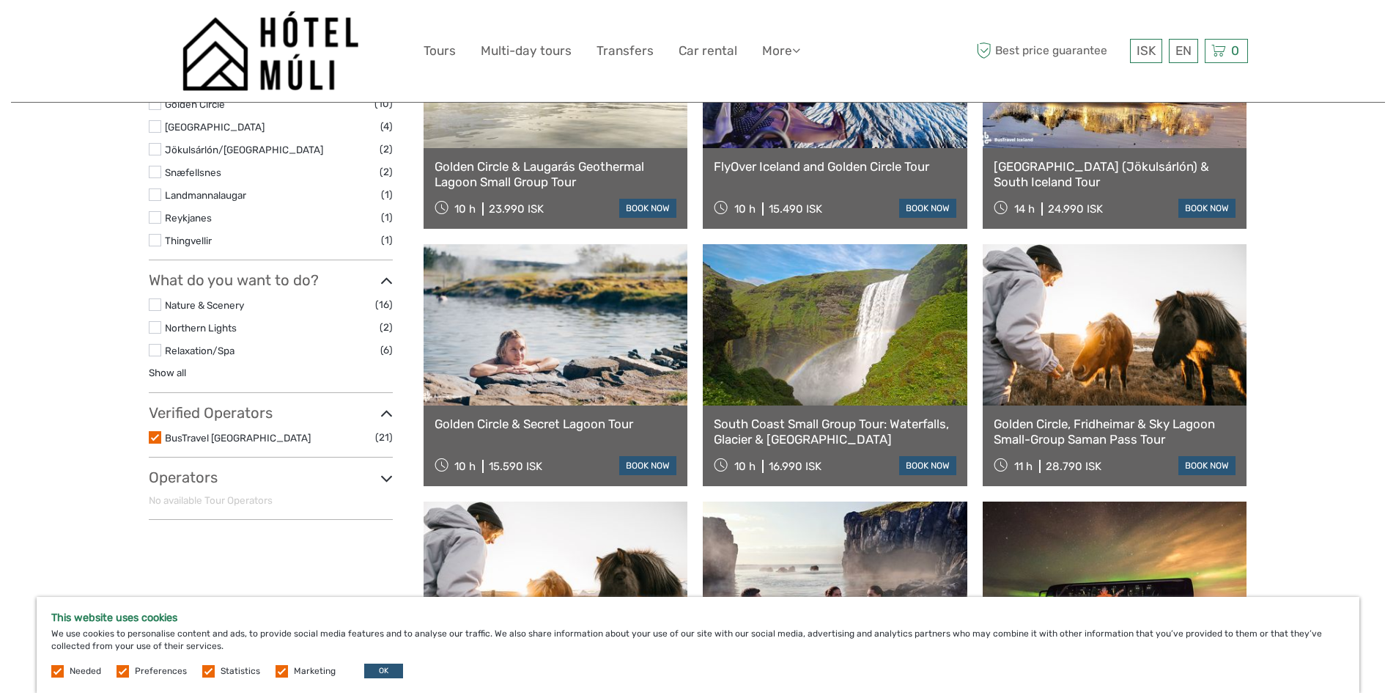
scroll to position [523, 0]
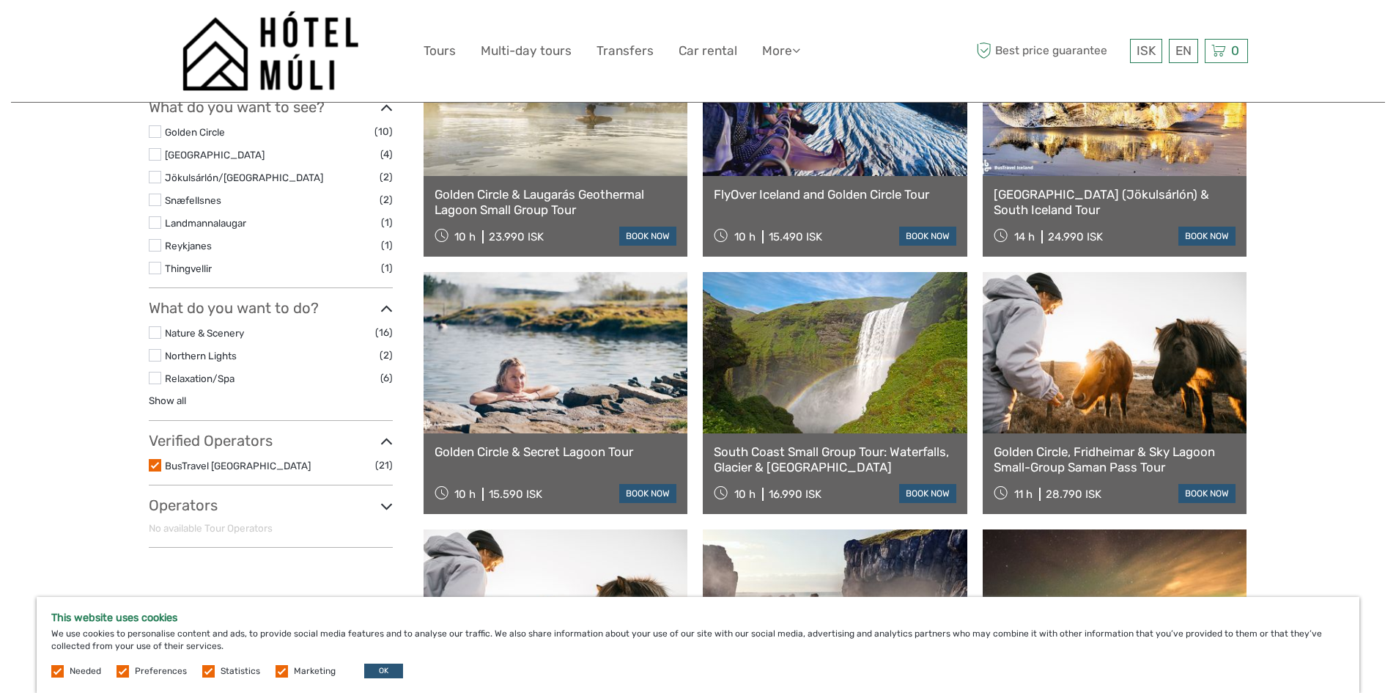
click at [540, 454] on link "Golden Circle & Secret Lagoon Tour" at bounding box center [556, 451] width 243 height 15
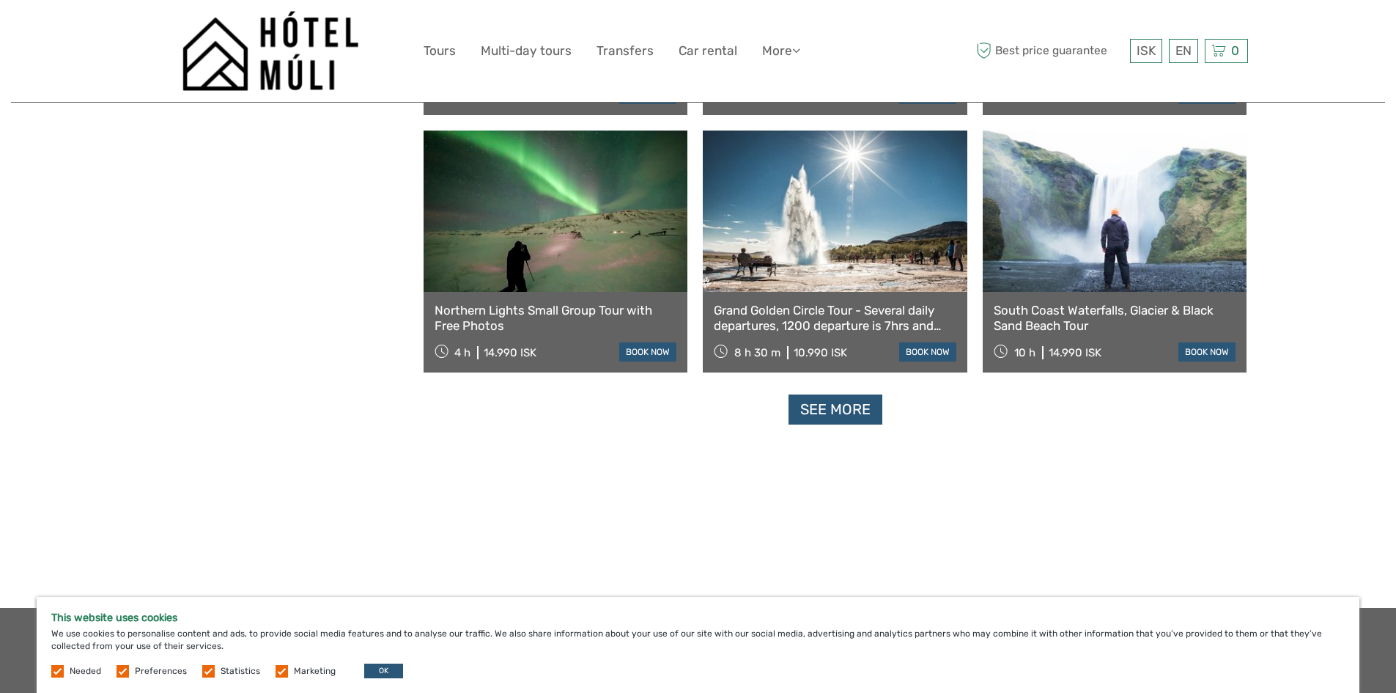
scroll to position [1466, 0]
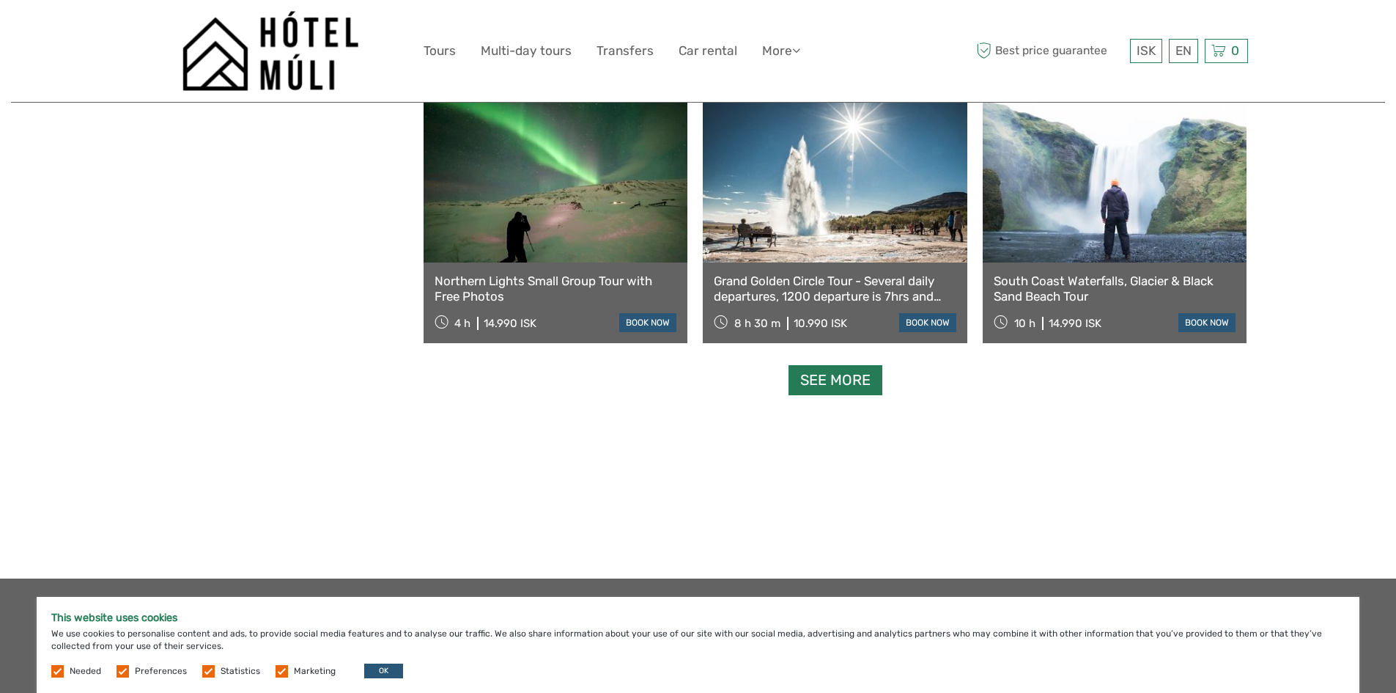
click at [847, 384] on link "See more" at bounding box center [836, 380] width 94 height 30
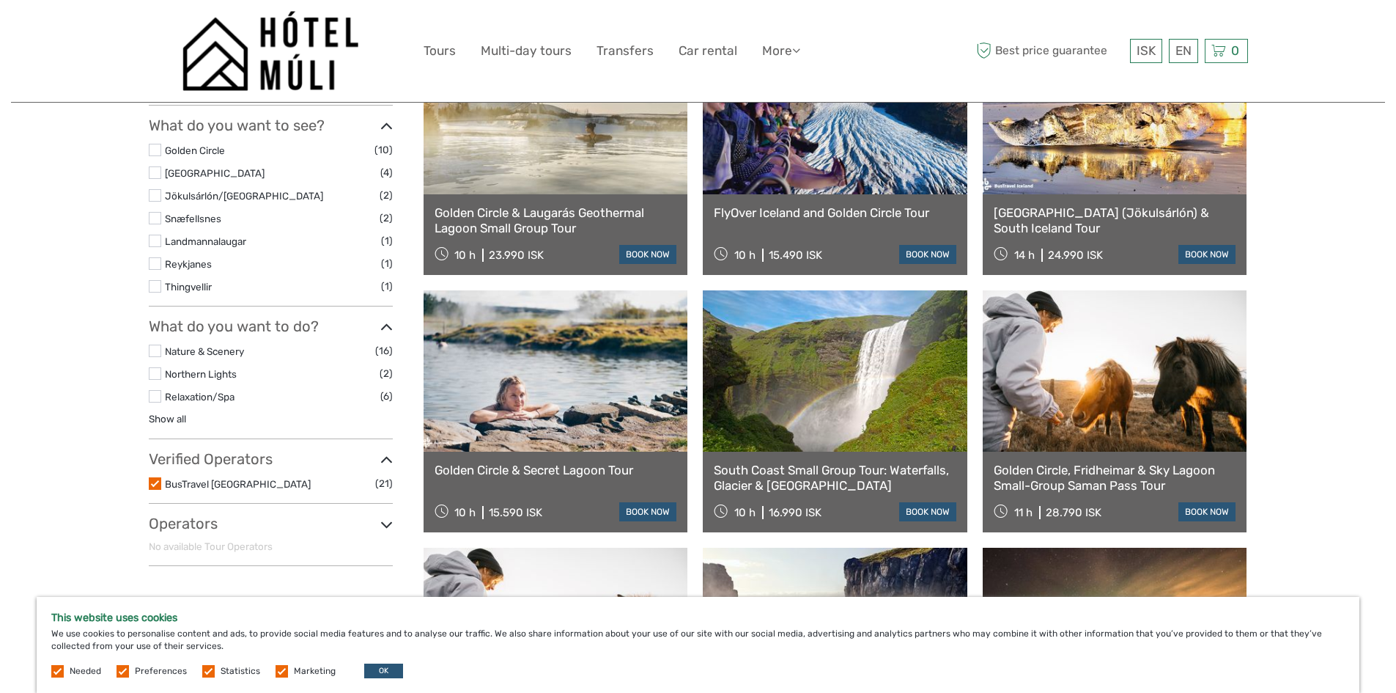
scroll to position [586, 0]
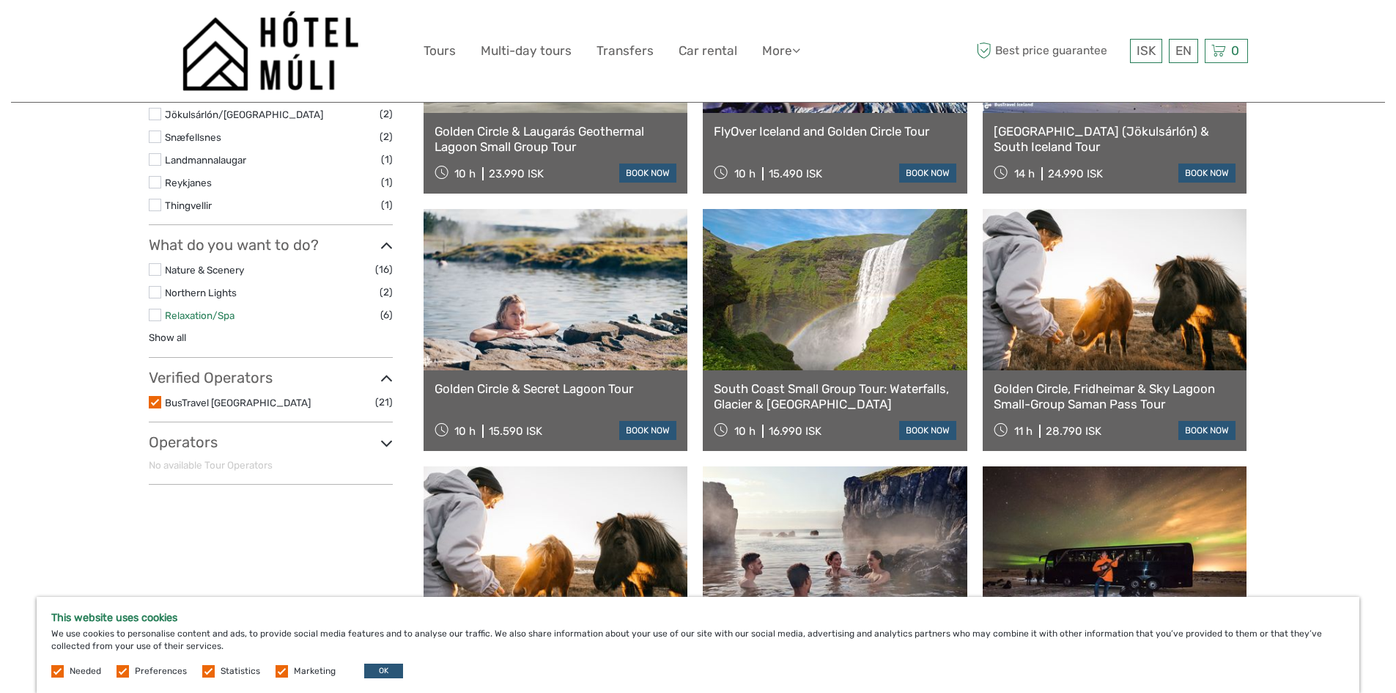
click at [219, 313] on link "Relaxation/Spa" at bounding box center [200, 315] width 70 height 12
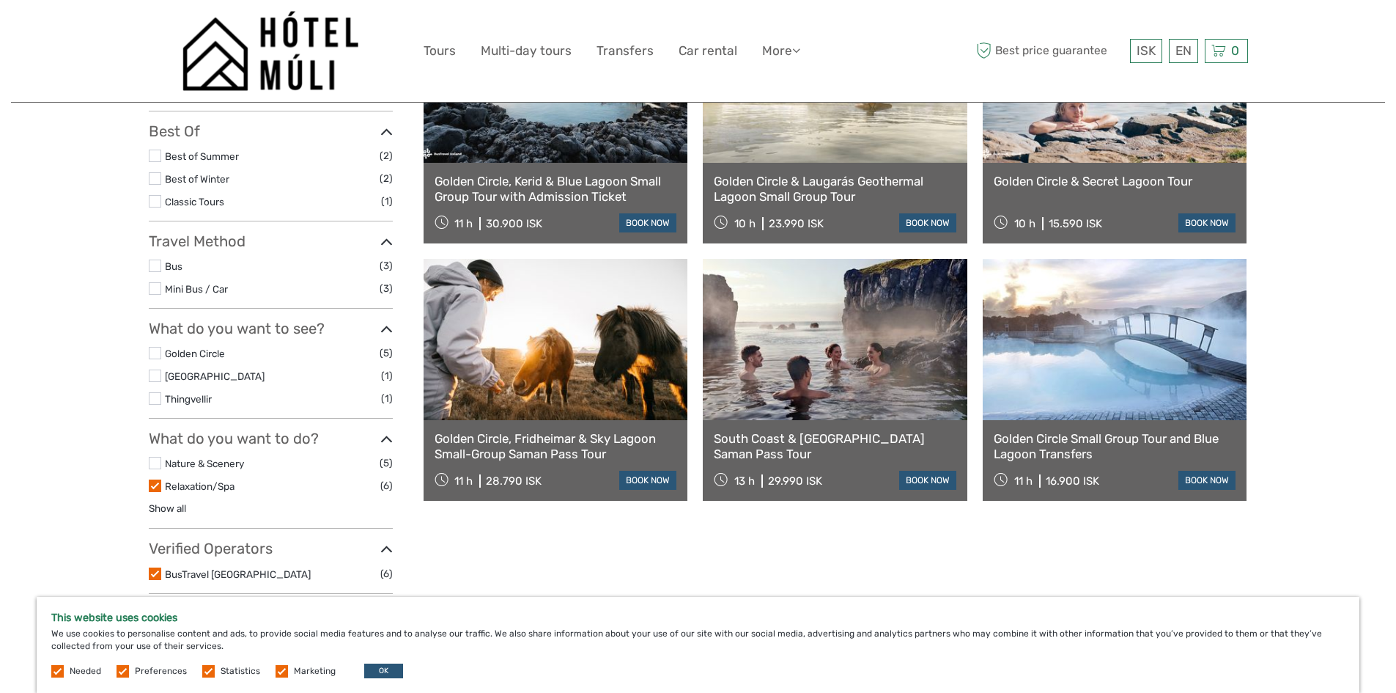
scroll to position [303, 0]
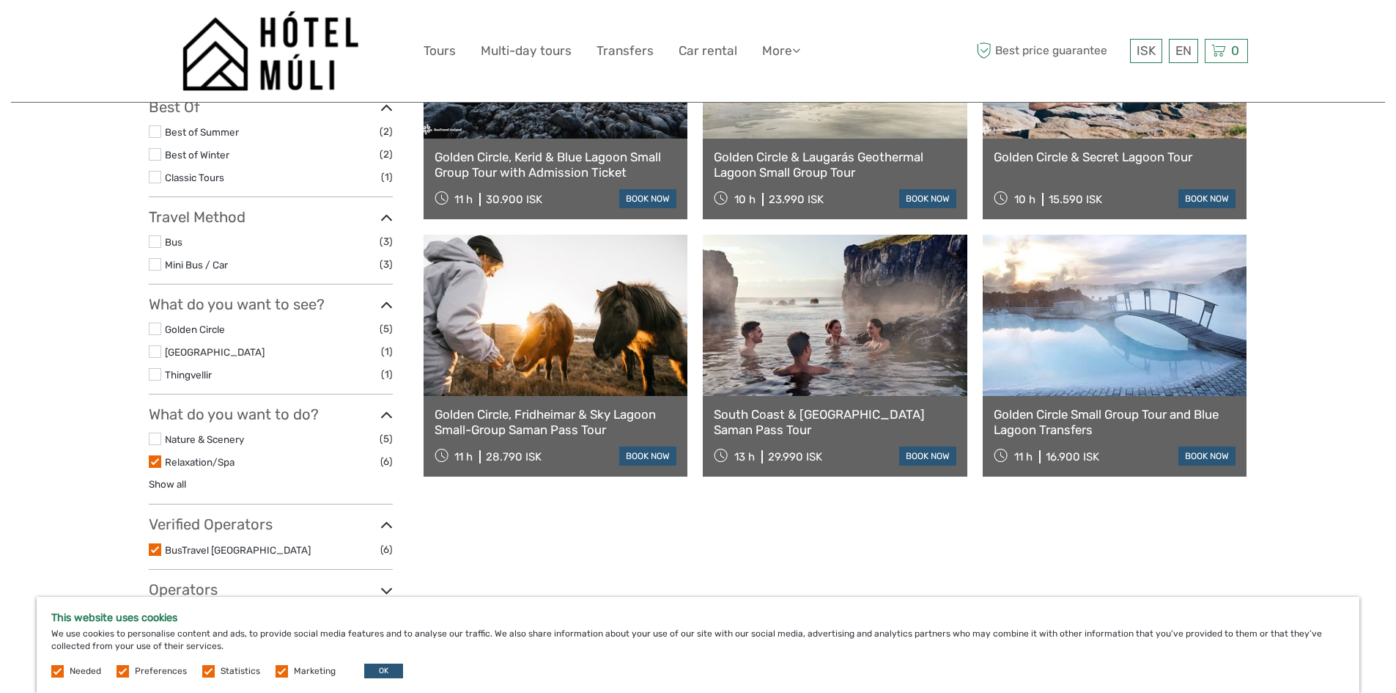
click at [1089, 419] on link "Golden Circle Small Group Tour and Blue Lagoon Transfers" at bounding box center [1115, 422] width 243 height 30
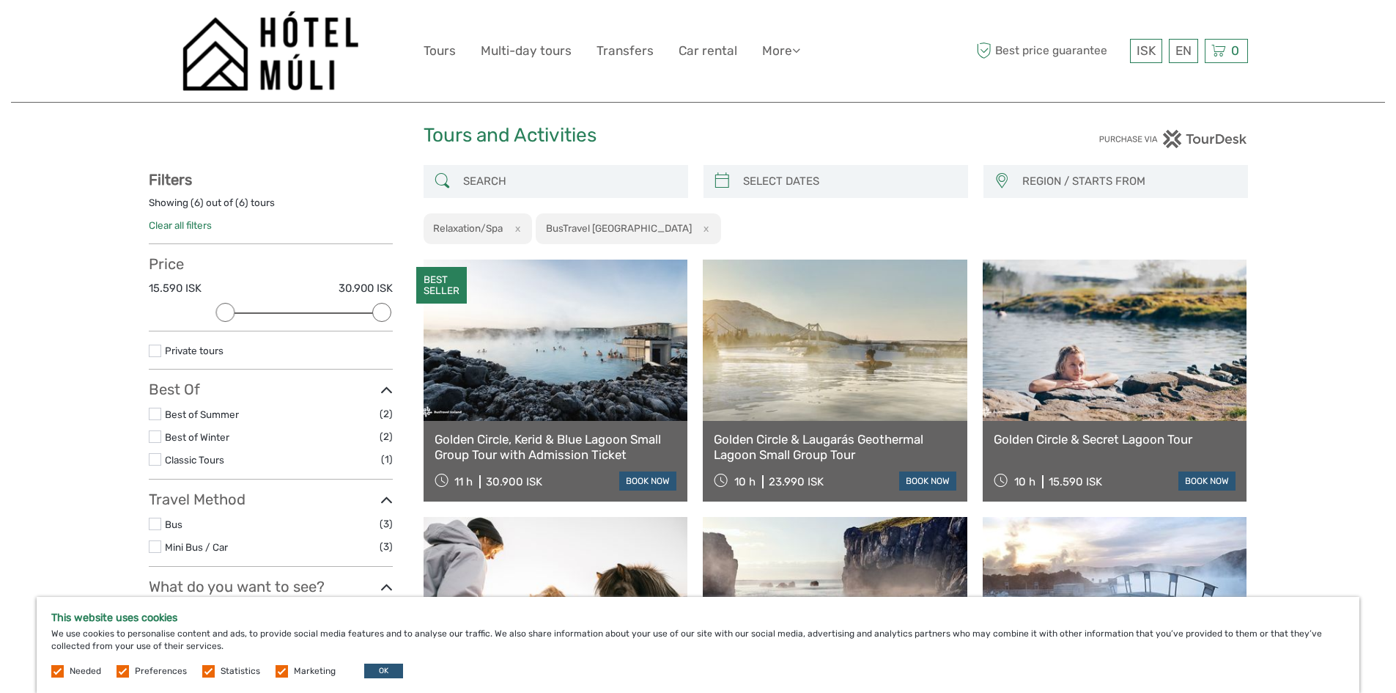
scroll to position [0, 0]
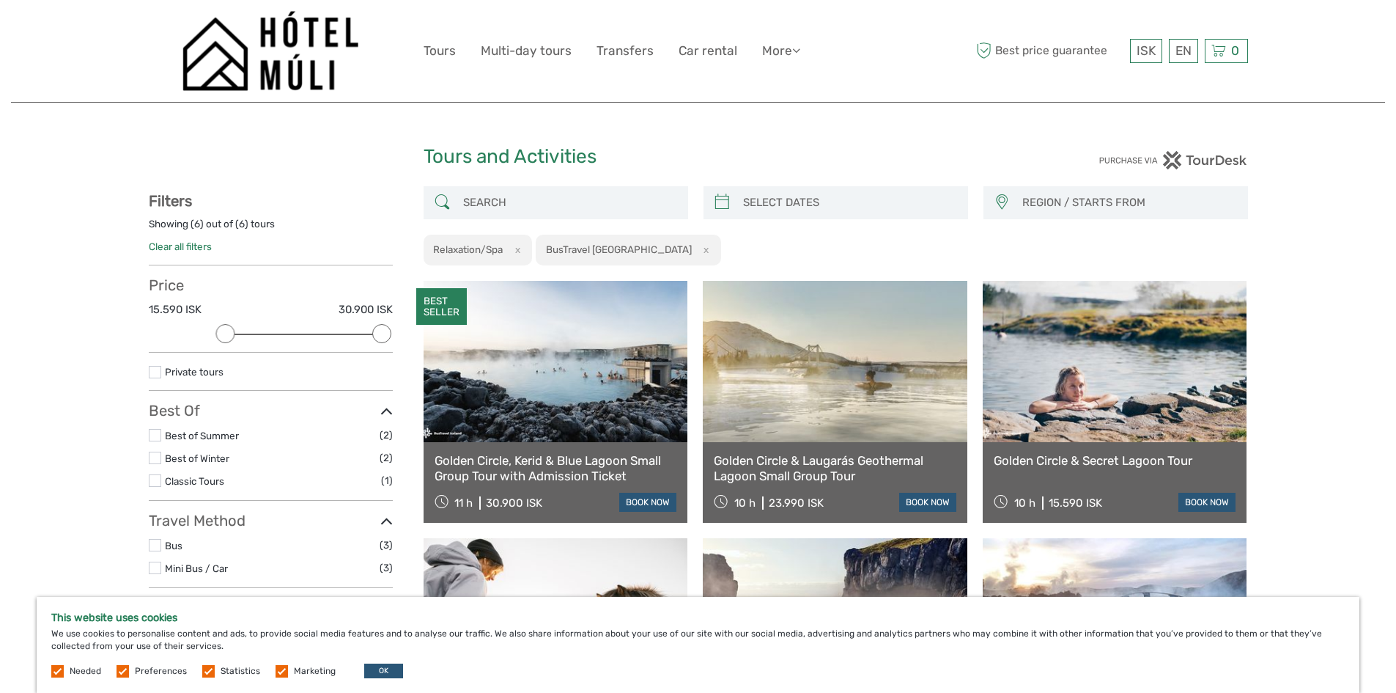
click at [1108, 460] on link "Golden Circle & Secret Lagoon Tour" at bounding box center [1115, 460] width 243 height 15
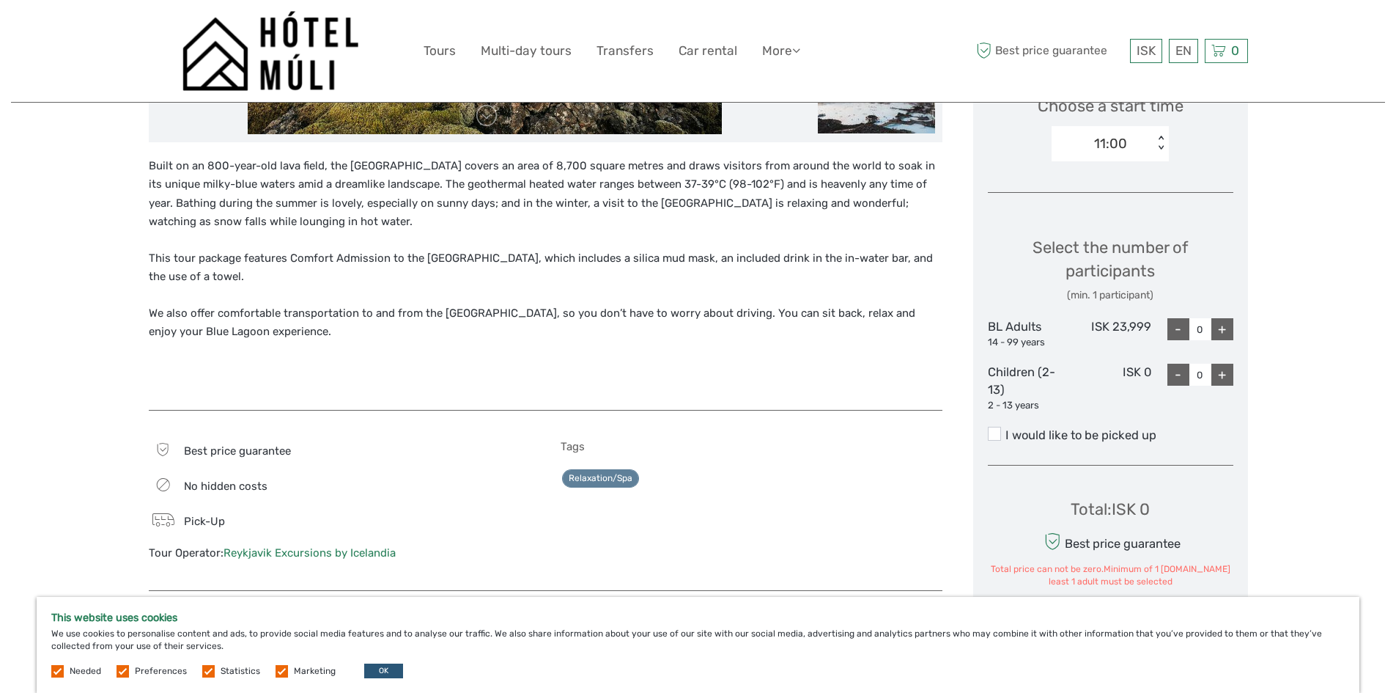
scroll to position [440, 0]
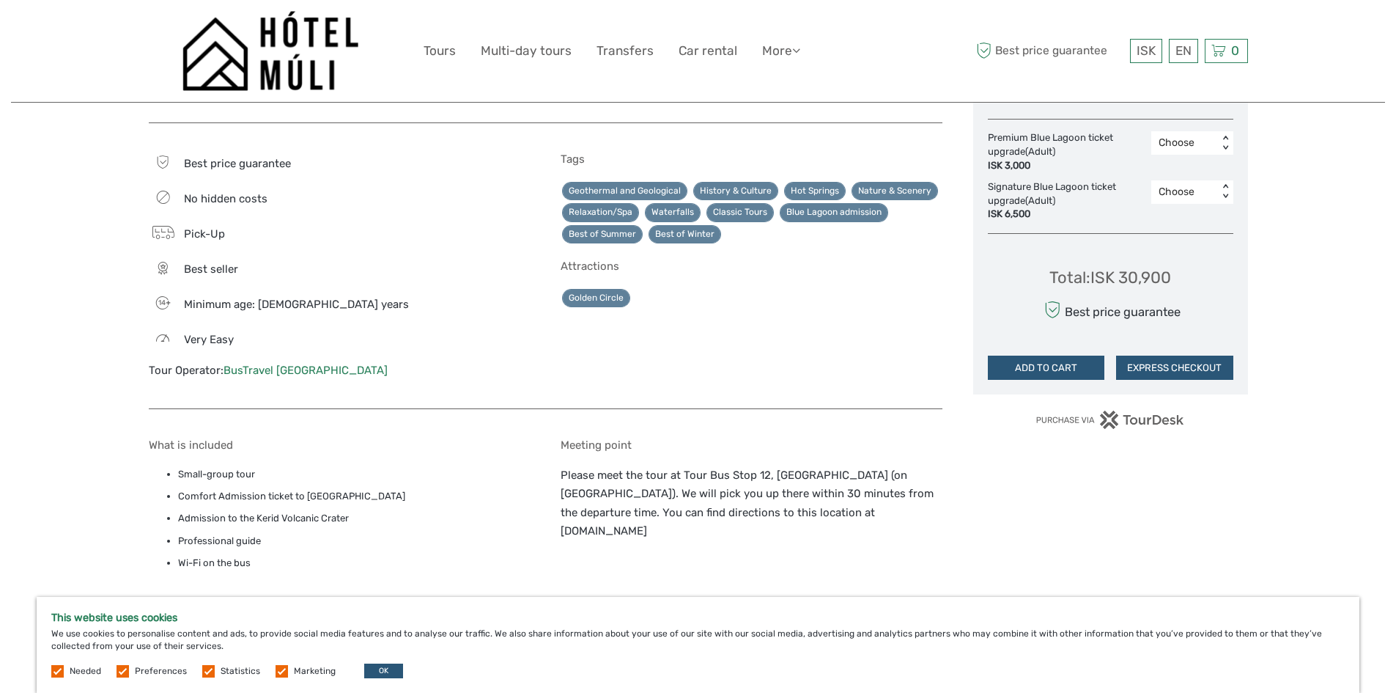
scroll to position [806, 0]
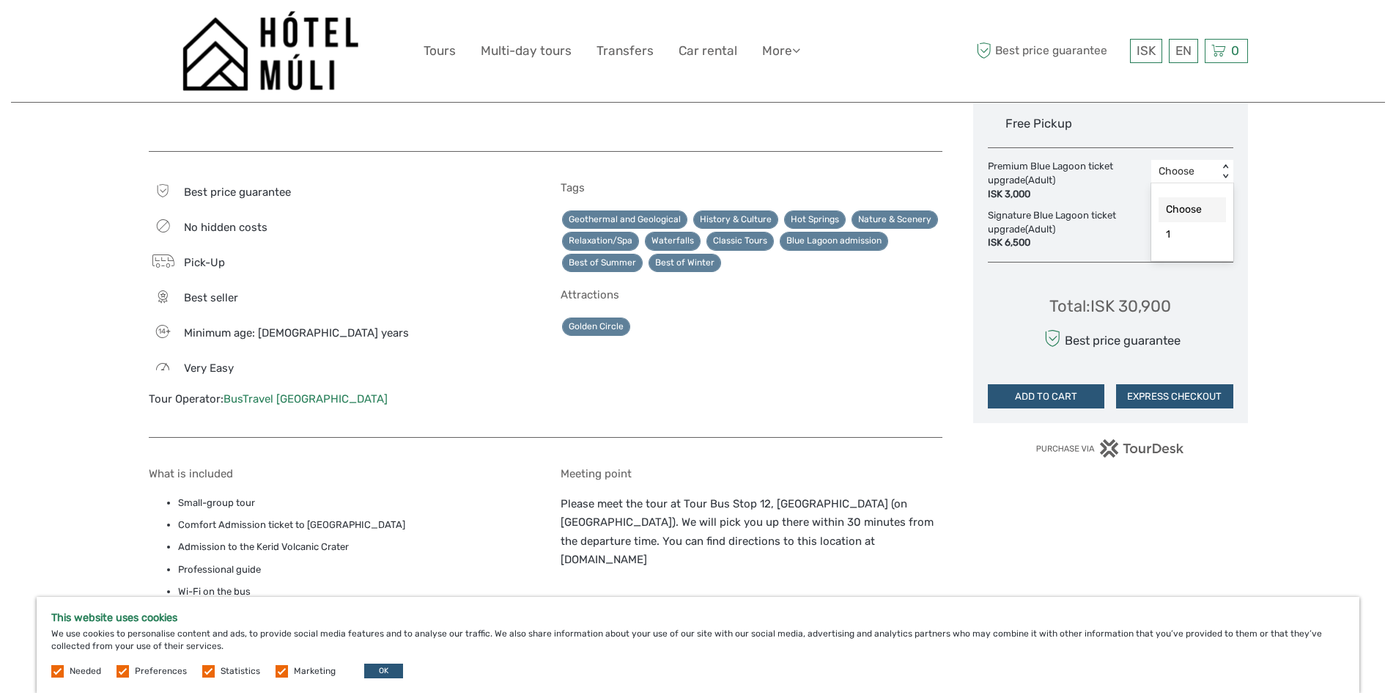
click at [1225, 167] on div "< >" at bounding box center [1225, 171] width 12 height 15
click at [1311, 190] on div "Region / Starts from: Capital Region Travel method: Mini Bus / Car Category: Go…" at bounding box center [698, 222] width 1374 height 2057
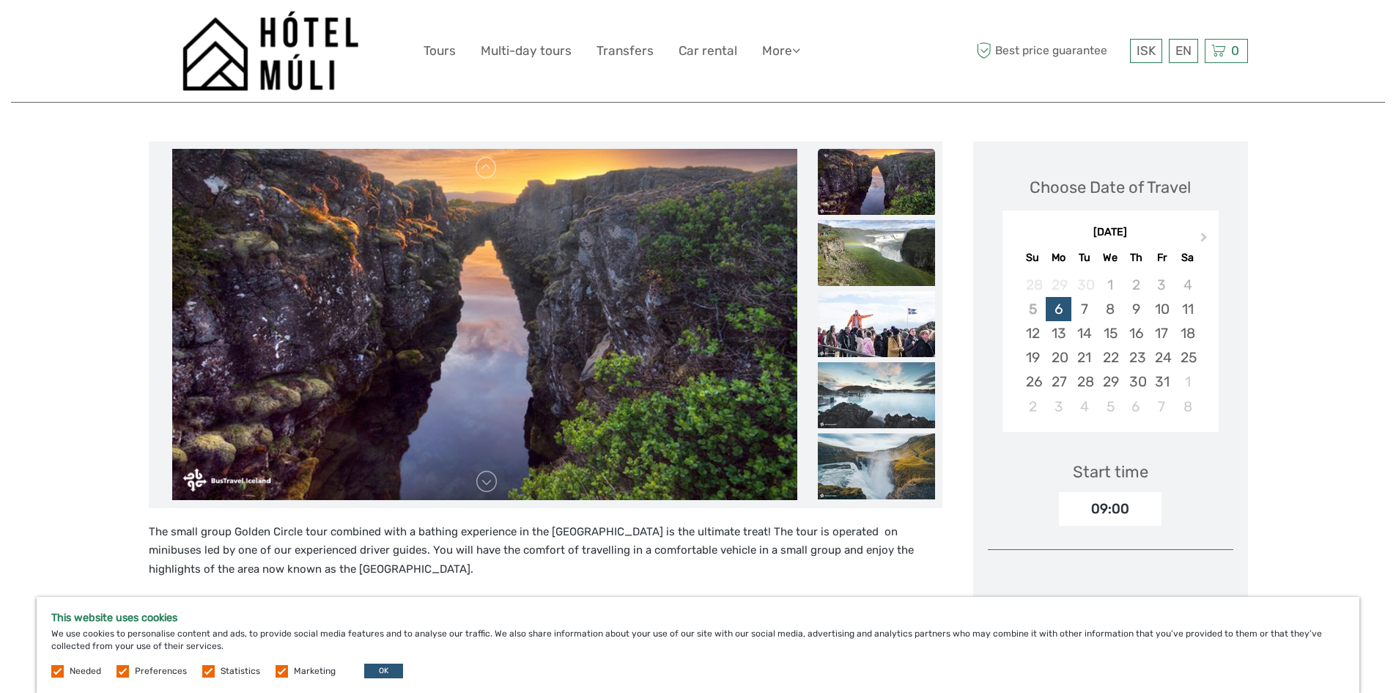
scroll to position [147, 0]
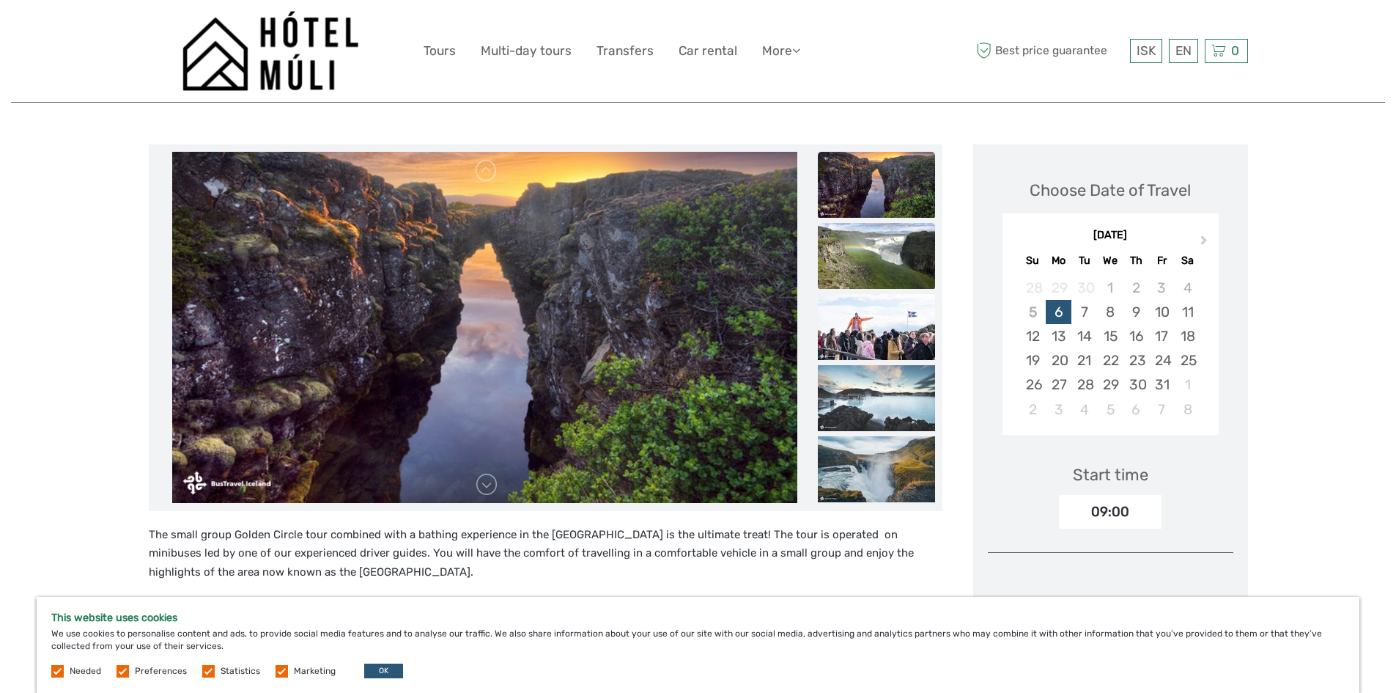
click at [861, 243] on img at bounding box center [876, 256] width 117 height 66
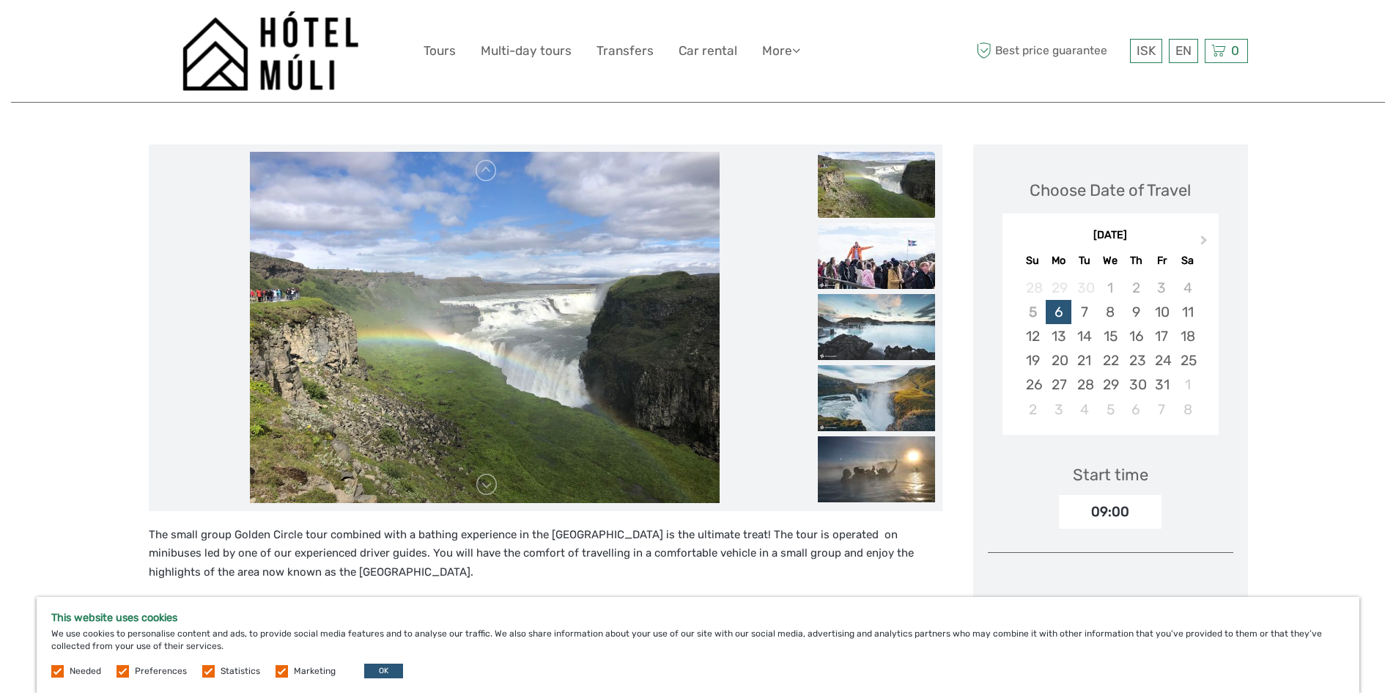
click at [860, 243] on img at bounding box center [876, 256] width 117 height 66
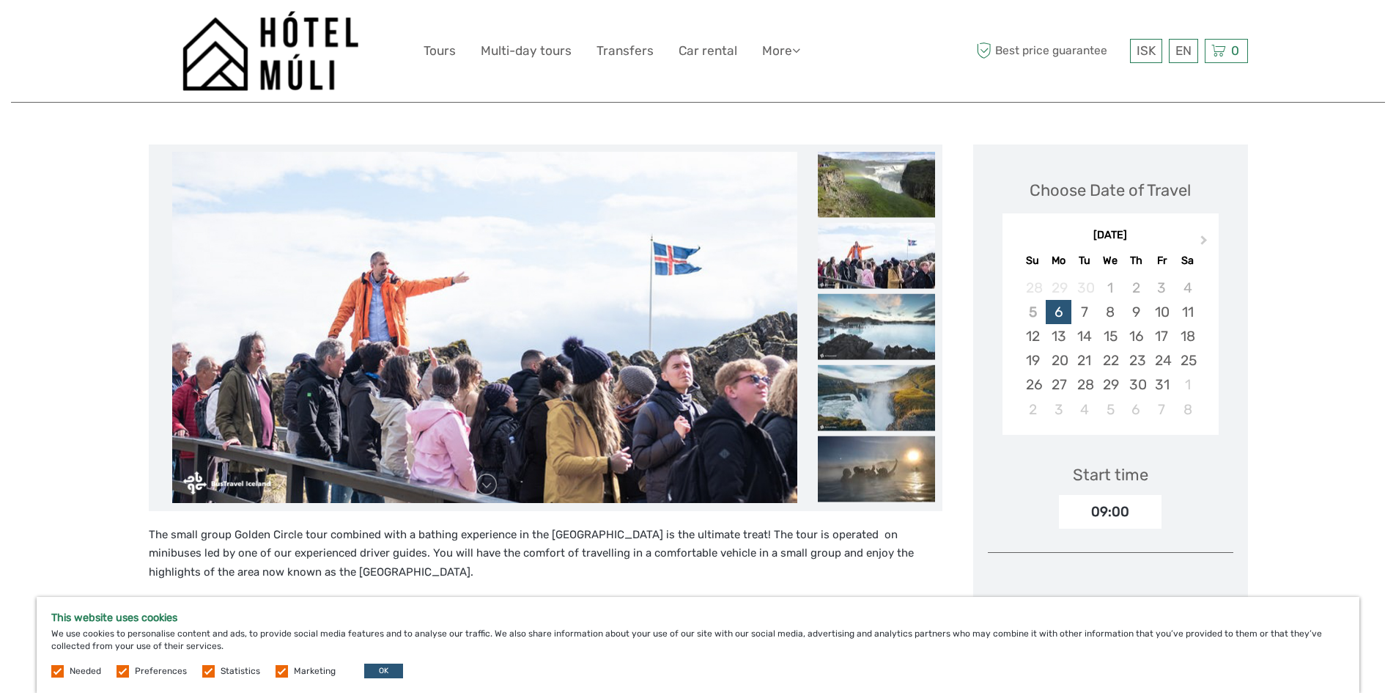
click at [860, 243] on img at bounding box center [876, 255] width 117 height 66
click at [863, 321] on img at bounding box center [876, 326] width 117 height 66
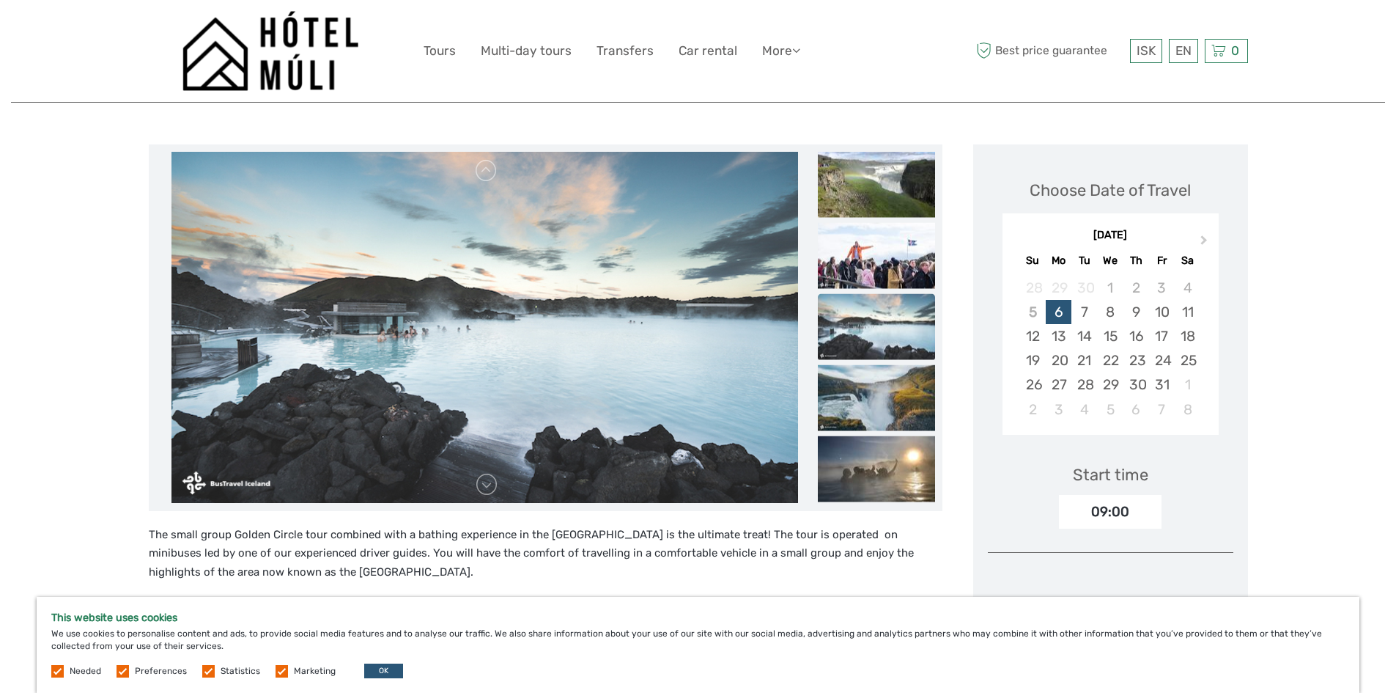
click at [863, 321] on img at bounding box center [876, 326] width 117 height 66
click at [854, 393] on img at bounding box center [876, 397] width 117 height 66
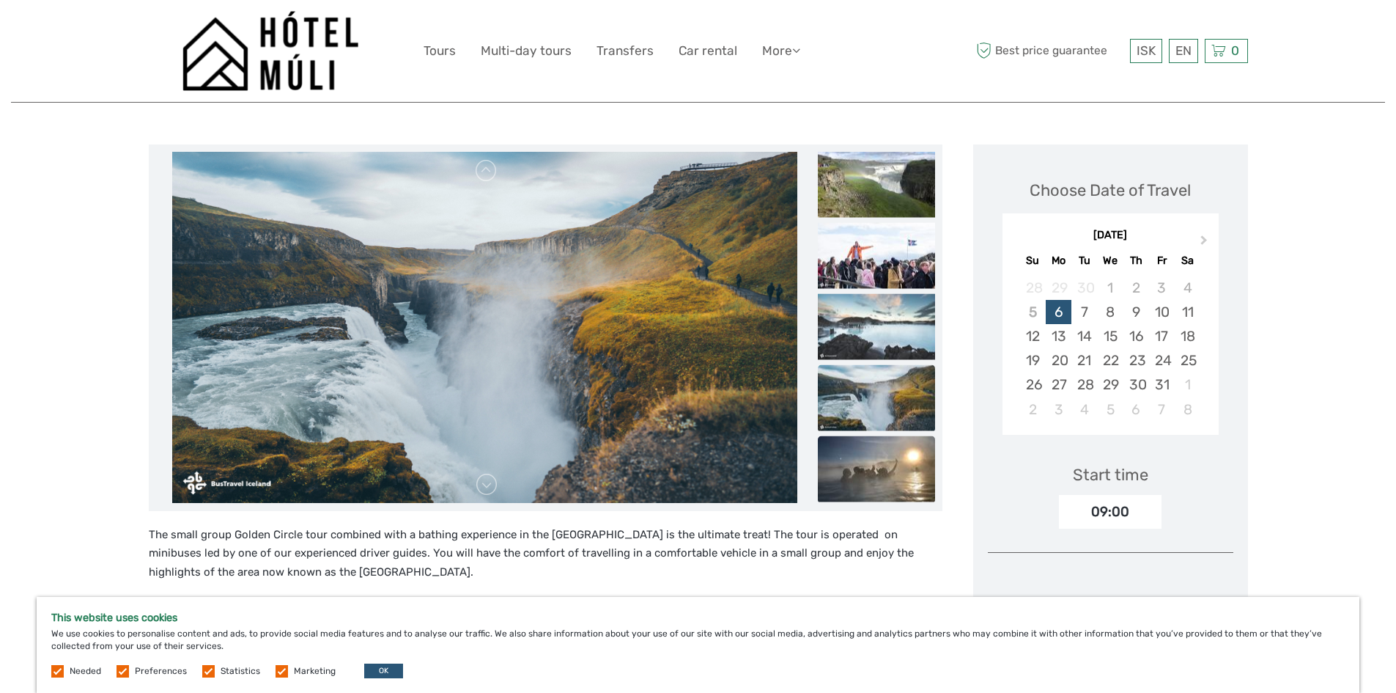
click at [882, 460] on img at bounding box center [876, 468] width 117 height 66
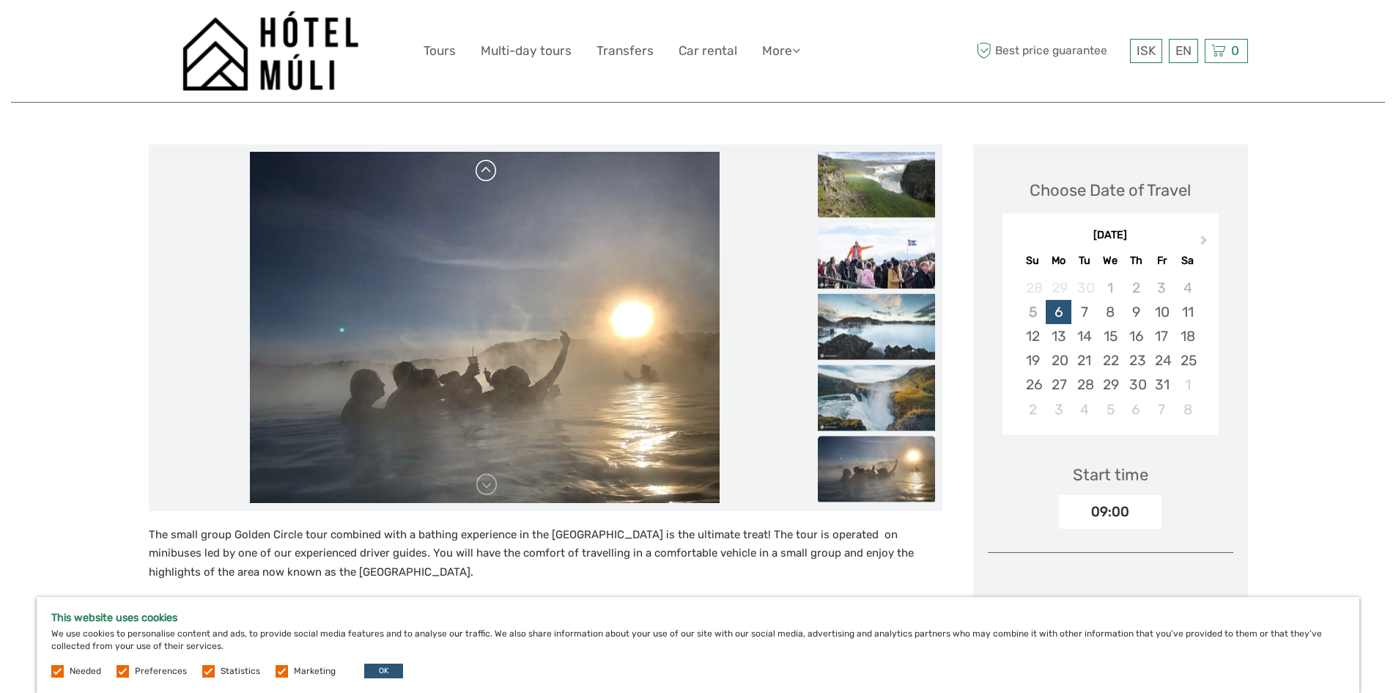
click at [485, 169] on link at bounding box center [486, 170] width 23 height 23
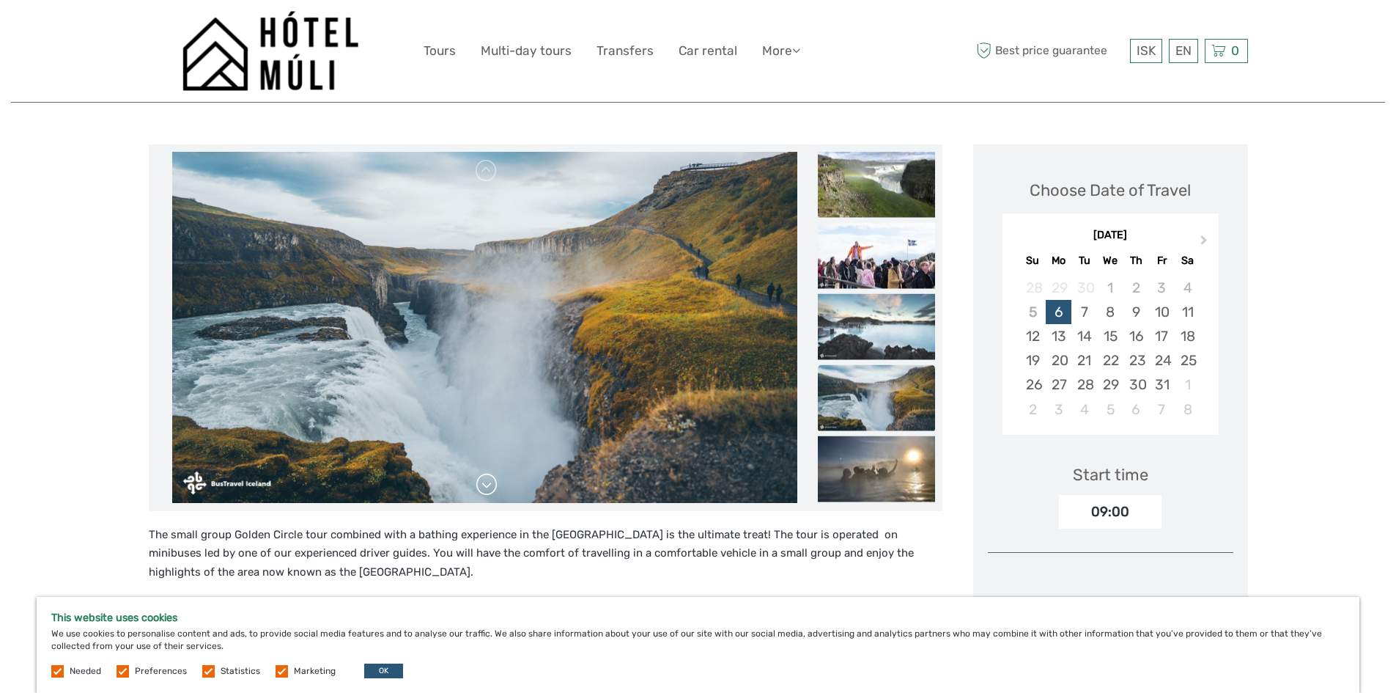
click at [485, 482] on link at bounding box center [486, 484] width 23 height 23
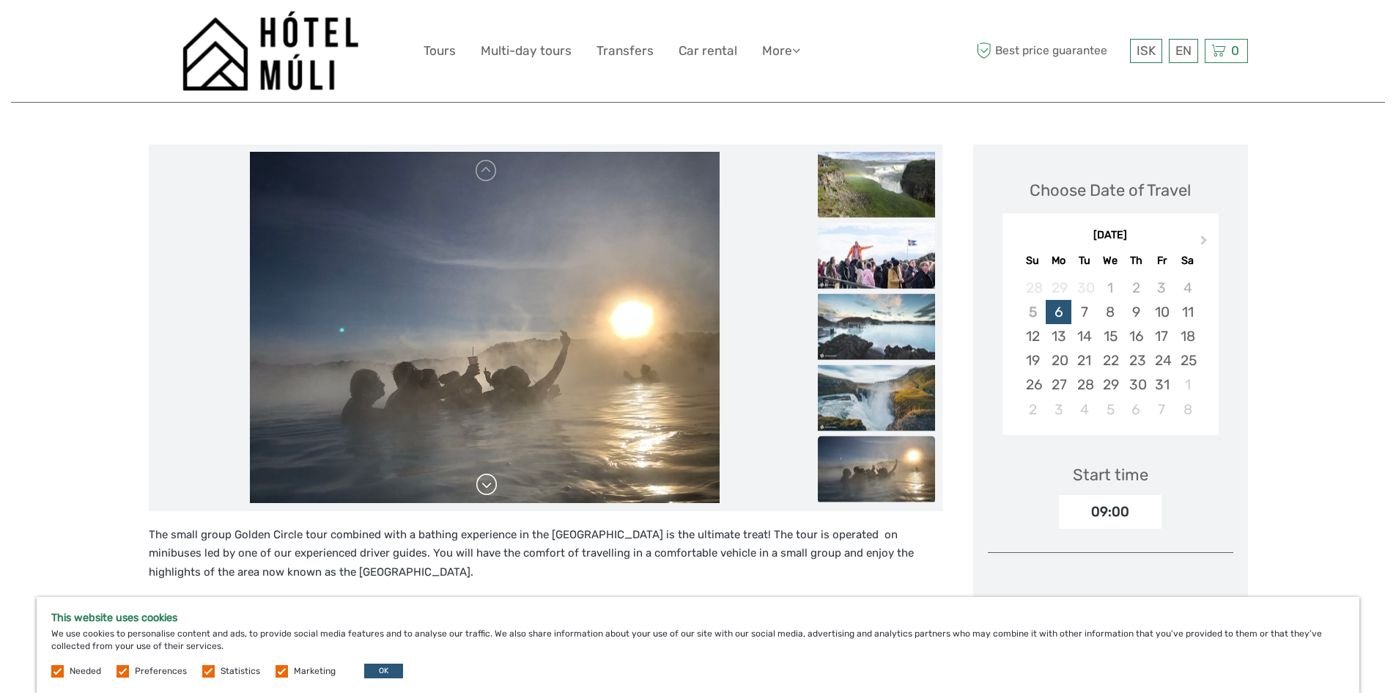
click at [487, 482] on link at bounding box center [486, 484] width 23 height 23
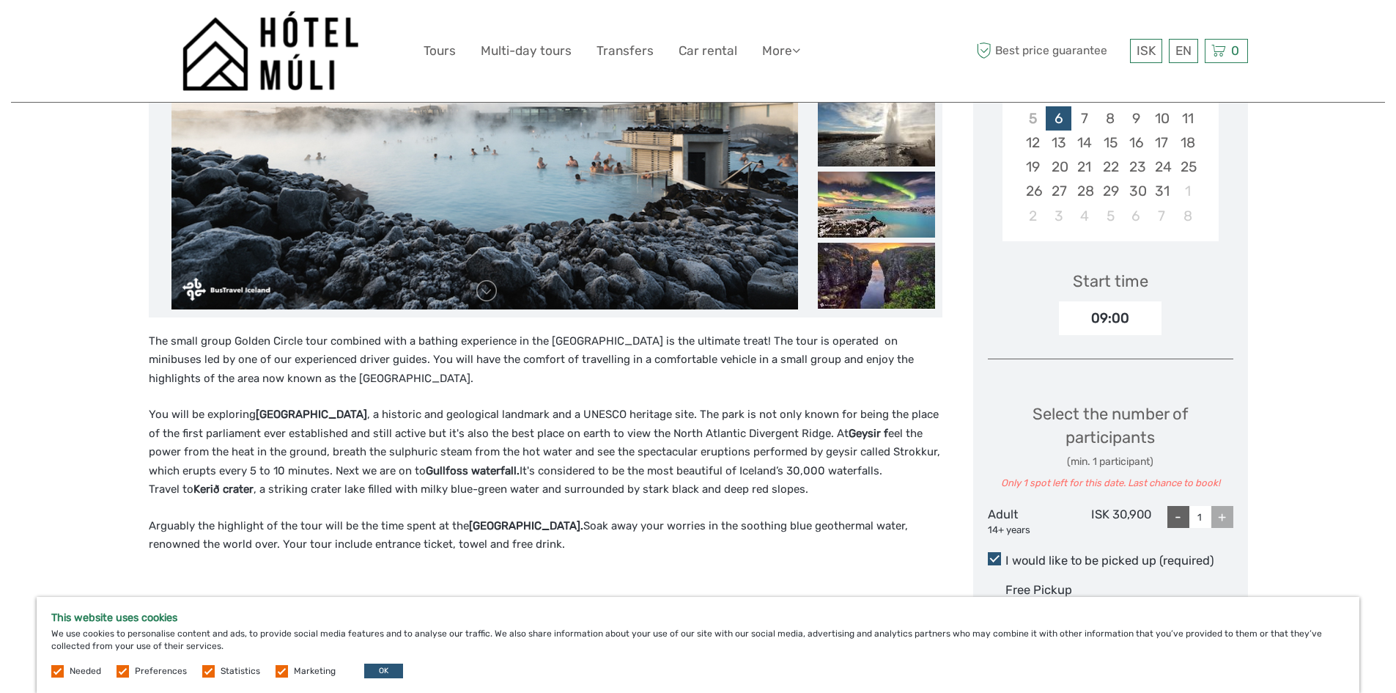
scroll to position [366, 0]
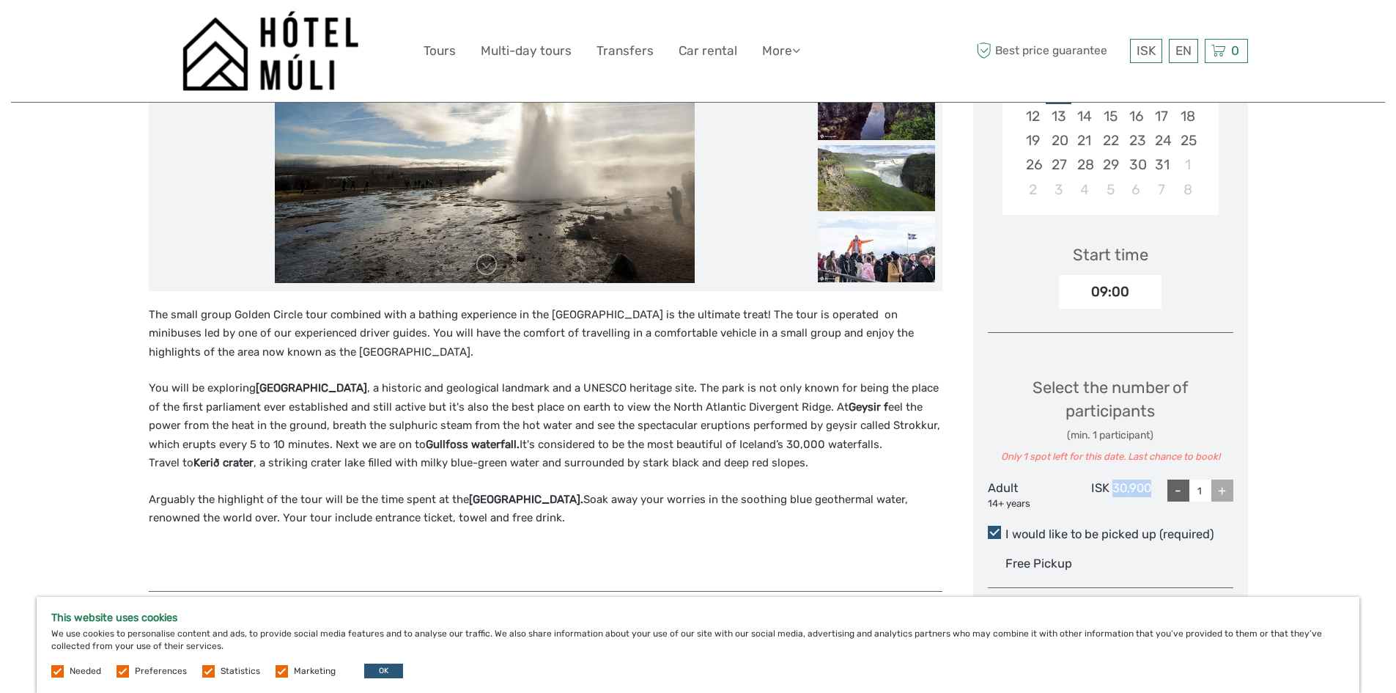
drag, startPoint x: 1113, startPoint y: 488, endPoint x: 1153, endPoint y: 485, distance: 40.5
click at [1153, 485] on div "Adult 14+ years ISK 30,900 - 1 +" at bounding box center [1111, 494] width 246 height 31
copy div "30,900"
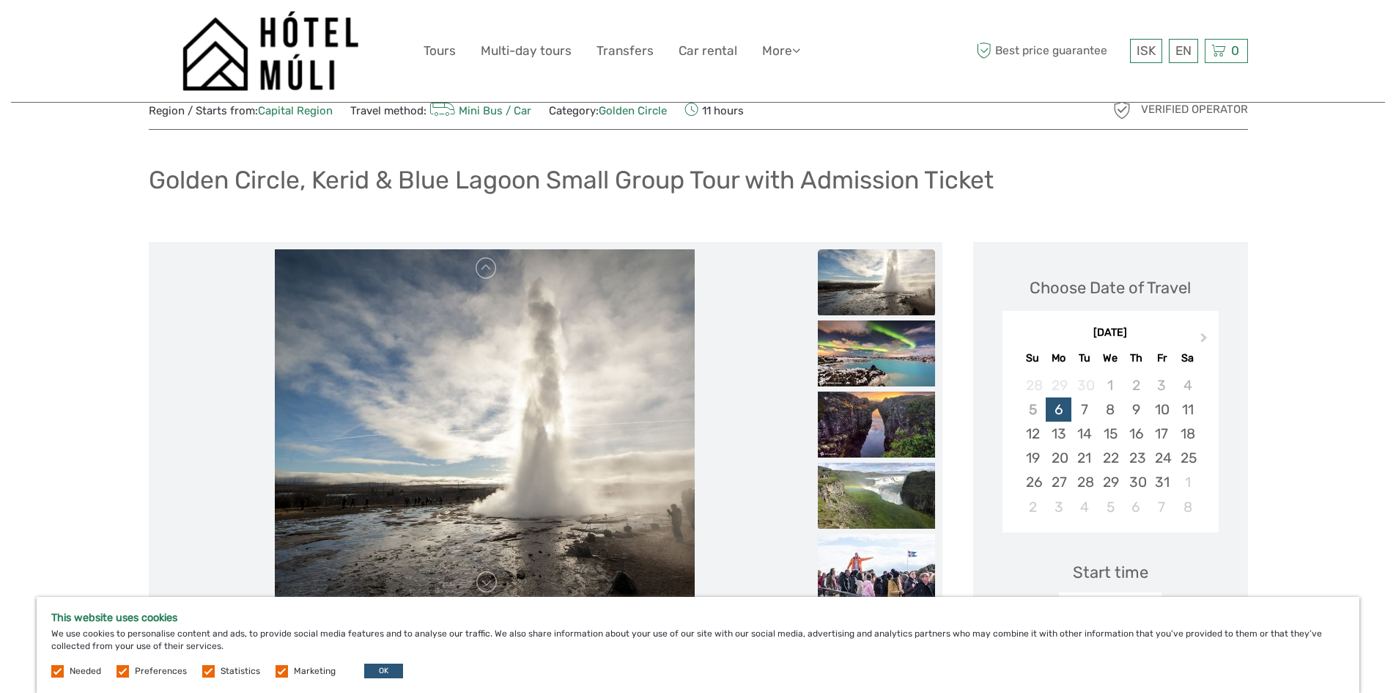
scroll to position [0, 0]
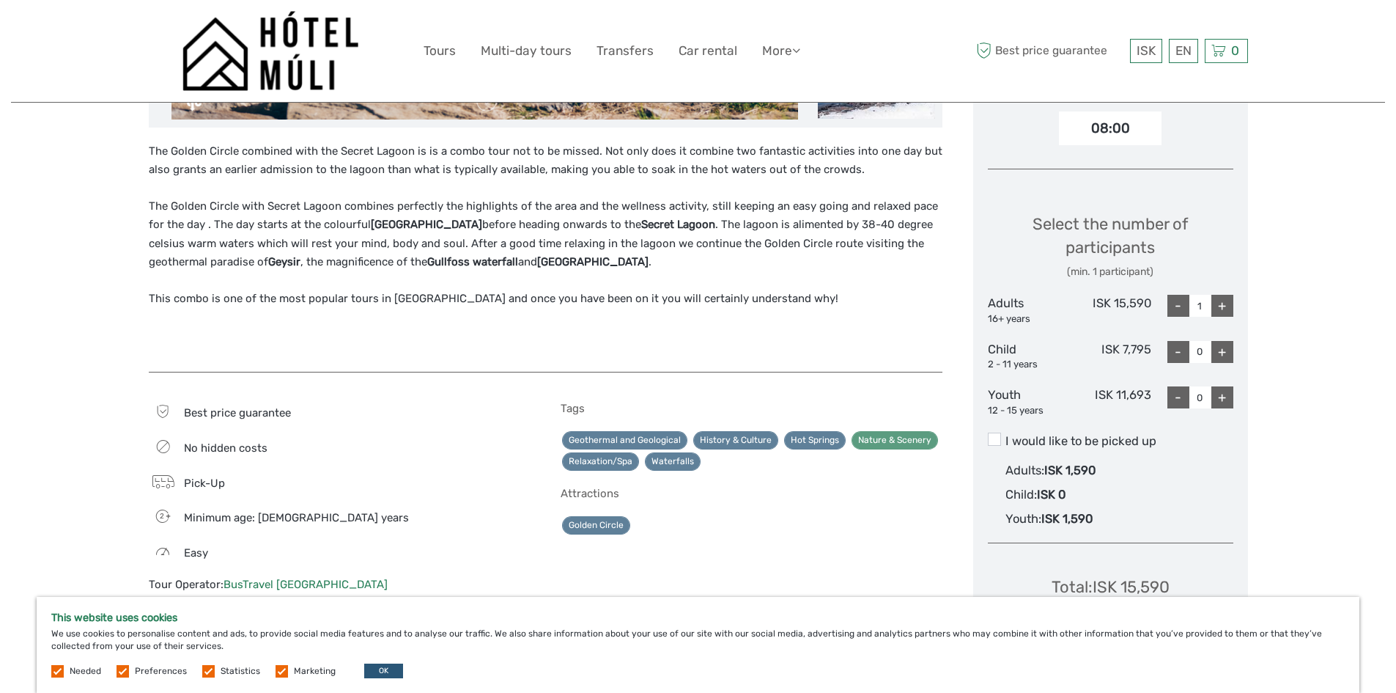
scroll to position [586, 0]
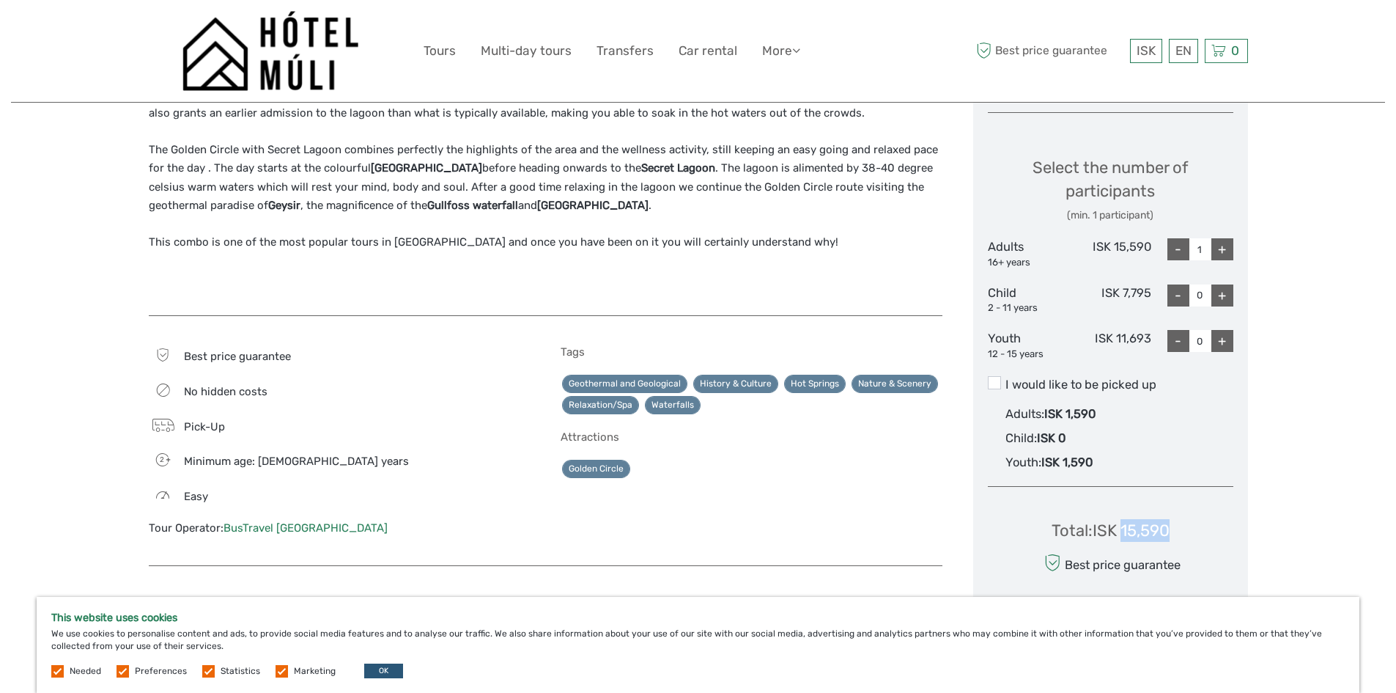
drag, startPoint x: 1122, startPoint y: 530, endPoint x: 1170, endPoint y: 523, distance: 48.2
click at [1170, 523] on div "Total : ISK 15,590" at bounding box center [1111, 530] width 118 height 23
copy div "15,590"
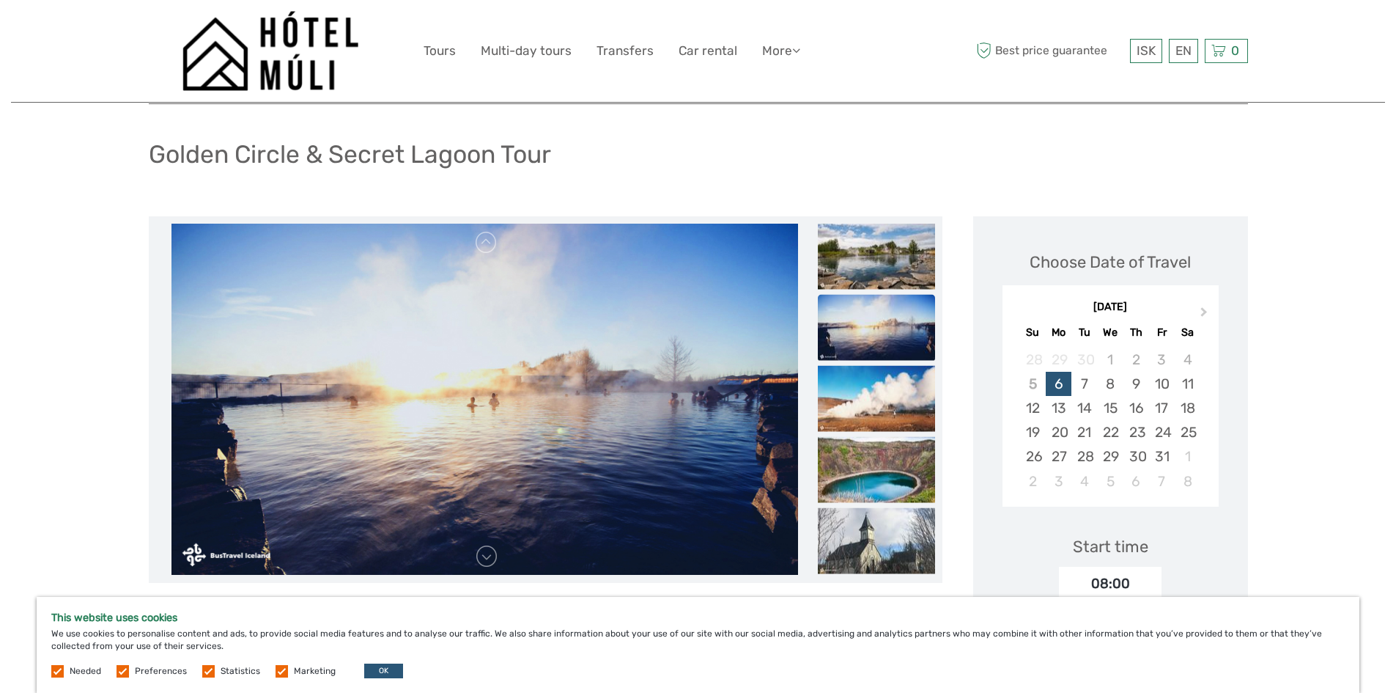
scroll to position [73, 0]
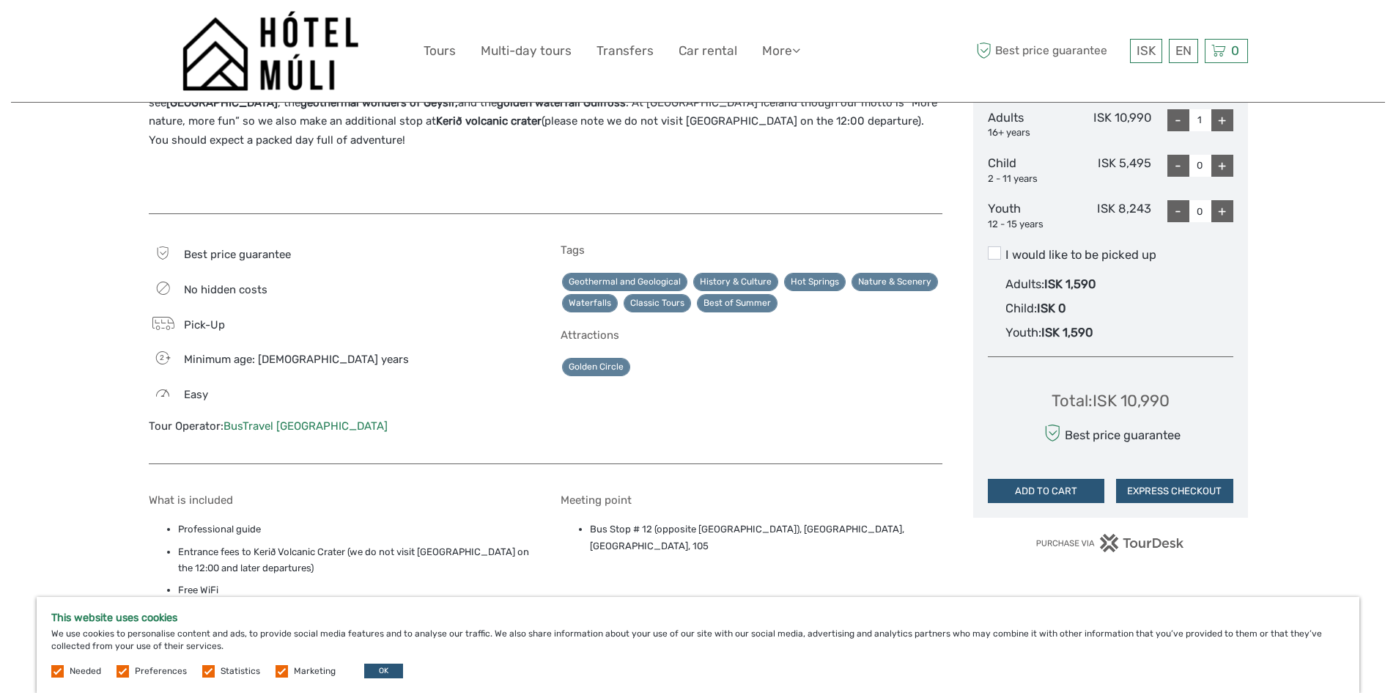
scroll to position [733, 0]
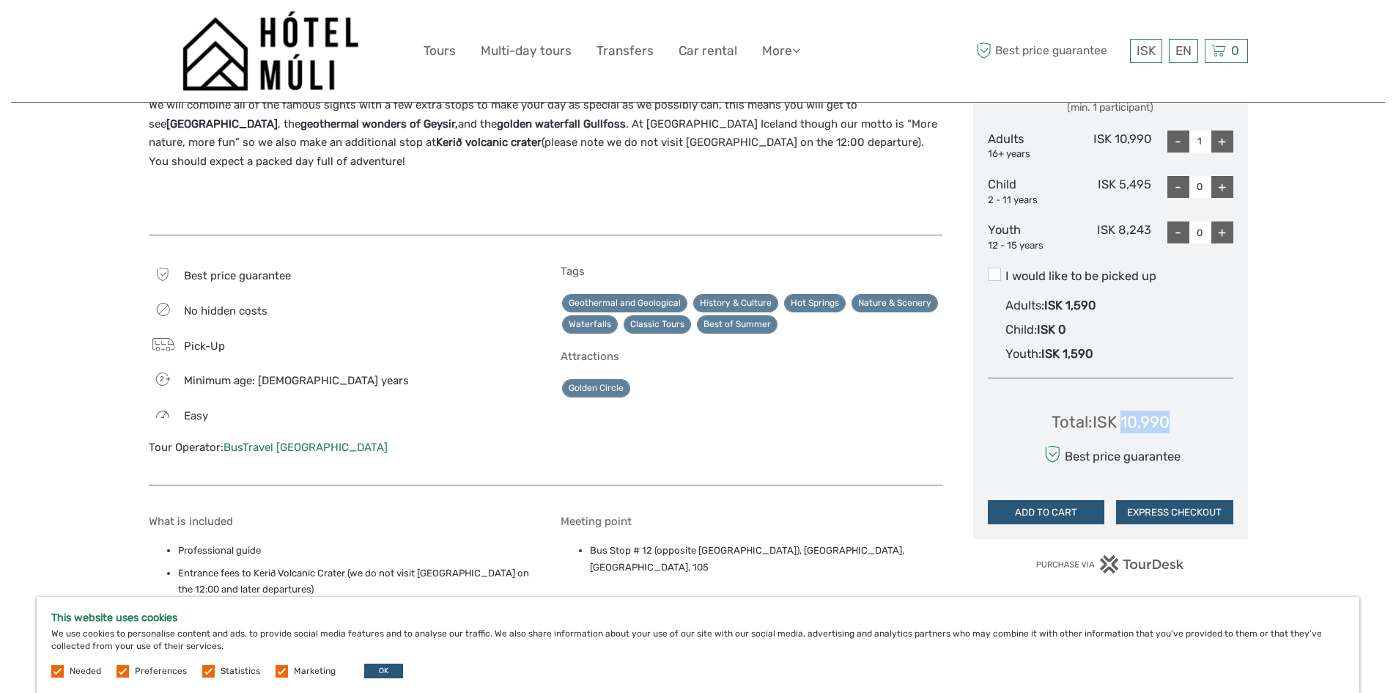
drag, startPoint x: 1123, startPoint y: 422, endPoint x: 1173, endPoint y: 417, distance: 50.1
click at [1173, 417] on div "Total : ISK 10,990 Best price guarantee ADD TO CART EXPRESS CHECKOUT" at bounding box center [1111, 457] width 246 height 134
copy div "10,990"
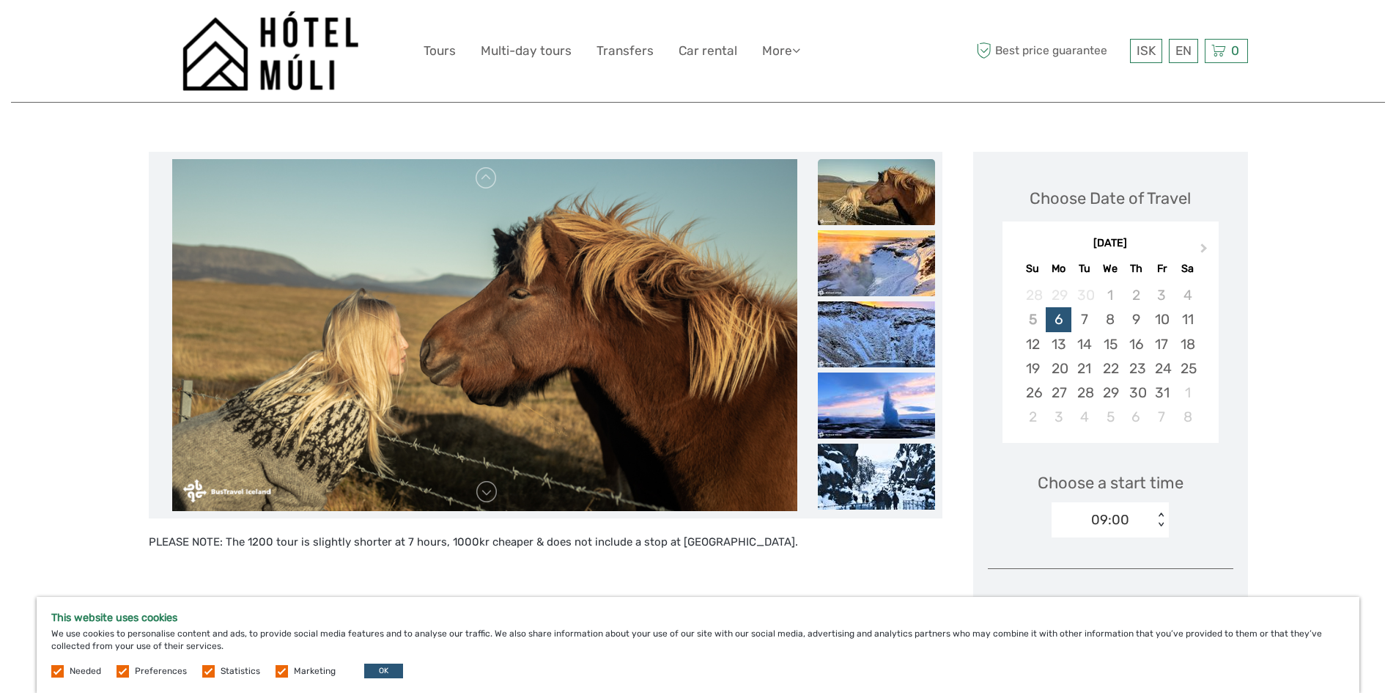
scroll to position [147, 0]
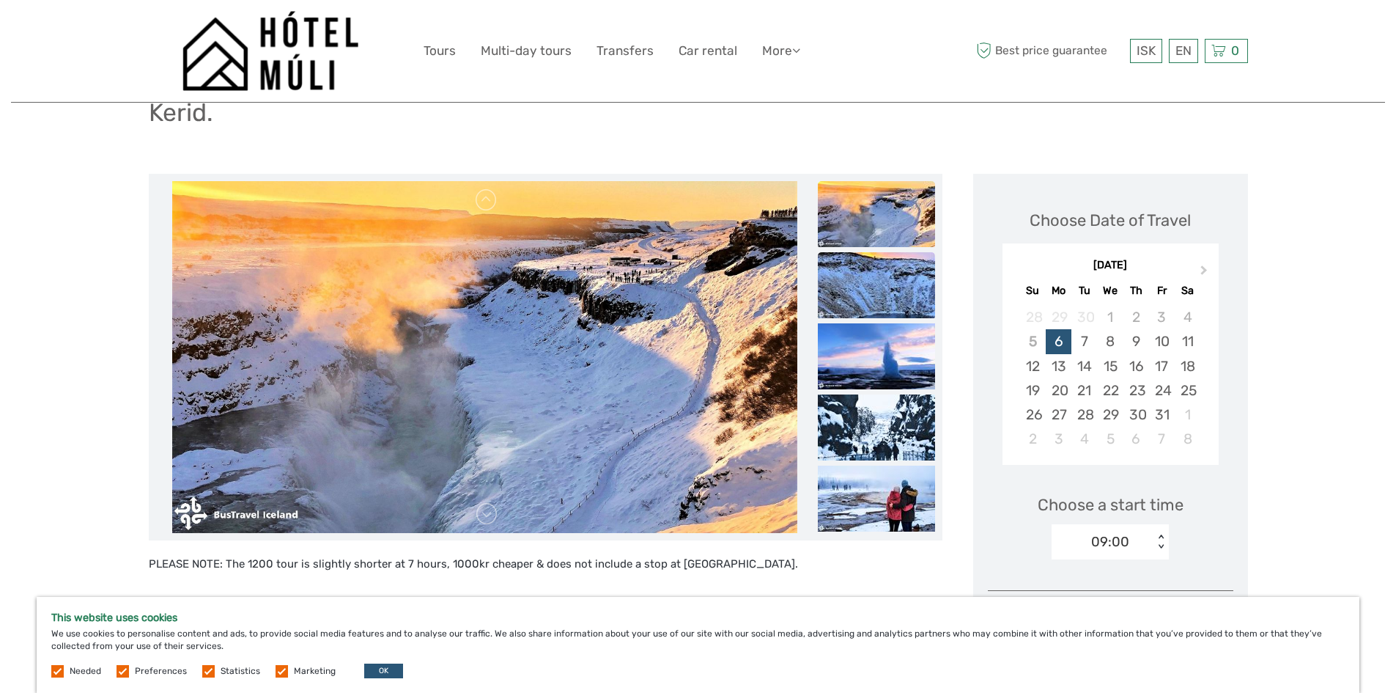
click at [887, 278] on img at bounding box center [876, 285] width 117 height 66
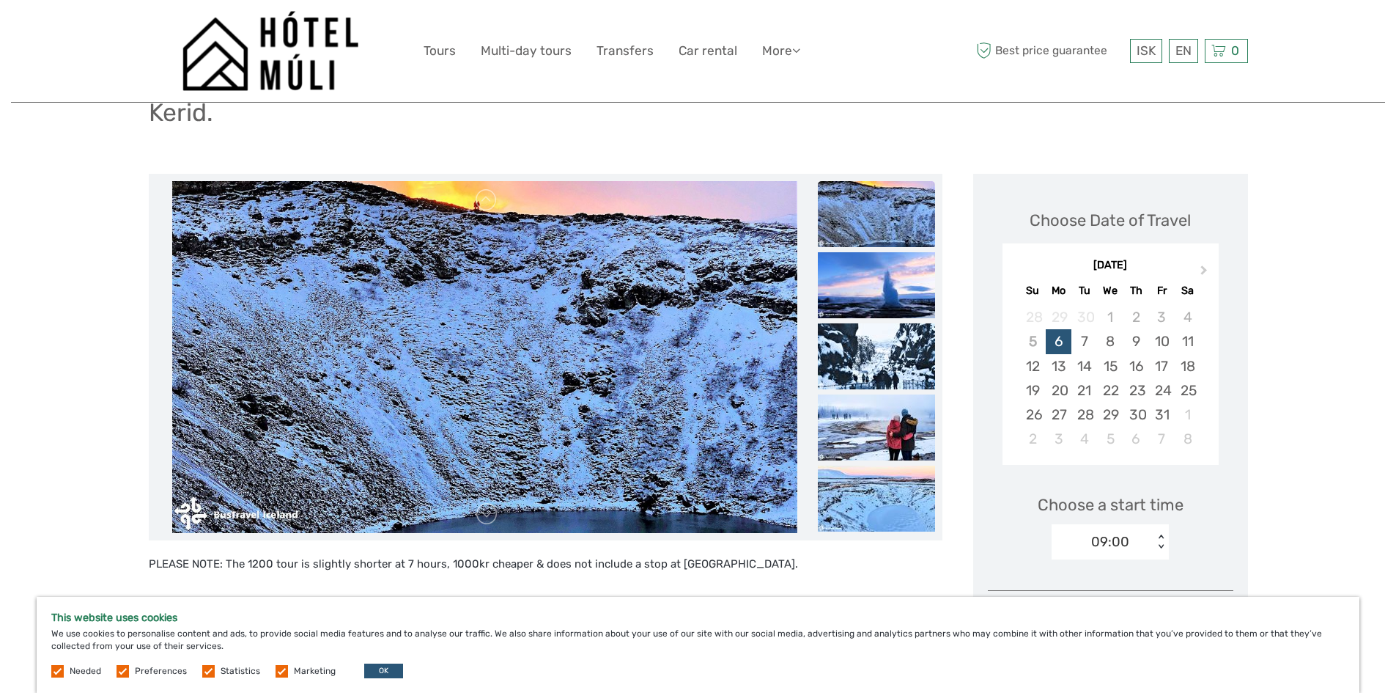
click at [887, 278] on img at bounding box center [876, 285] width 117 height 66
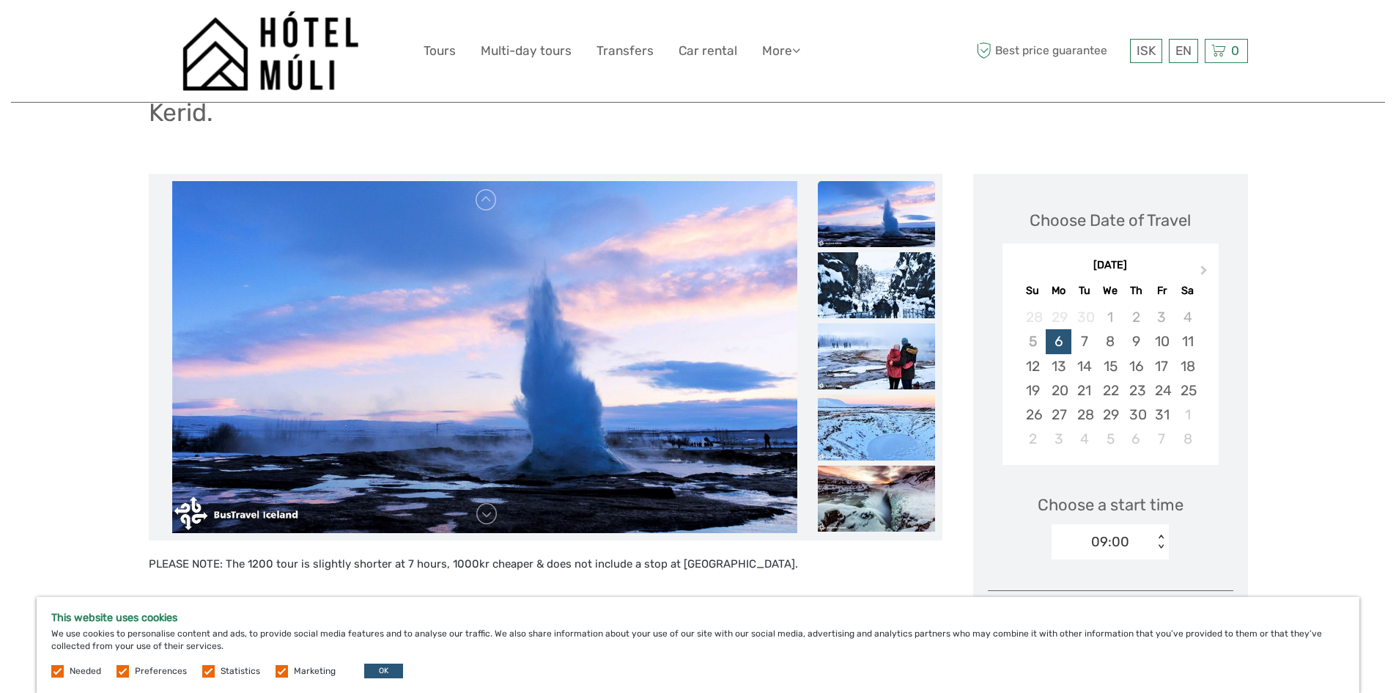
click at [887, 278] on img at bounding box center [876, 285] width 117 height 66
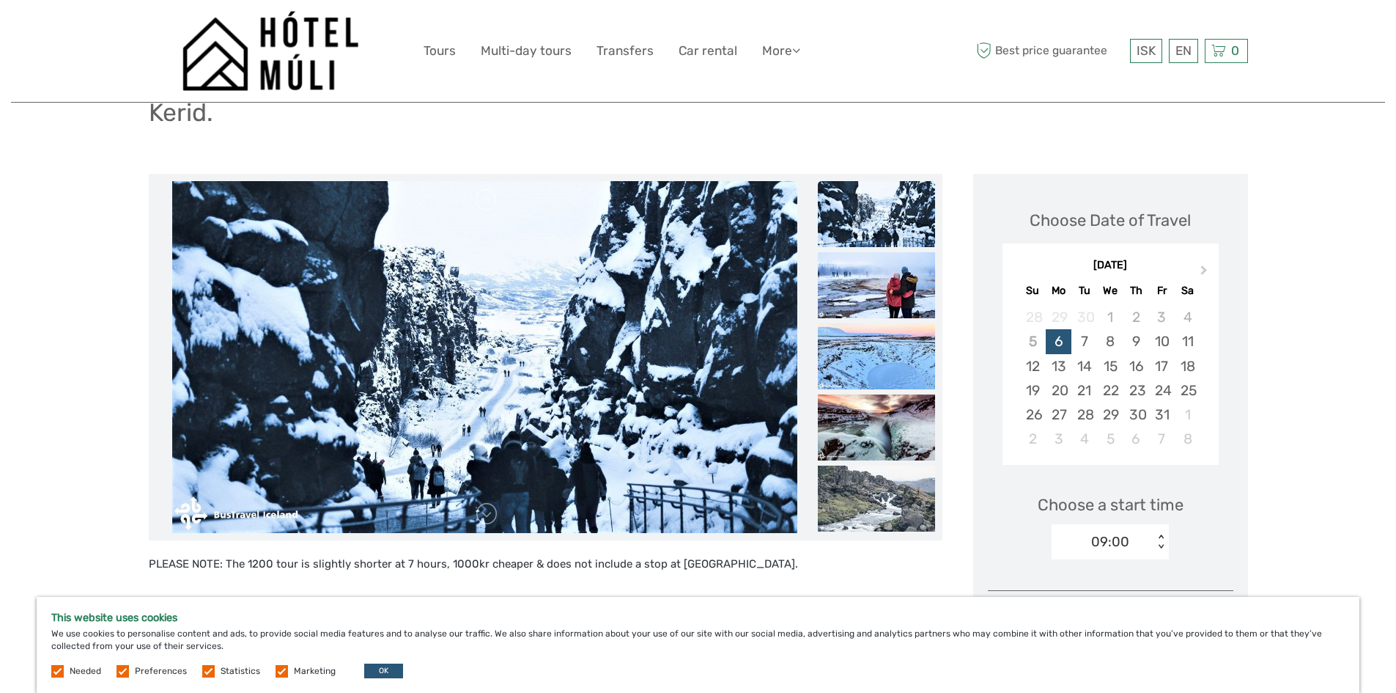
click at [887, 278] on img at bounding box center [876, 285] width 117 height 66
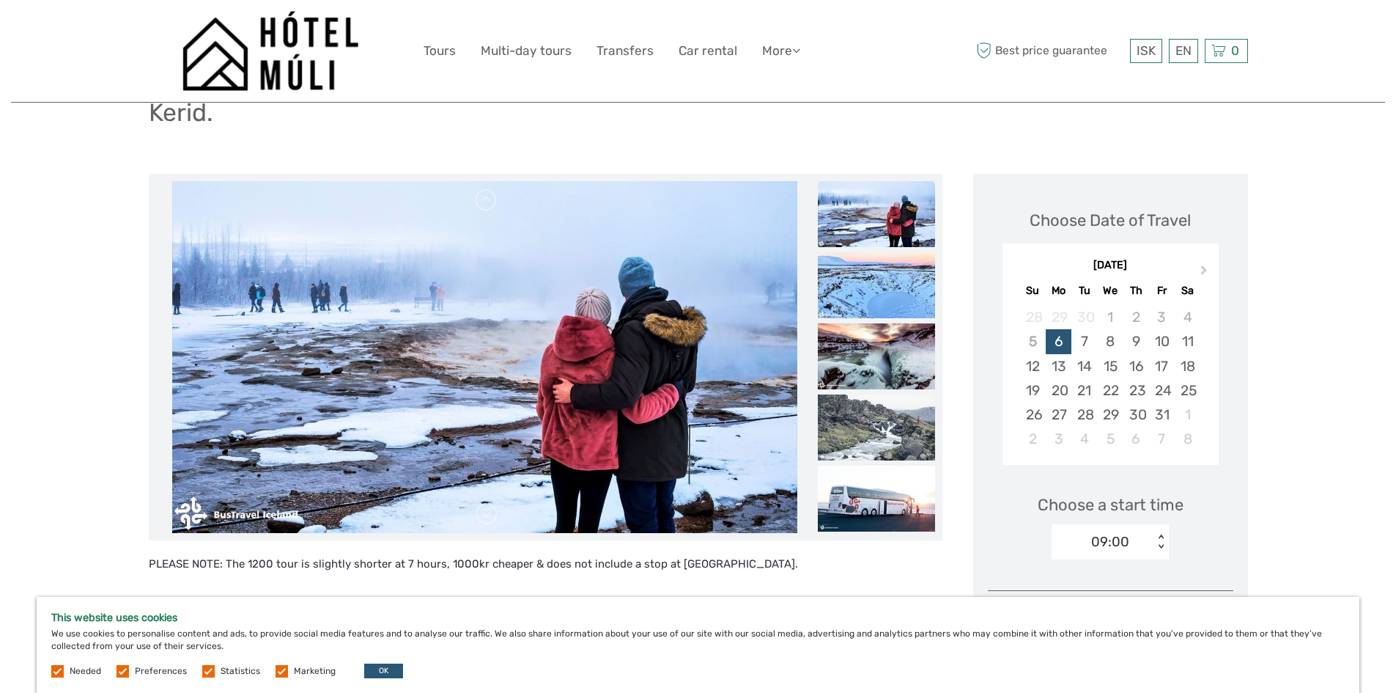
click at [887, 278] on img at bounding box center [876, 285] width 117 height 66
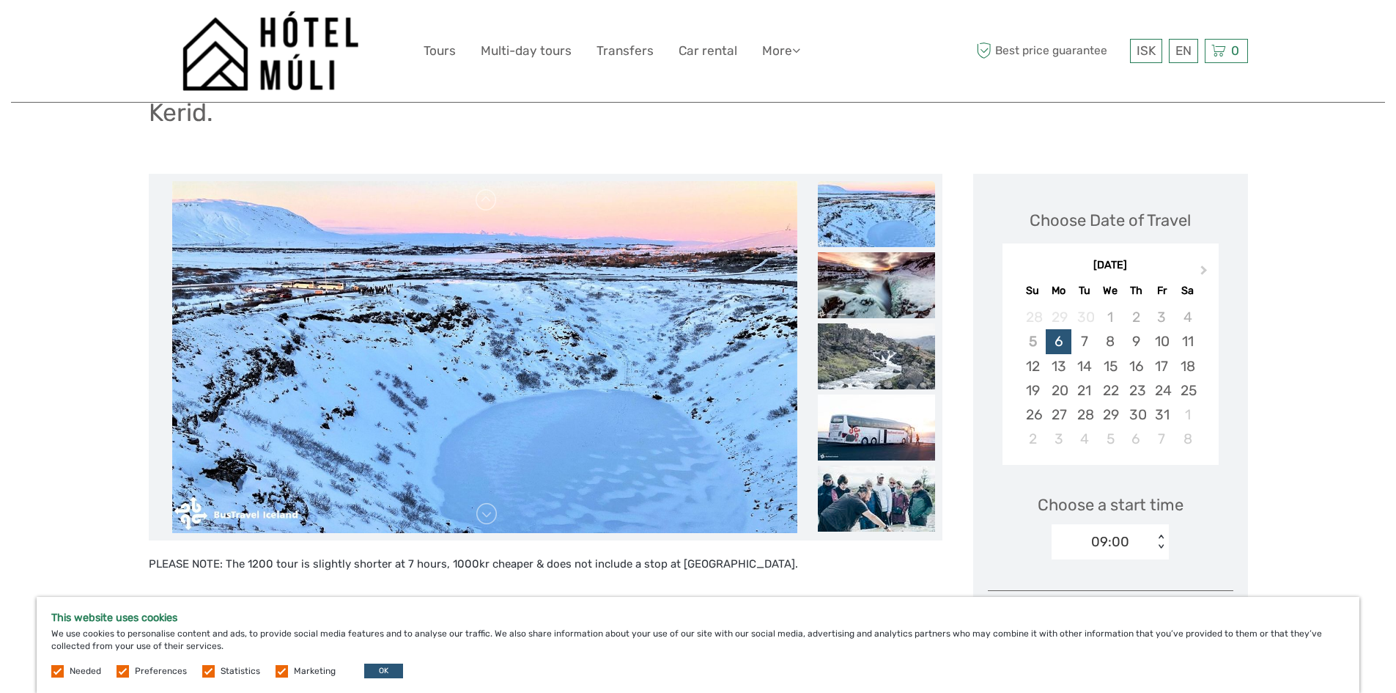
click at [887, 278] on img at bounding box center [876, 285] width 117 height 66
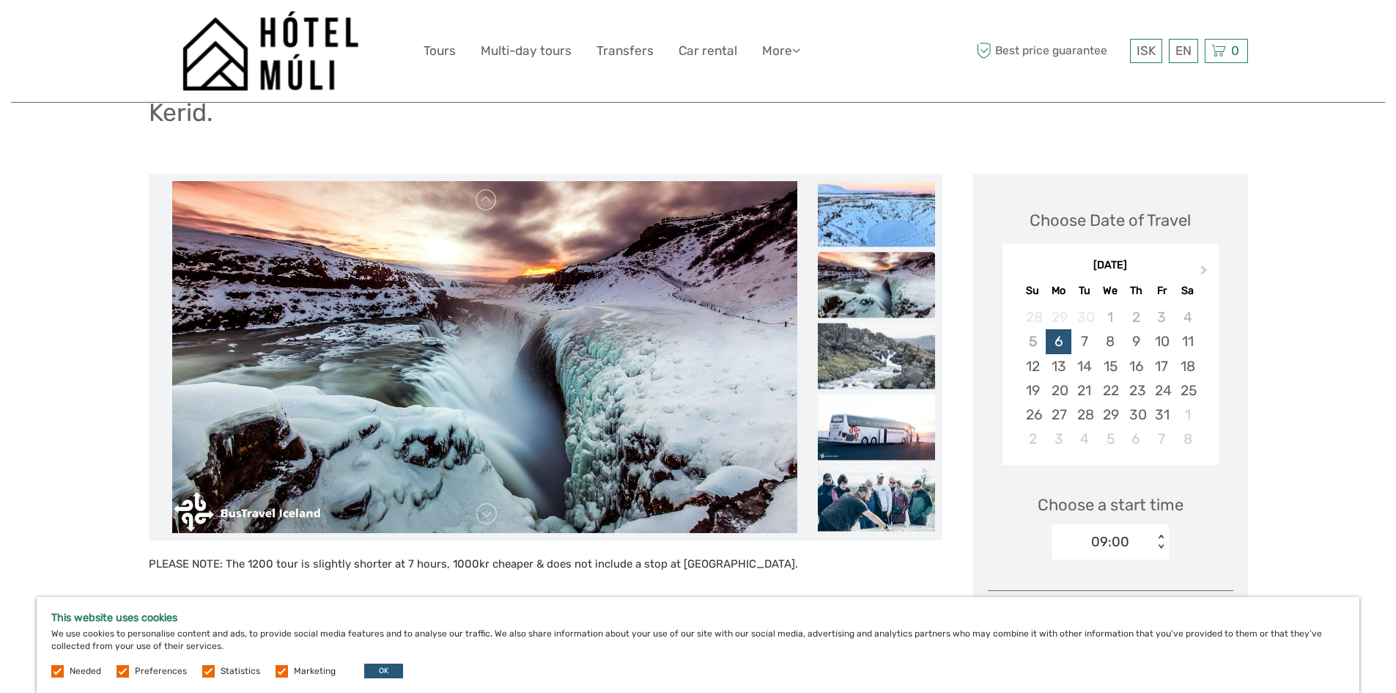
click at [887, 278] on img at bounding box center [876, 285] width 117 height 66
click at [867, 347] on img at bounding box center [876, 356] width 117 height 66
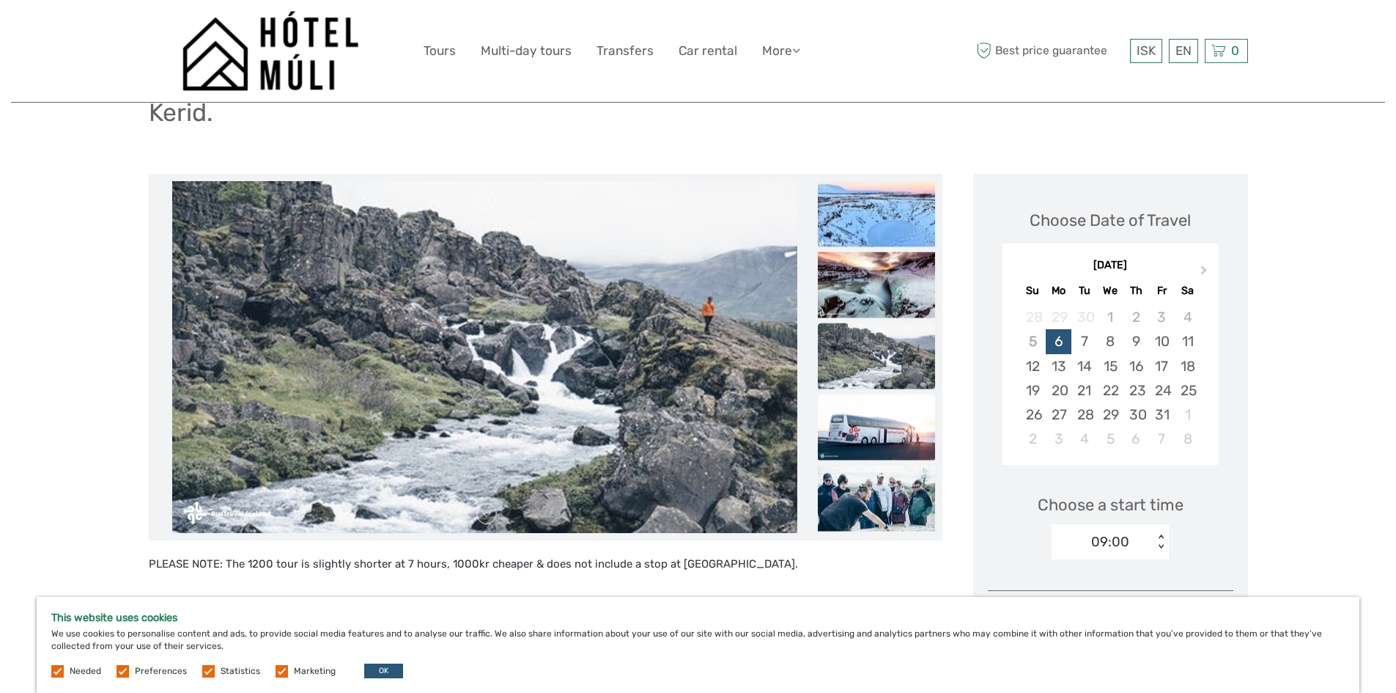
click at [866, 413] on img at bounding box center [876, 427] width 117 height 66
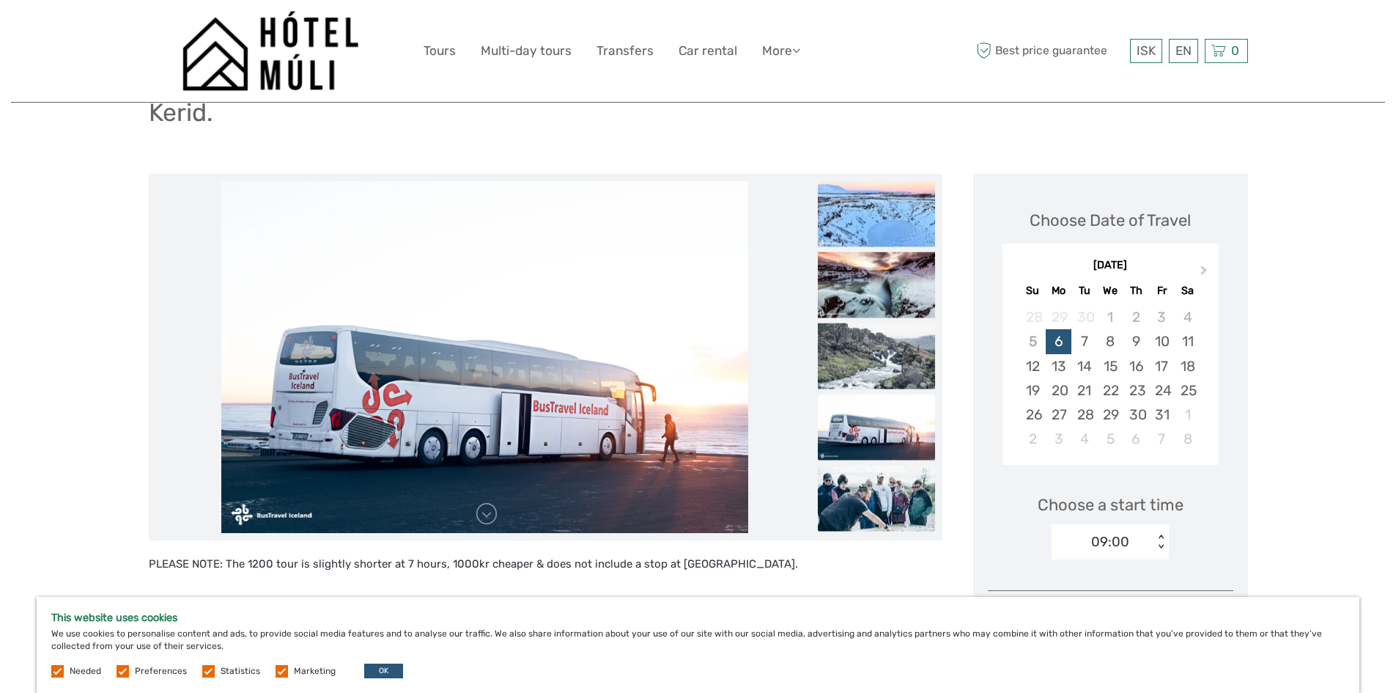
click at [874, 495] on img at bounding box center [876, 498] width 117 height 66
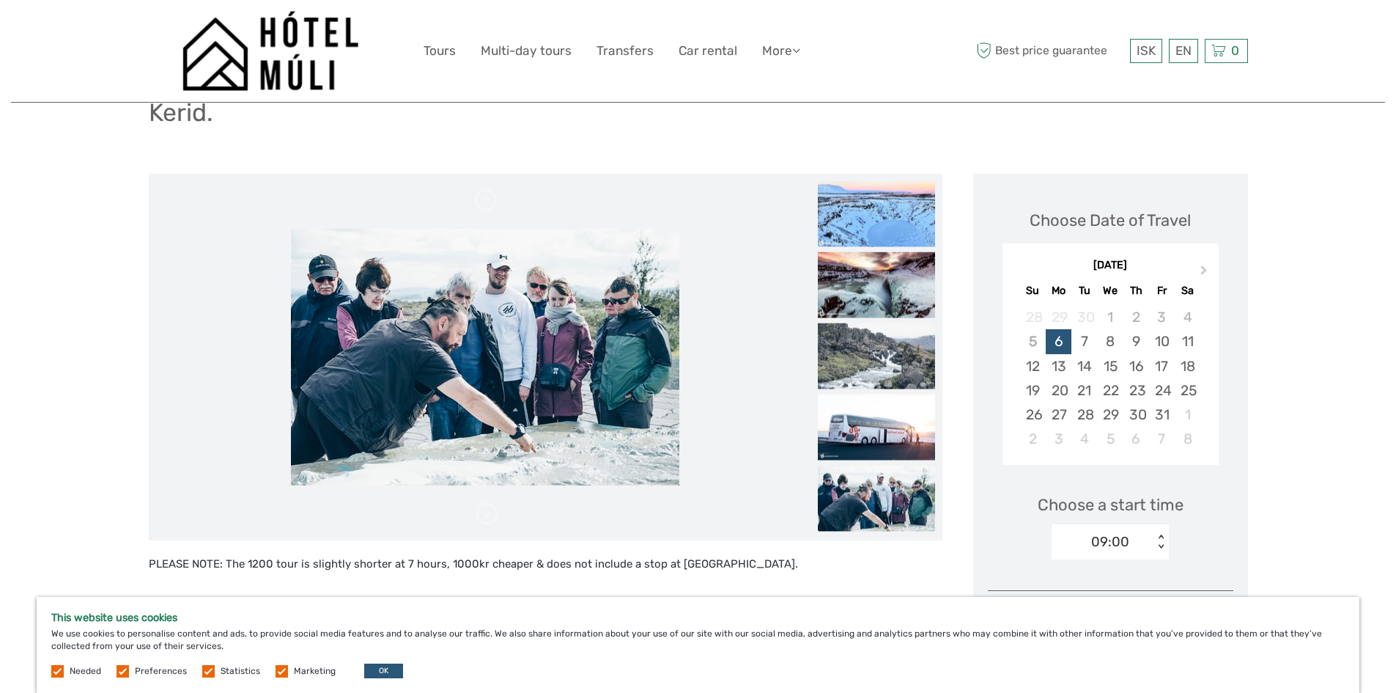
click at [880, 493] on img at bounding box center [876, 498] width 117 height 66
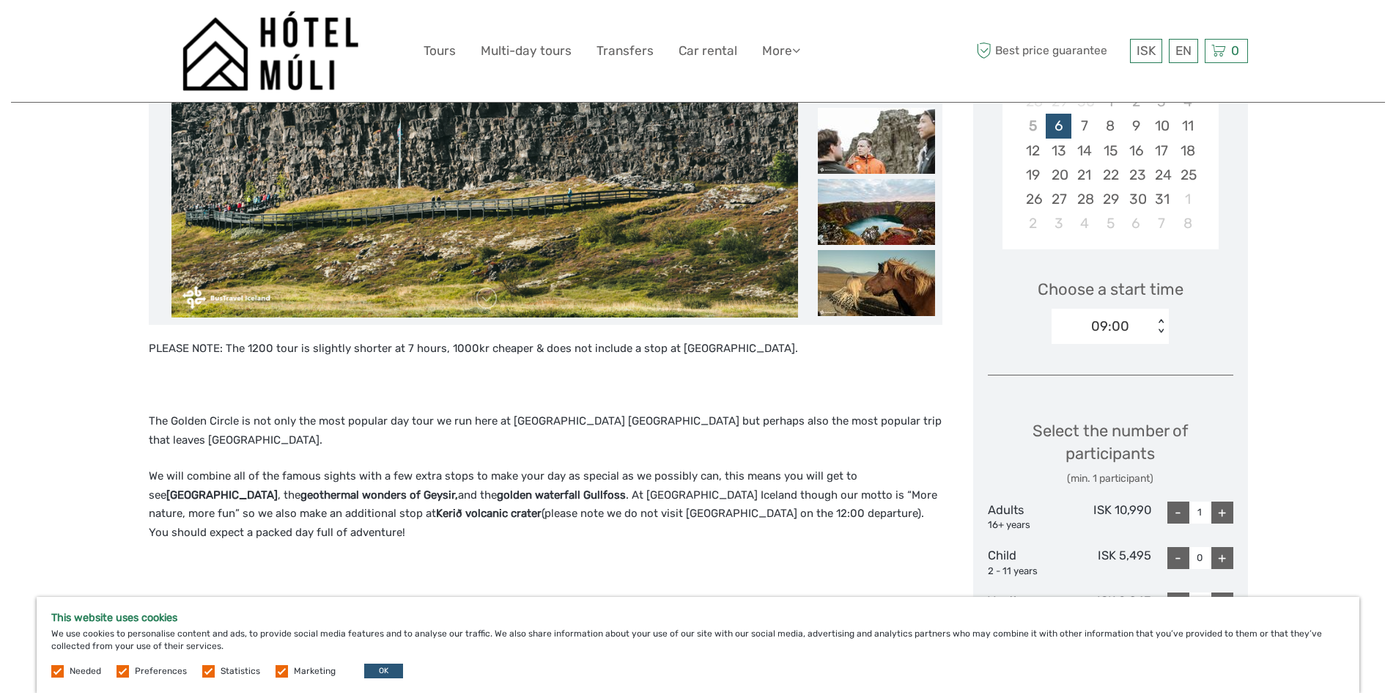
scroll to position [366, 0]
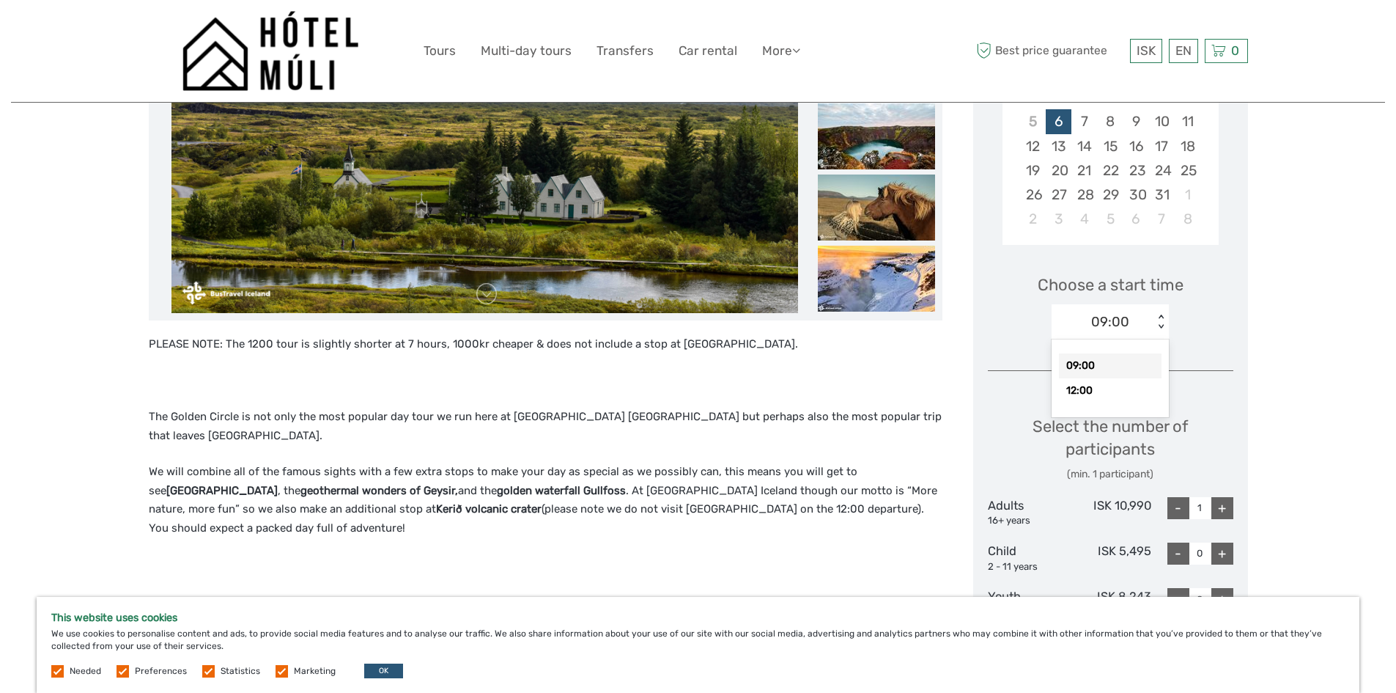
click at [1161, 316] on div "< >" at bounding box center [1161, 321] width 12 height 15
click at [1294, 322] on div "Region / Starts from: Capital Region Travel method: Bus 8 hours 30 minutes Veri…" at bounding box center [698, 620] width 1374 height 1972
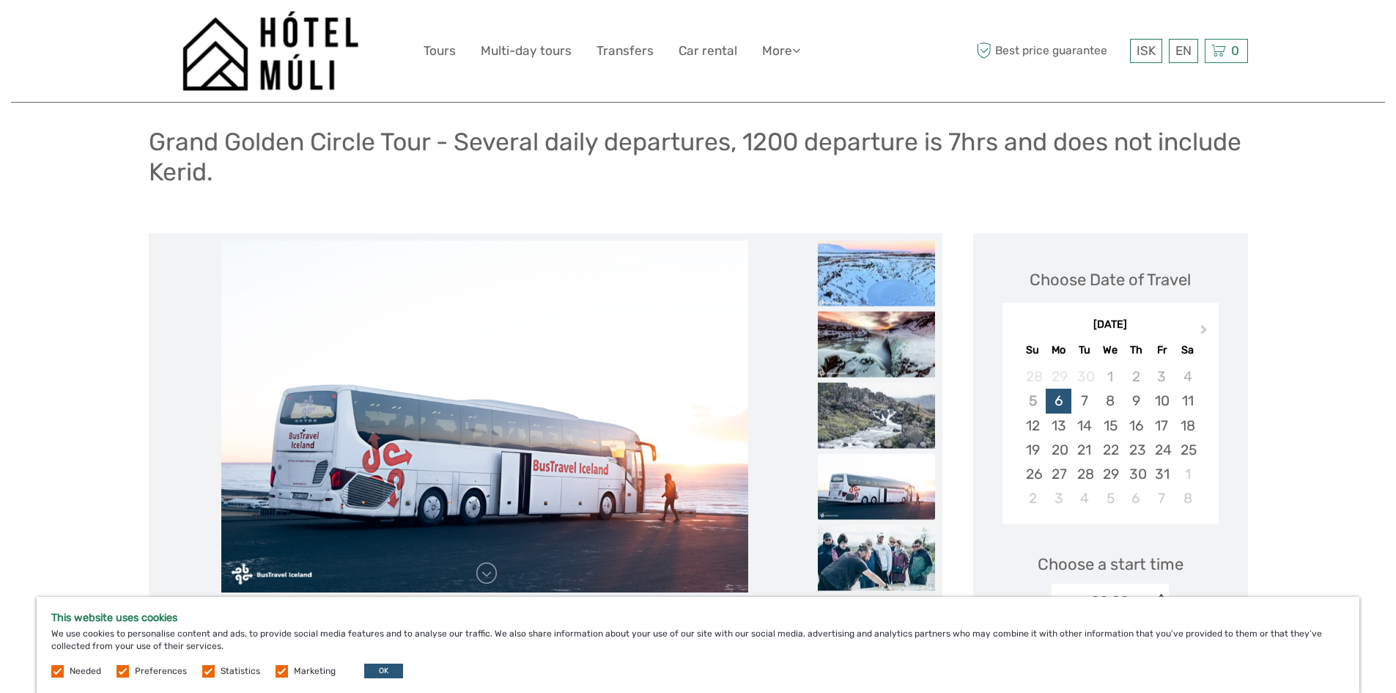
scroll to position [0, 0]
